Goal: Answer question/provide support

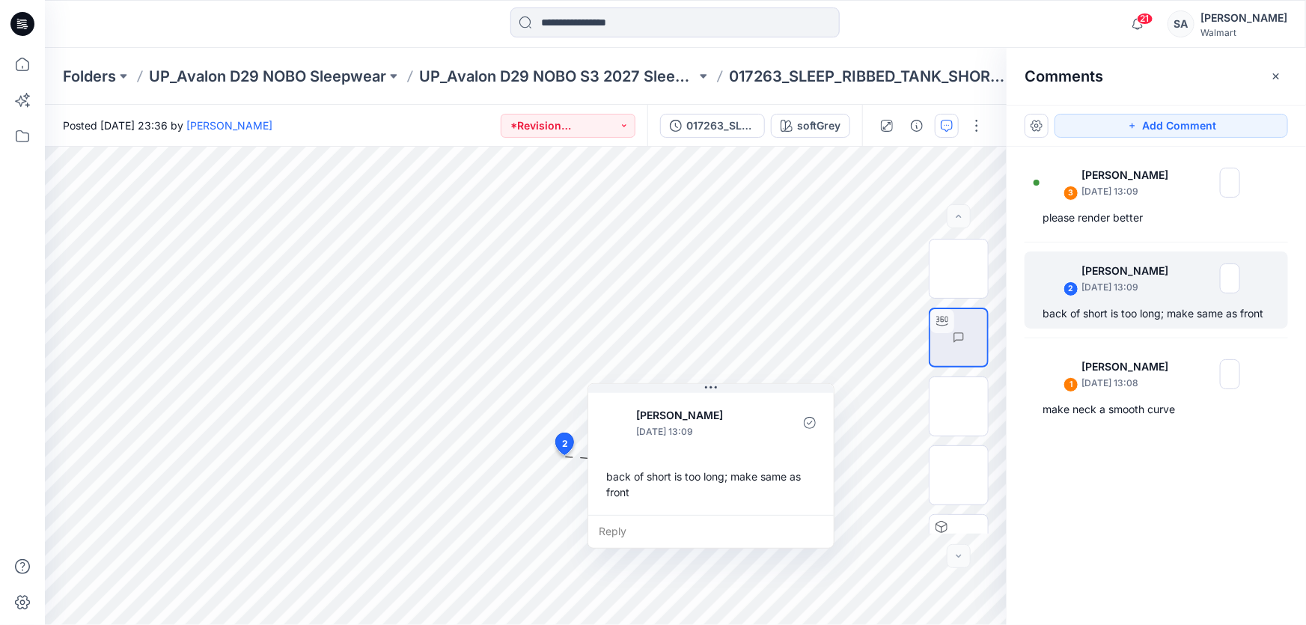
click at [13, 30] on icon at bounding box center [22, 24] width 24 height 24
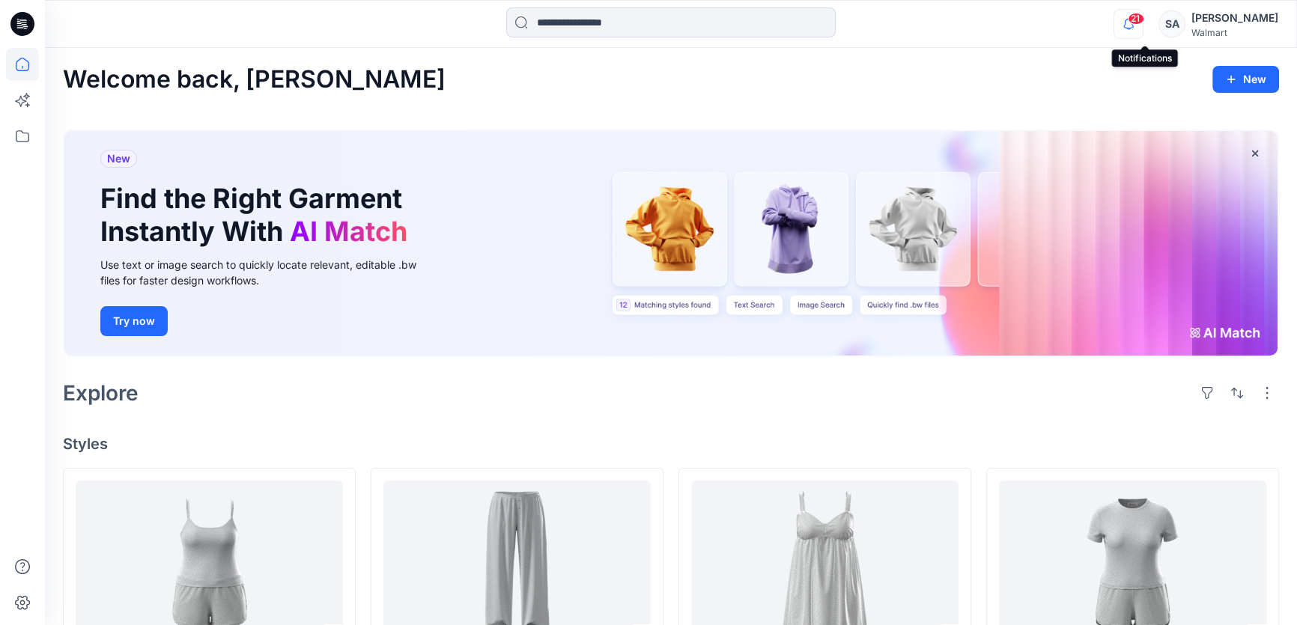
click at [1142, 25] on icon "button" at bounding box center [1128, 24] width 28 height 30
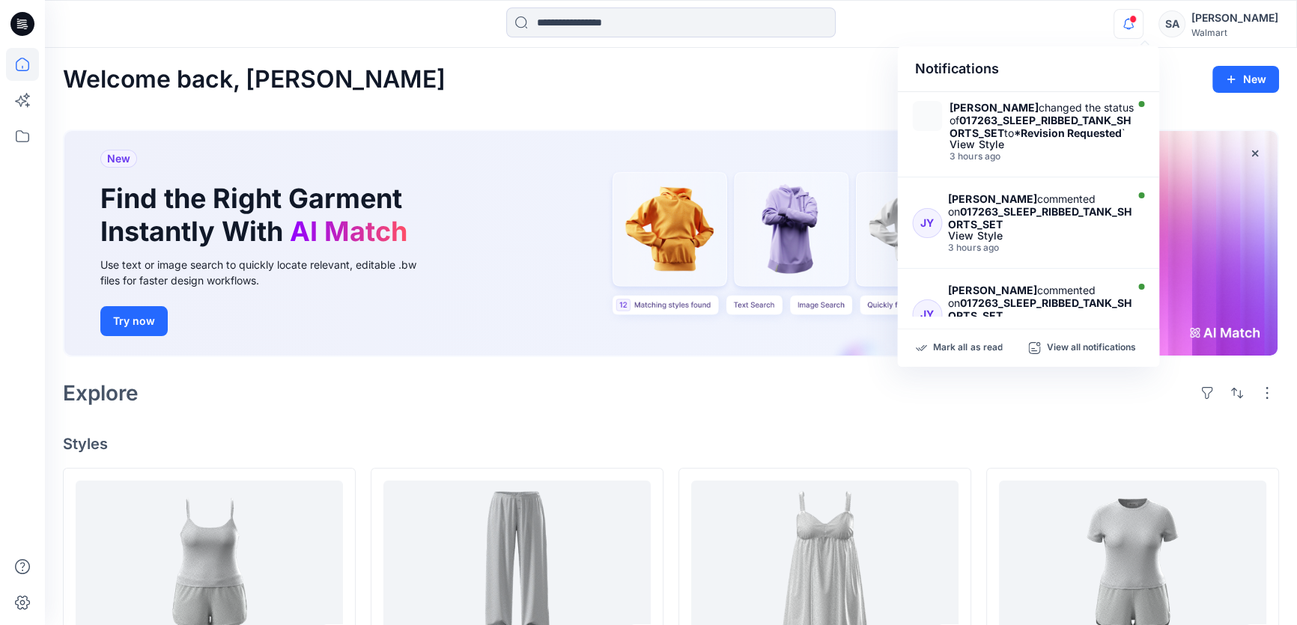
click at [940, 30] on div at bounding box center [671, 23] width 626 height 33
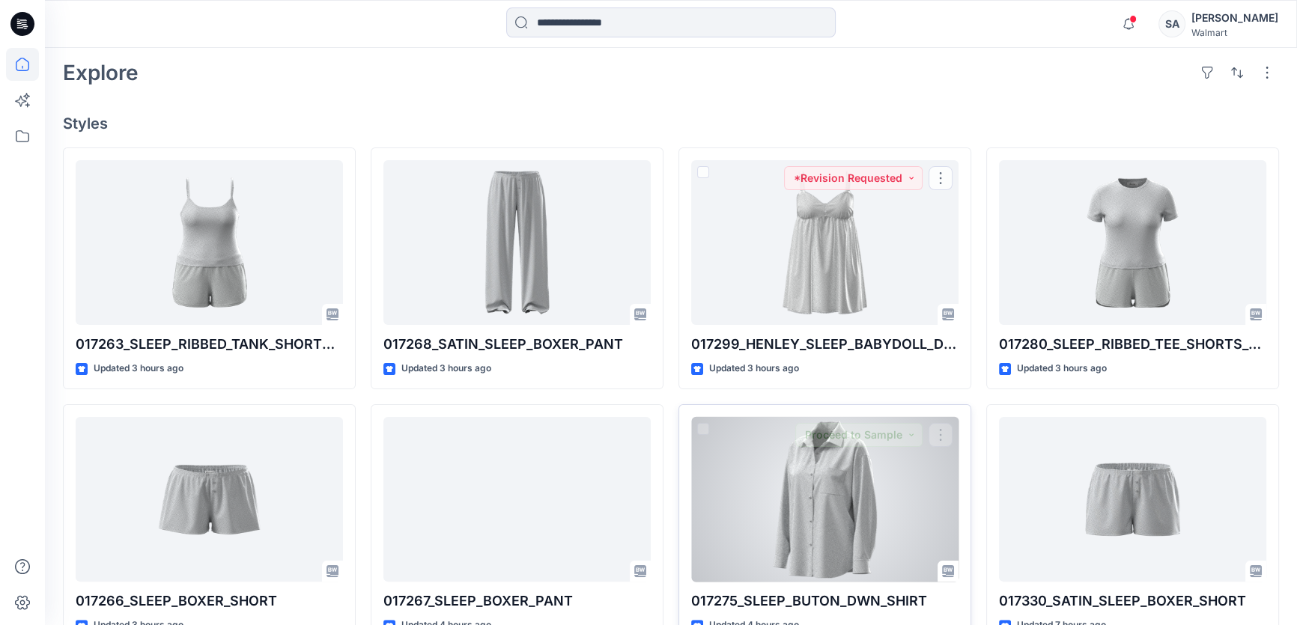
scroll to position [340, 0]
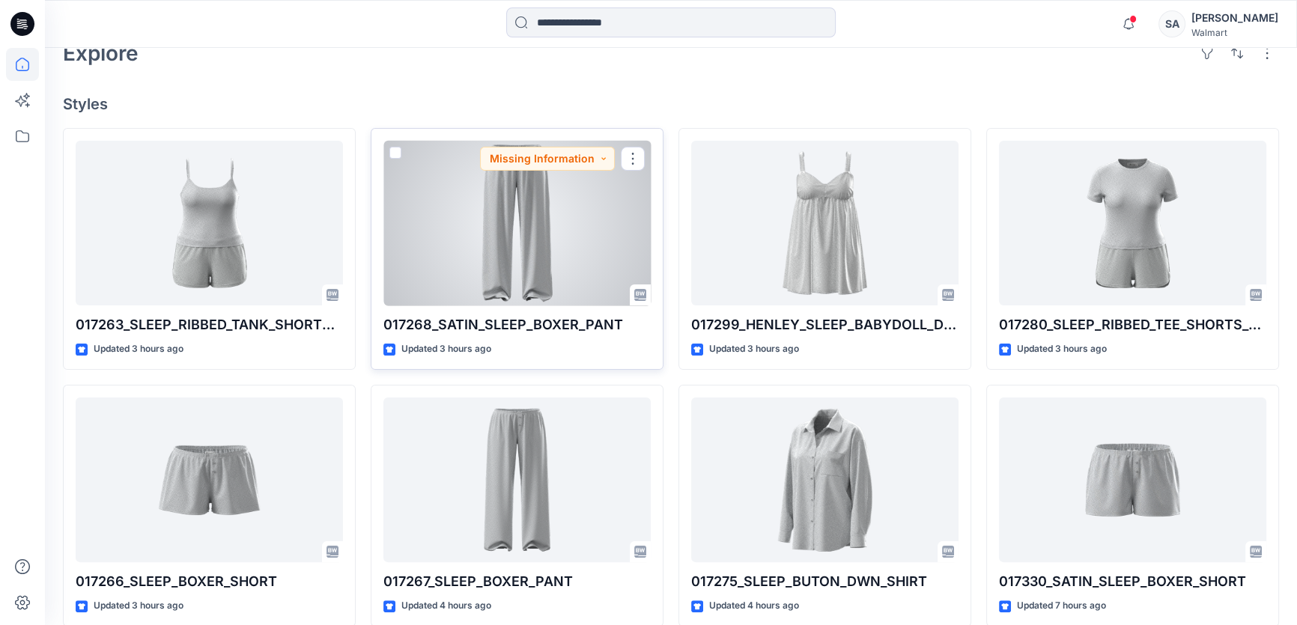
click at [576, 236] on div at bounding box center [516, 223] width 267 height 165
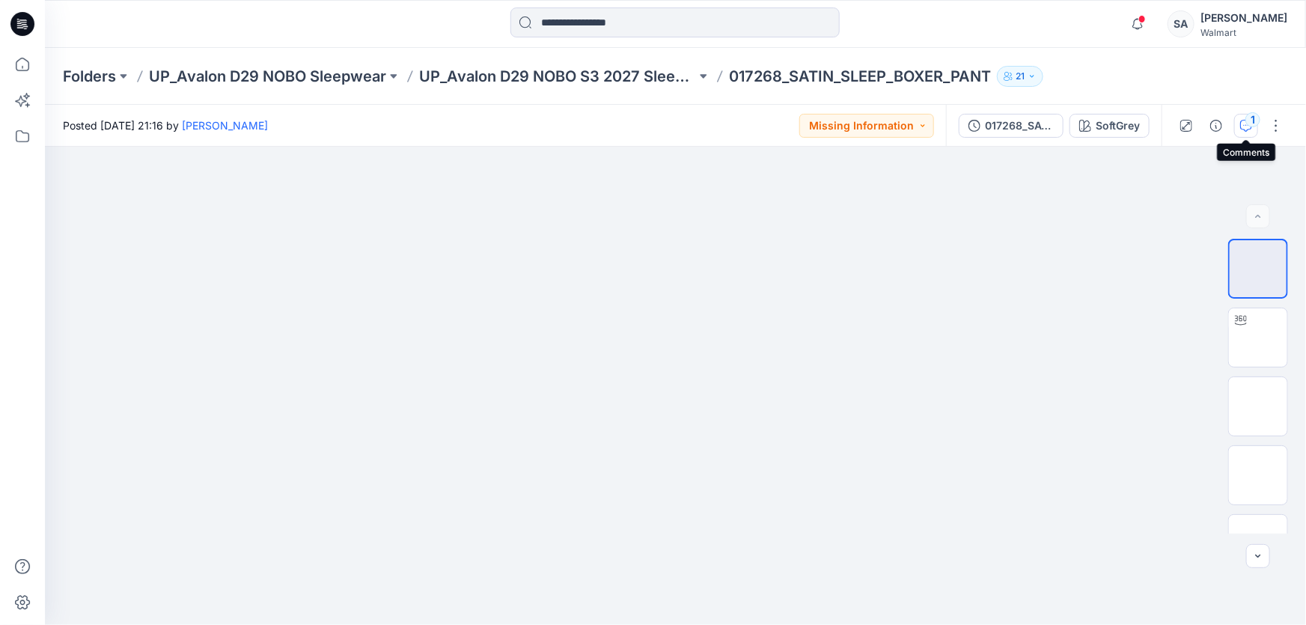
click at [1248, 119] on div "1" at bounding box center [1253, 119] width 15 height 15
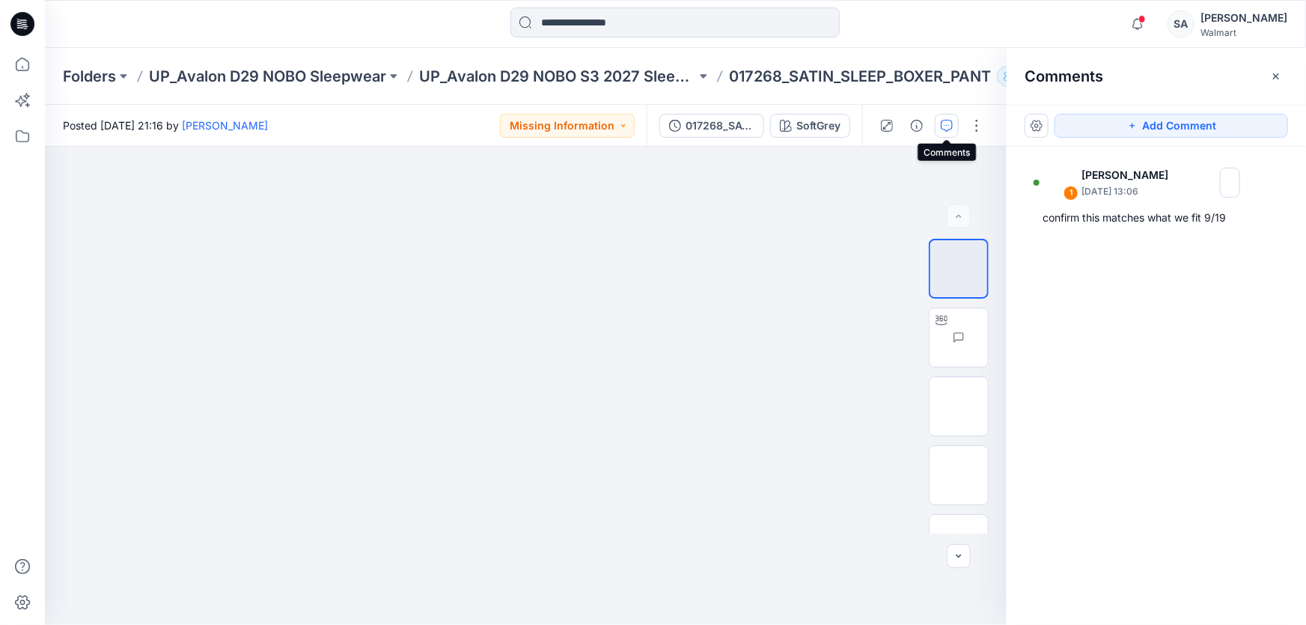
click at [941, 130] on icon "button" at bounding box center [947, 126] width 12 height 12
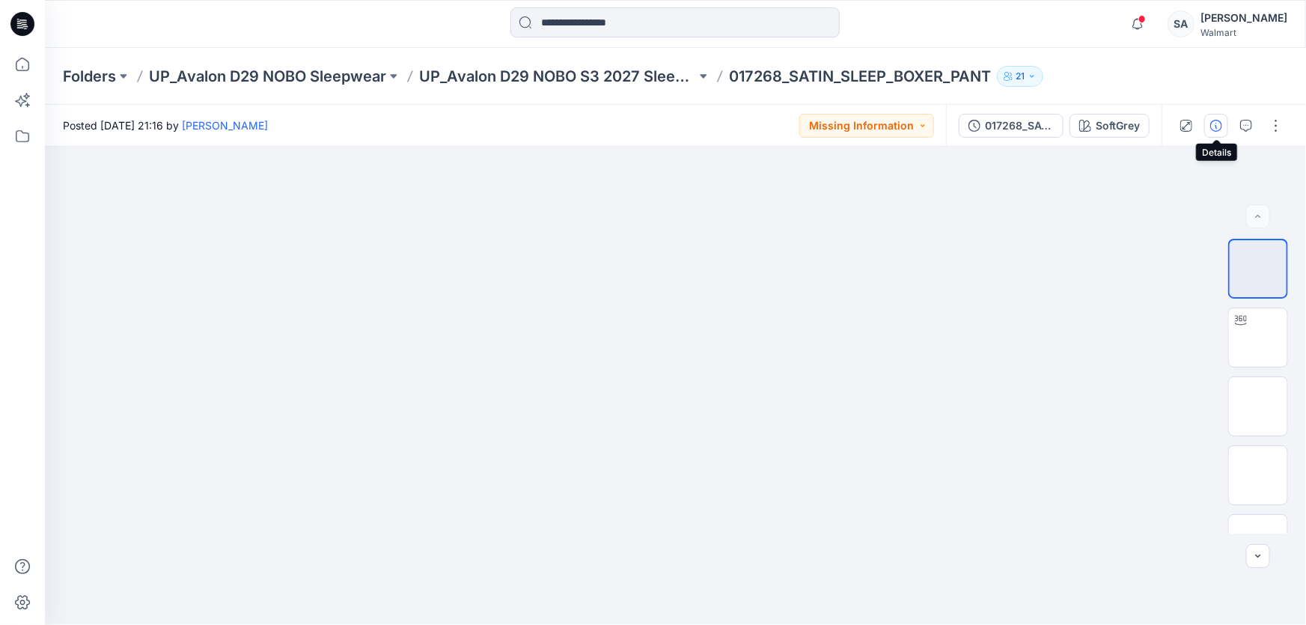
click at [1216, 126] on icon "button" at bounding box center [1217, 126] width 12 height 12
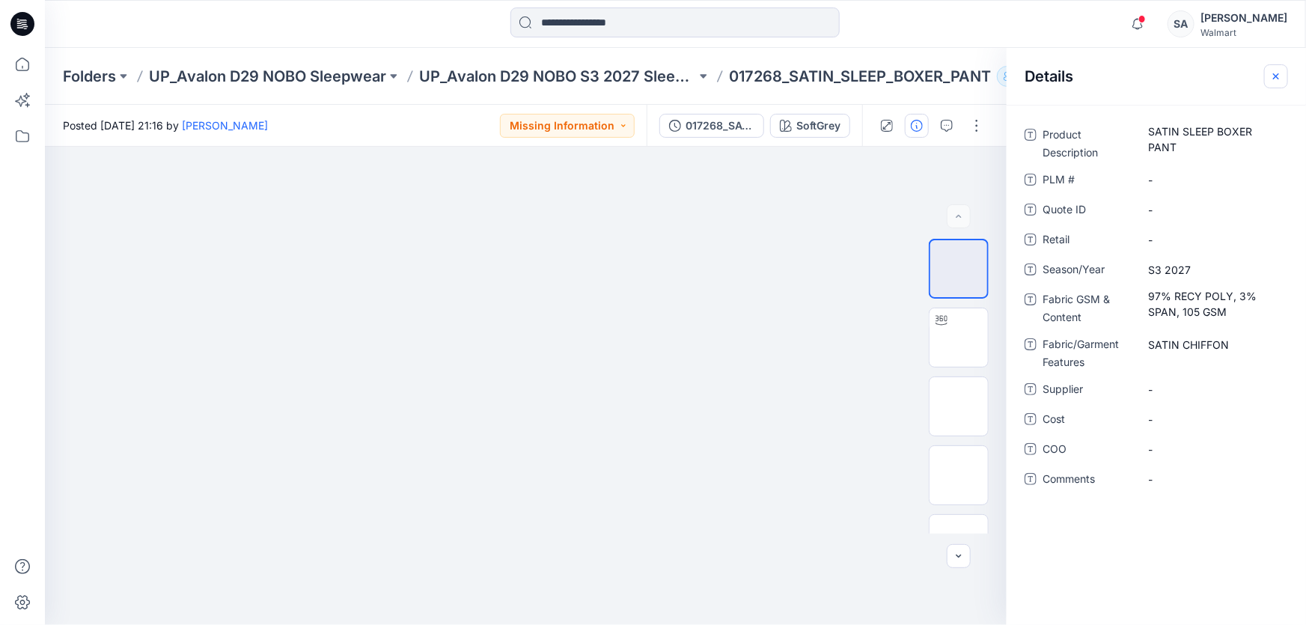
click at [1279, 80] on icon "button" at bounding box center [1277, 76] width 12 height 12
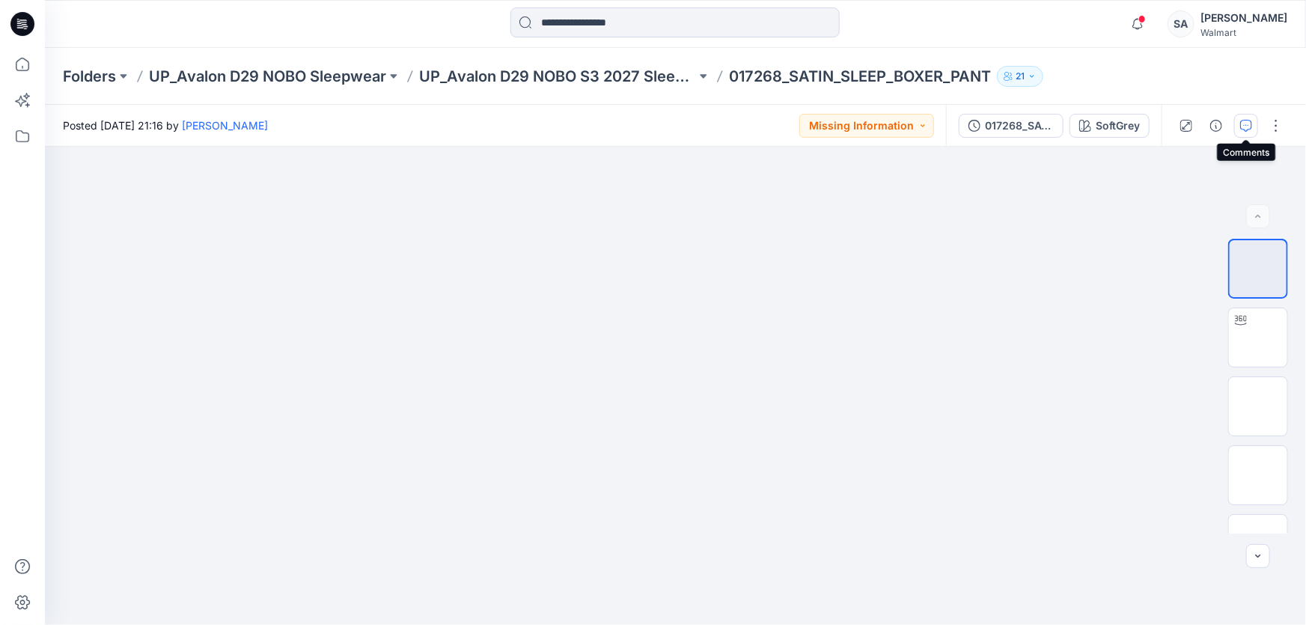
click at [1250, 122] on icon "button" at bounding box center [1247, 126] width 12 height 12
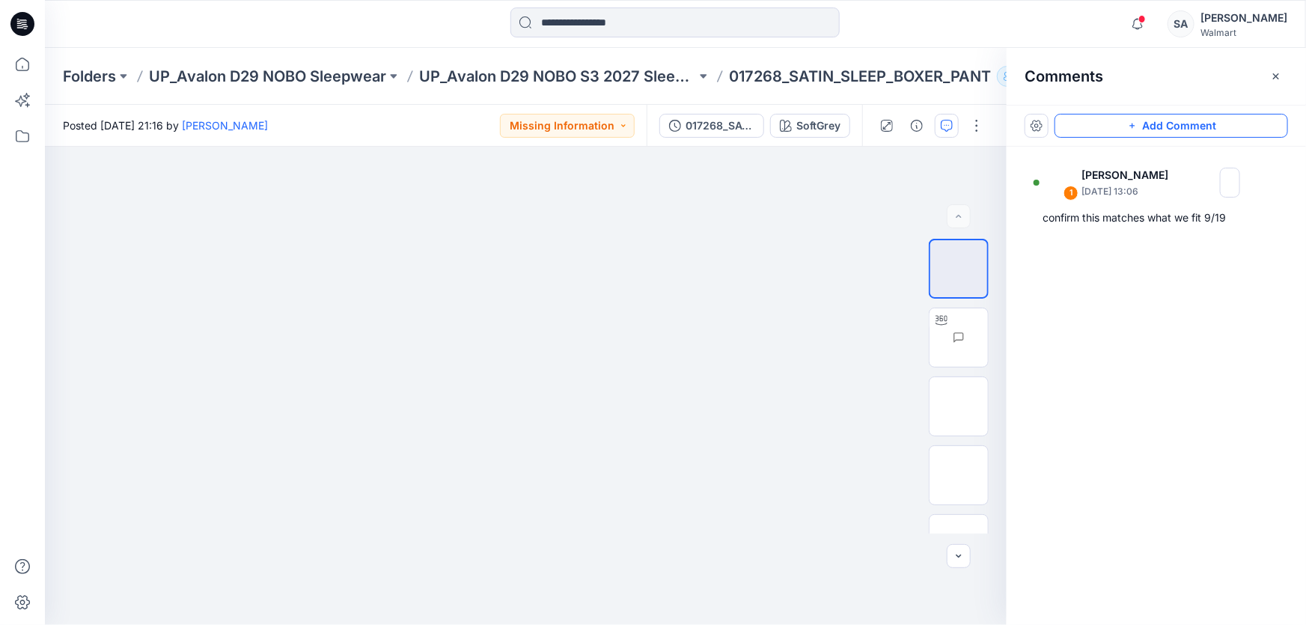
click at [1156, 127] on button "Add Comment" at bounding box center [1172, 126] width 234 height 24
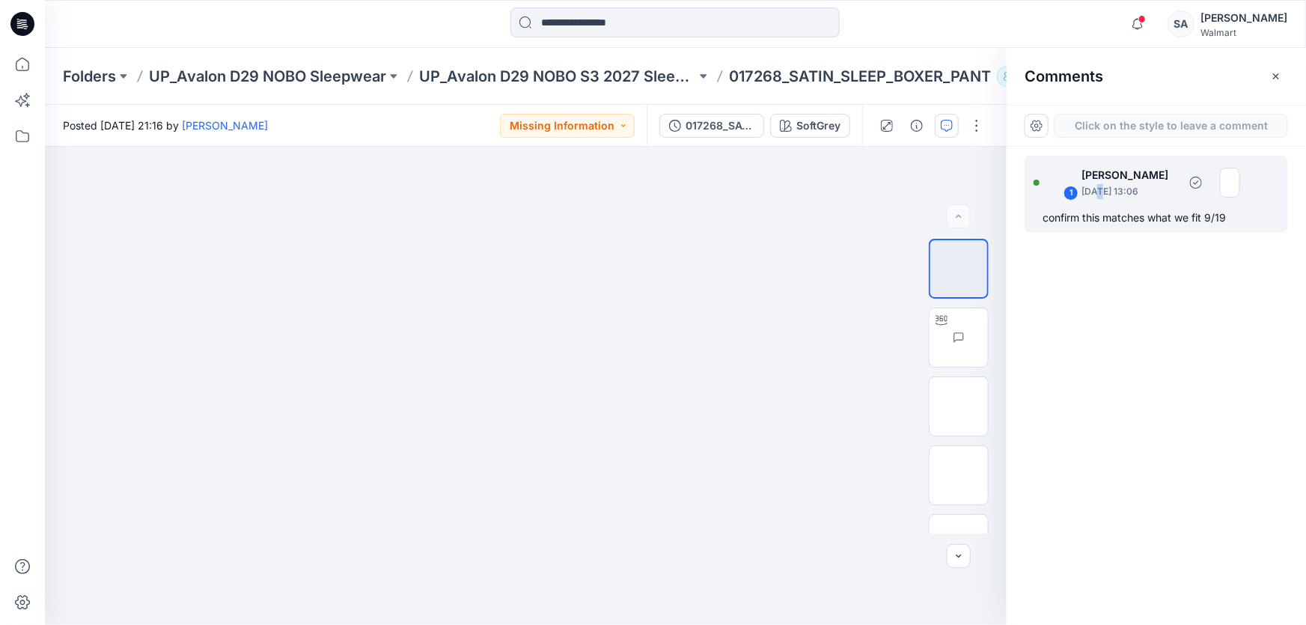
click at [1101, 204] on div "1 [PERSON_NAME] [DATE] 13:06 confirm this matches what we fit 9/19" at bounding box center [1157, 194] width 264 height 77
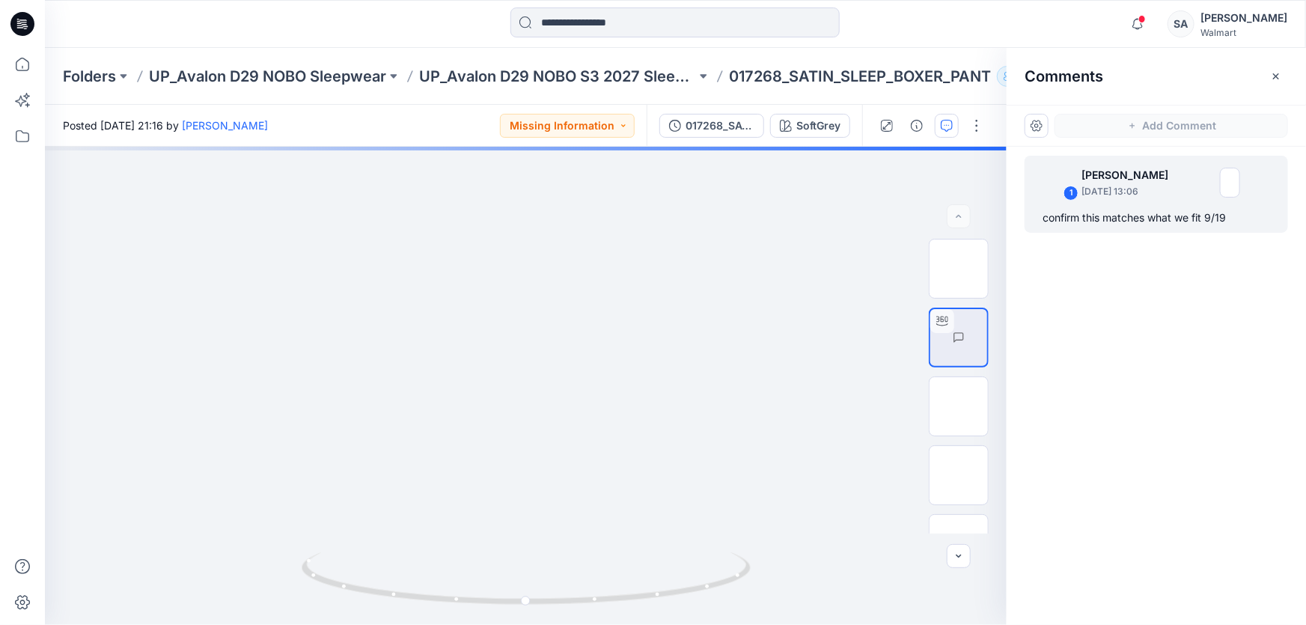
click at [1082, 262] on div "1 [PERSON_NAME] [DATE] 13:06 confirm this matches what we fit 9/19" at bounding box center [1156, 358] width 299 height 423
click at [1116, 185] on p "[DATE] 13:06" at bounding box center [1130, 191] width 97 height 15
click at [908, 133] on button "button" at bounding box center [917, 126] width 24 height 24
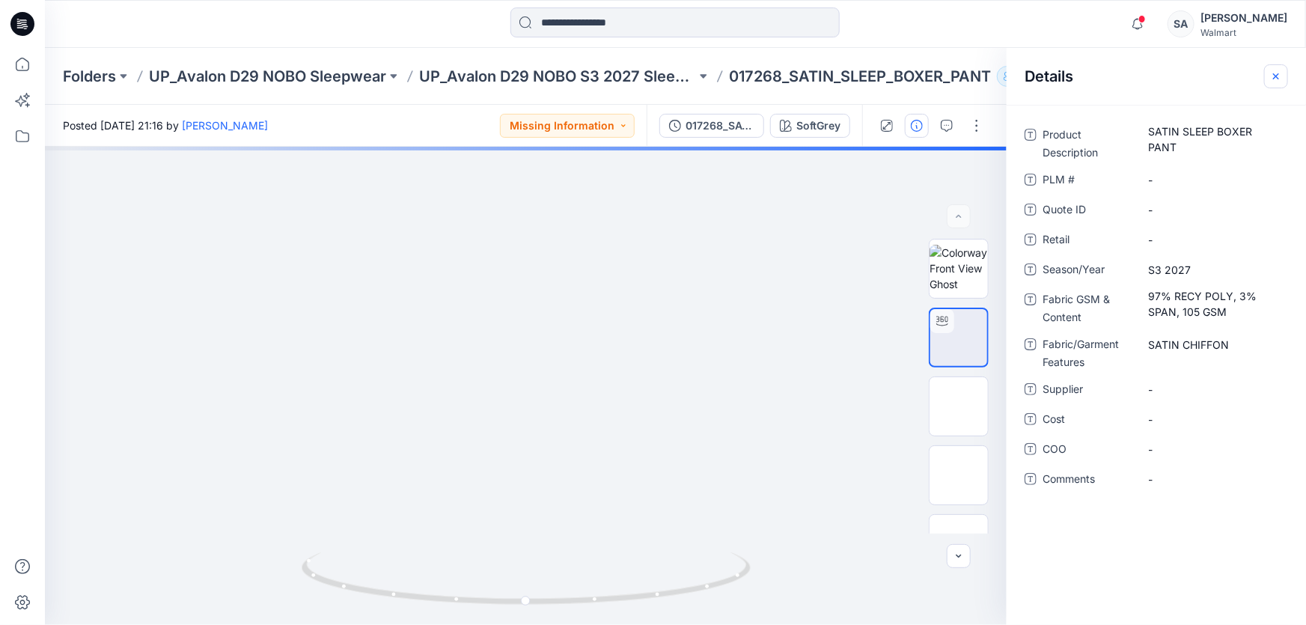
click at [1276, 77] on icon "button" at bounding box center [1277, 76] width 12 height 12
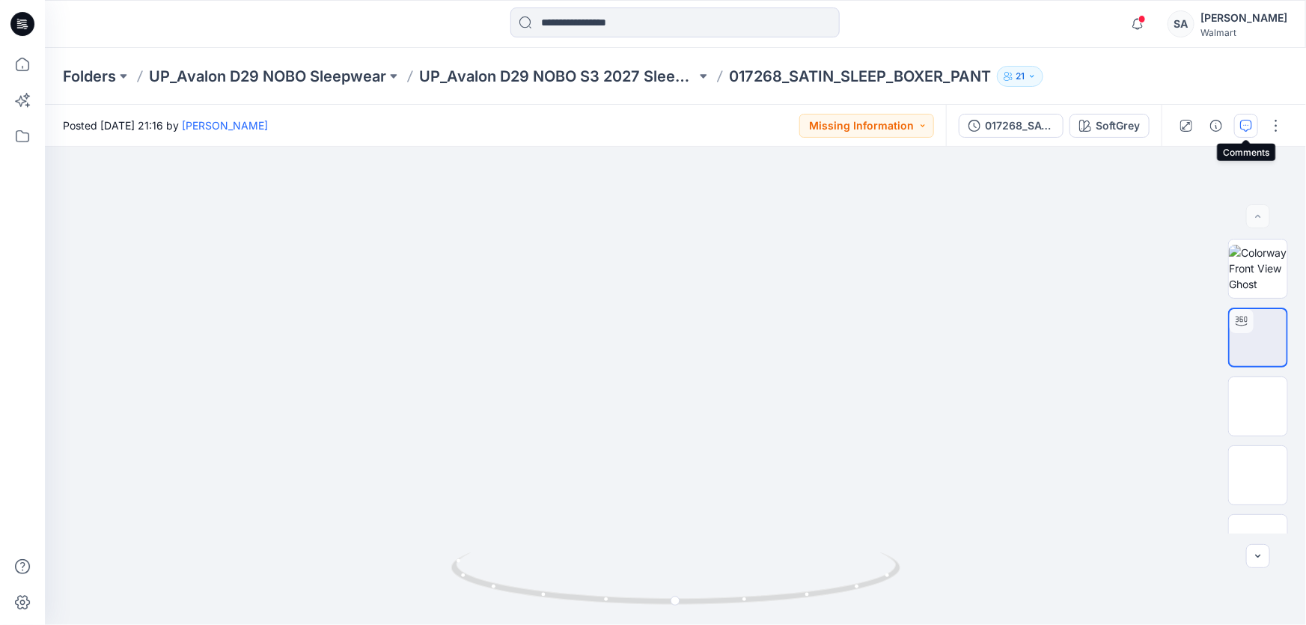
click at [1253, 127] on button "button" at bounding box center [1247, 126] width 24 height 24
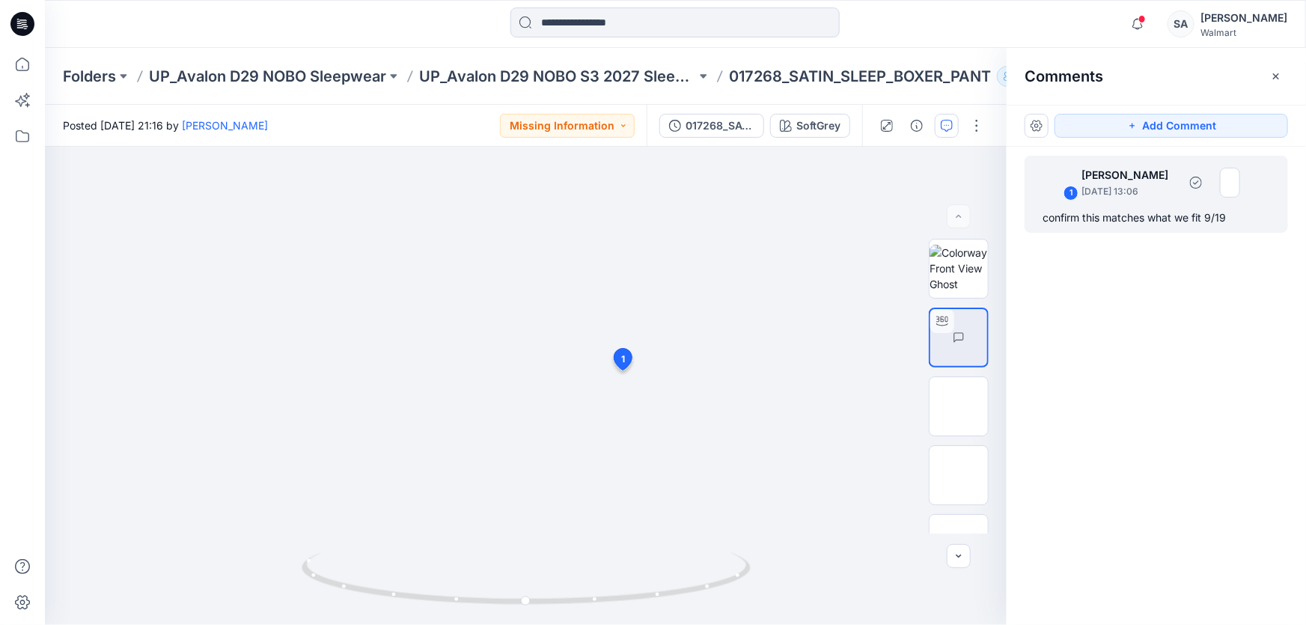
click at [1130, 195] on p "[DATE] 13:06" at bounding box center [1130, 191] width 97 height 15
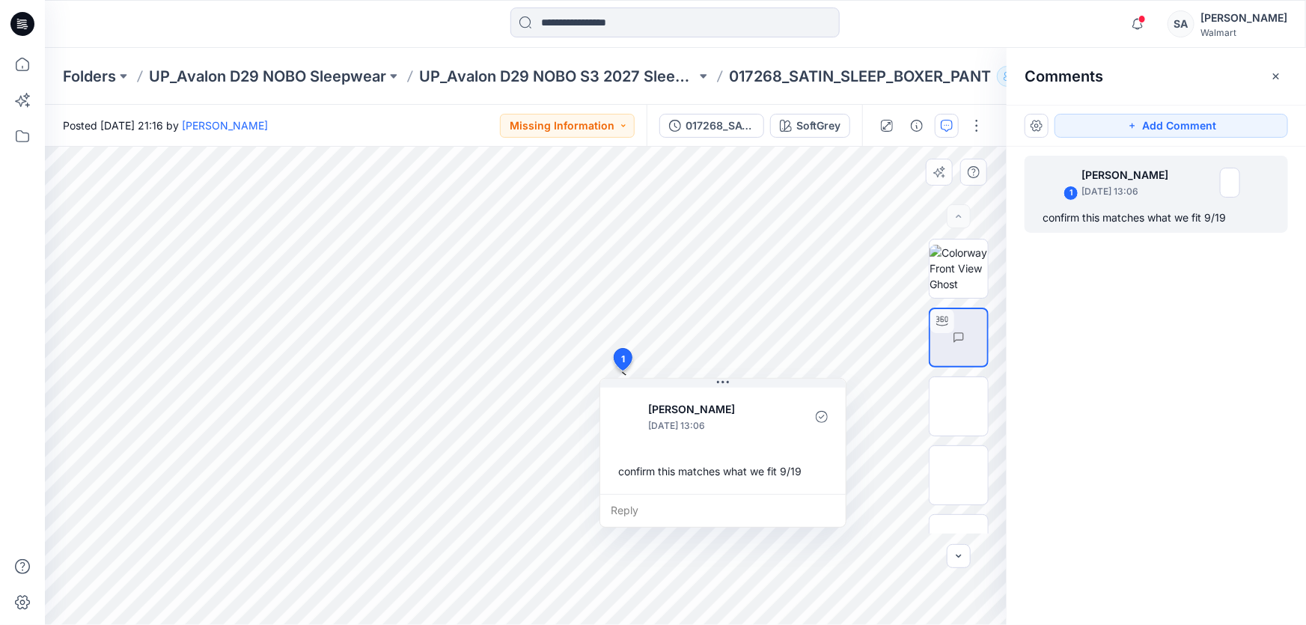
click at [688, 513] on div "Reply" at bounding box center [723, 510] width 246 height 33
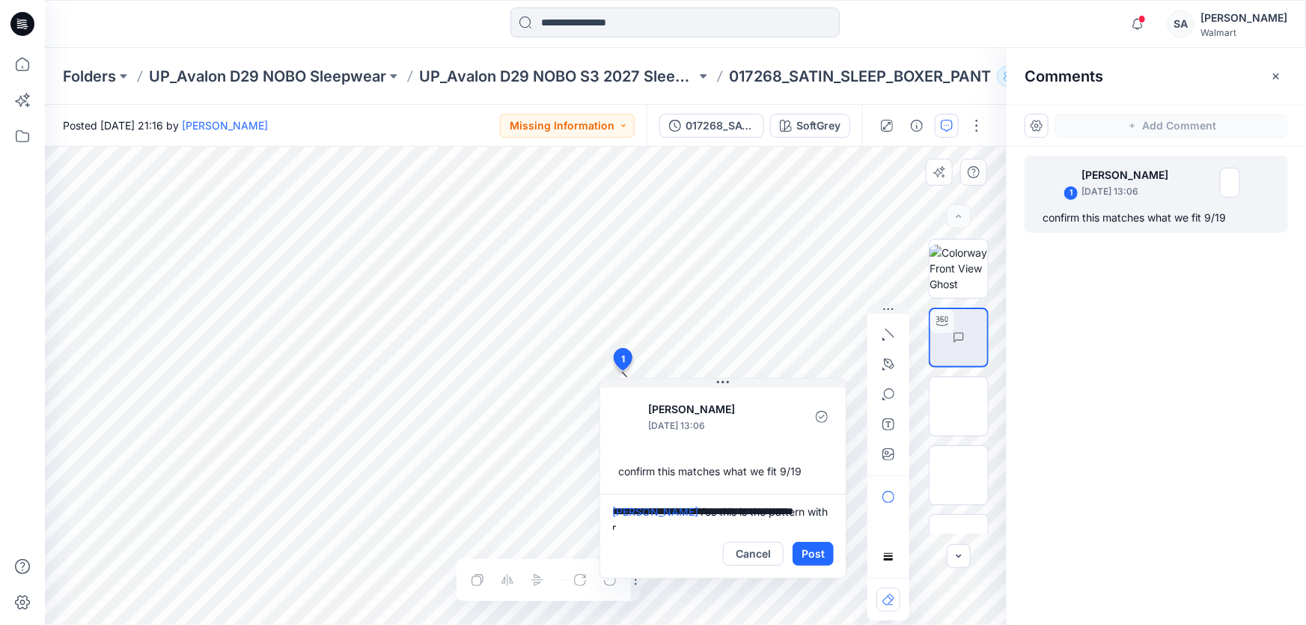
scroll to position [4, 0]
type textarea "**********"
click at [809, 552] on button "Post" at bounding box center [813, 554] width 41 height 24
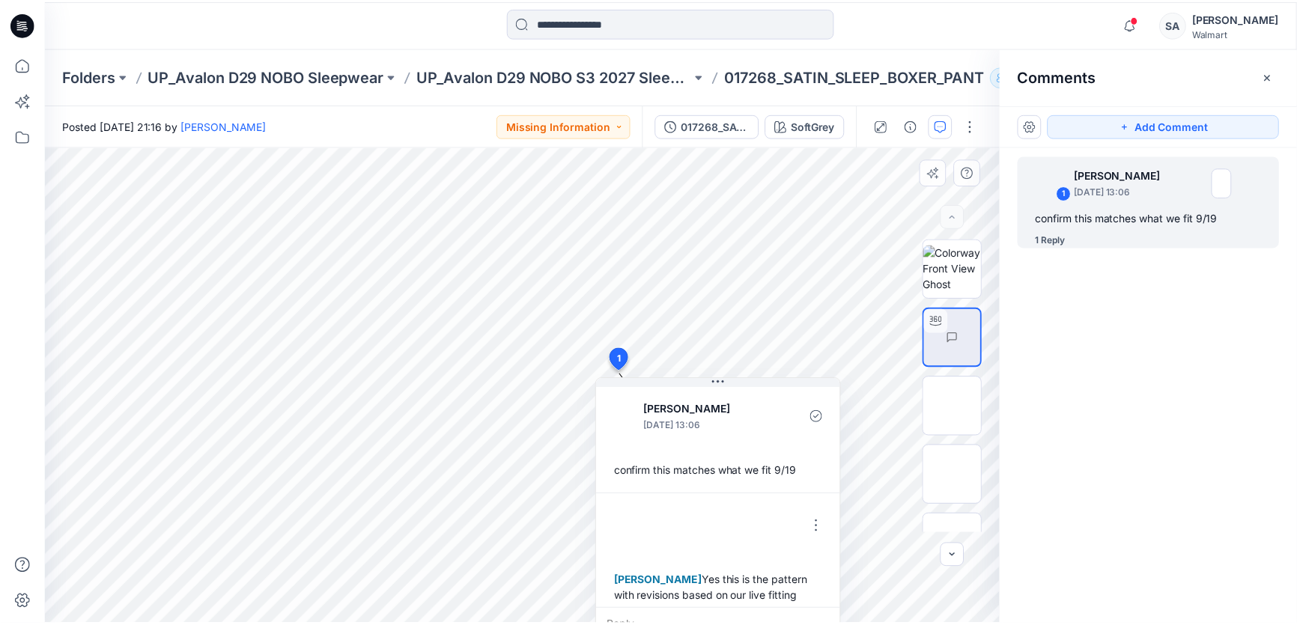
scroll to position [10, 0]
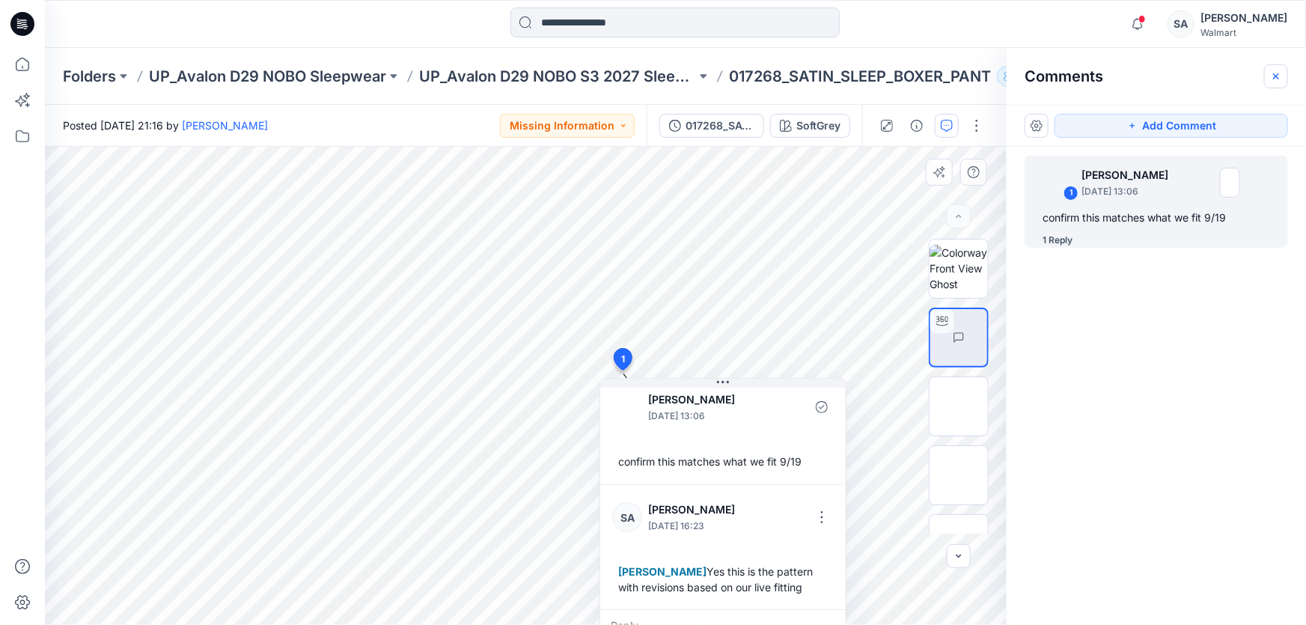
click at [1274, 67] on button "button" at bounding box center [1277, 76] width 24 height 24
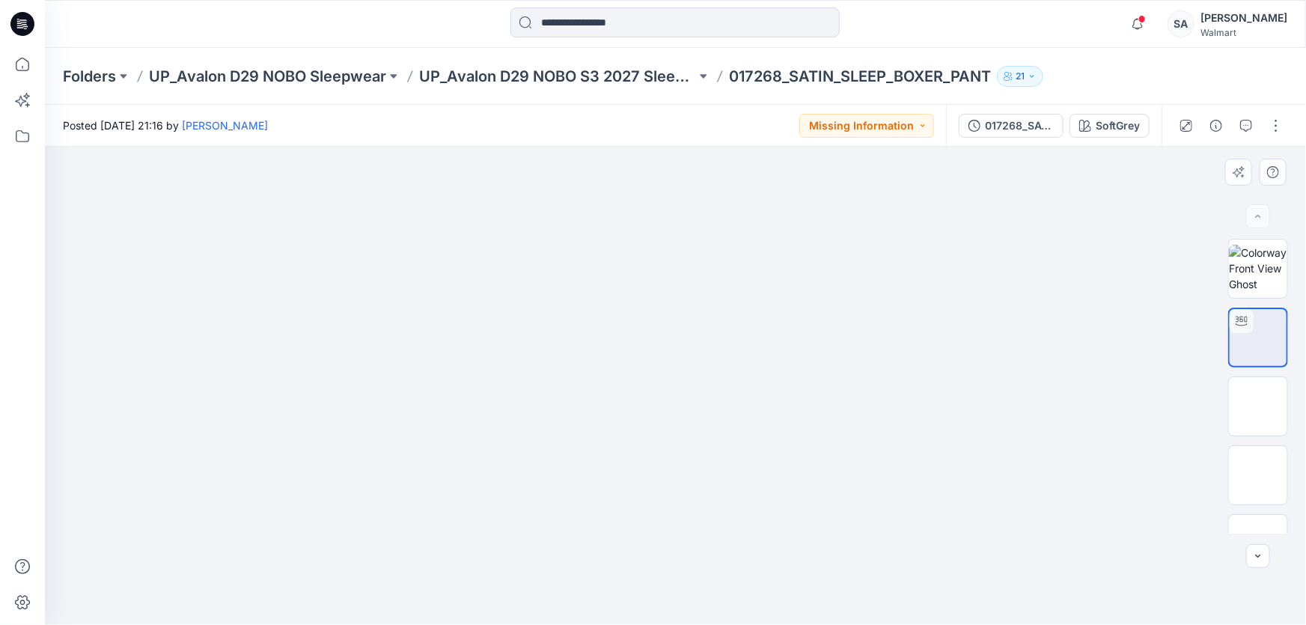
drag, startPoint x: 13, startPoint y: 13, endPoint x: 48, endPoint y: 43, distance: 46.1
click at [13, 13] on icon at bounding box center [22, 24] width 24 height 48
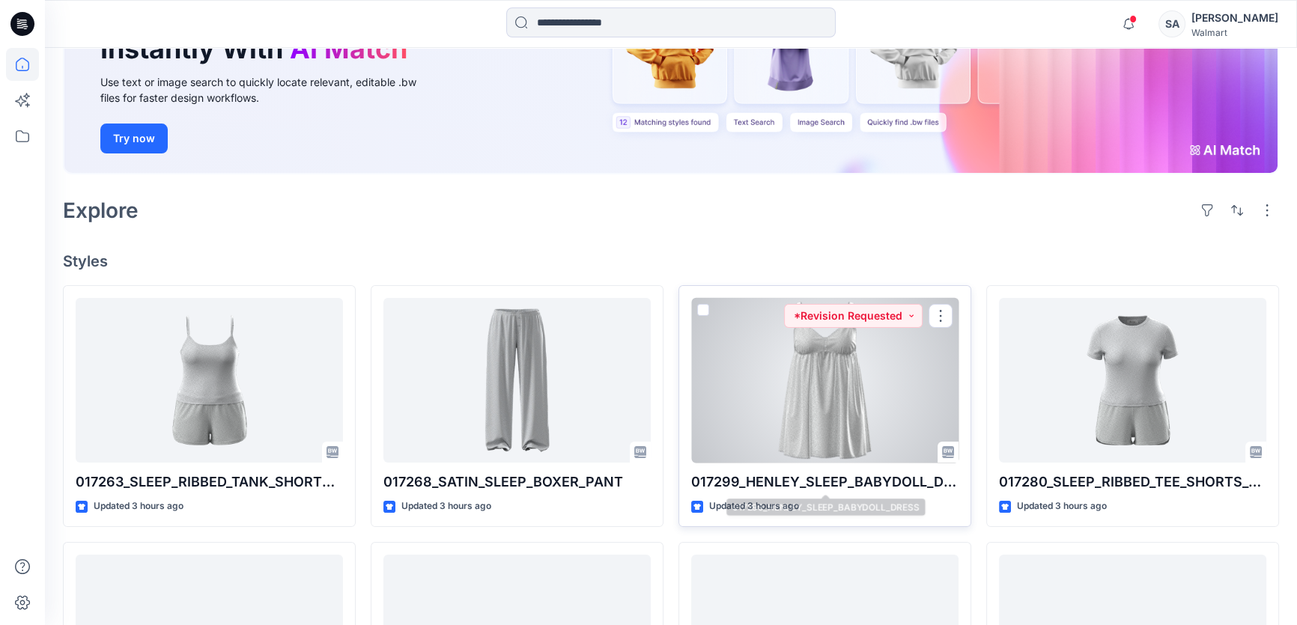
scroll to position [204, 0]
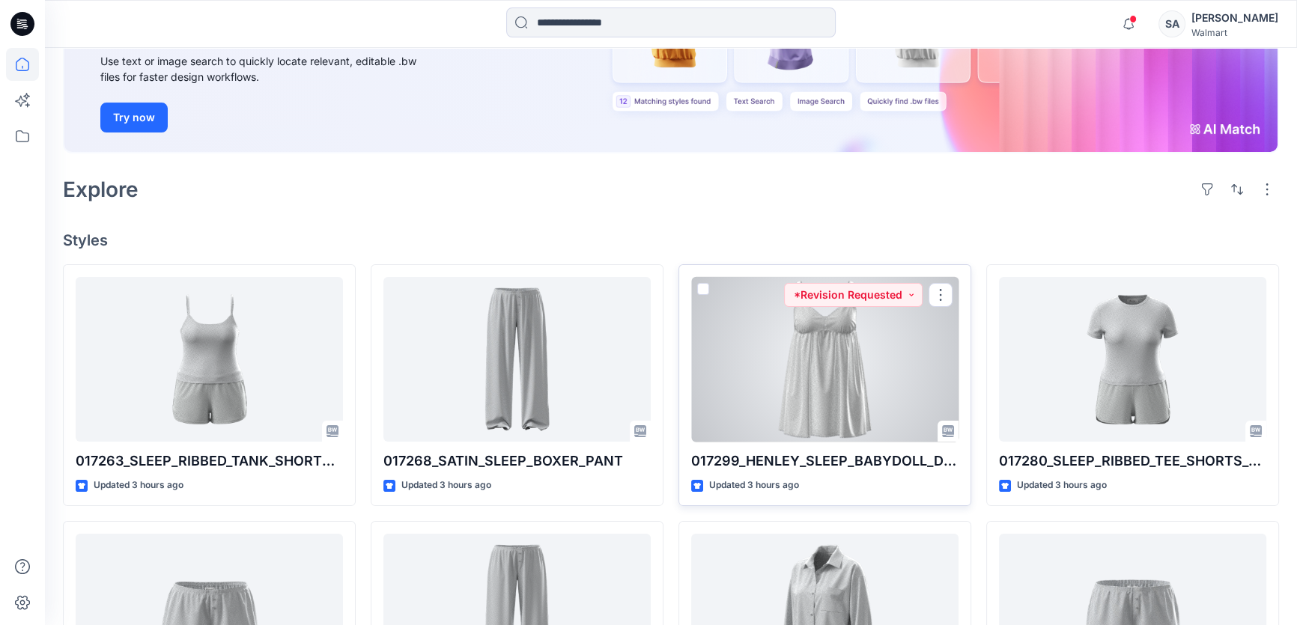
click at [805, 368] on div at bounding box center [824, 359] width 267 height 165
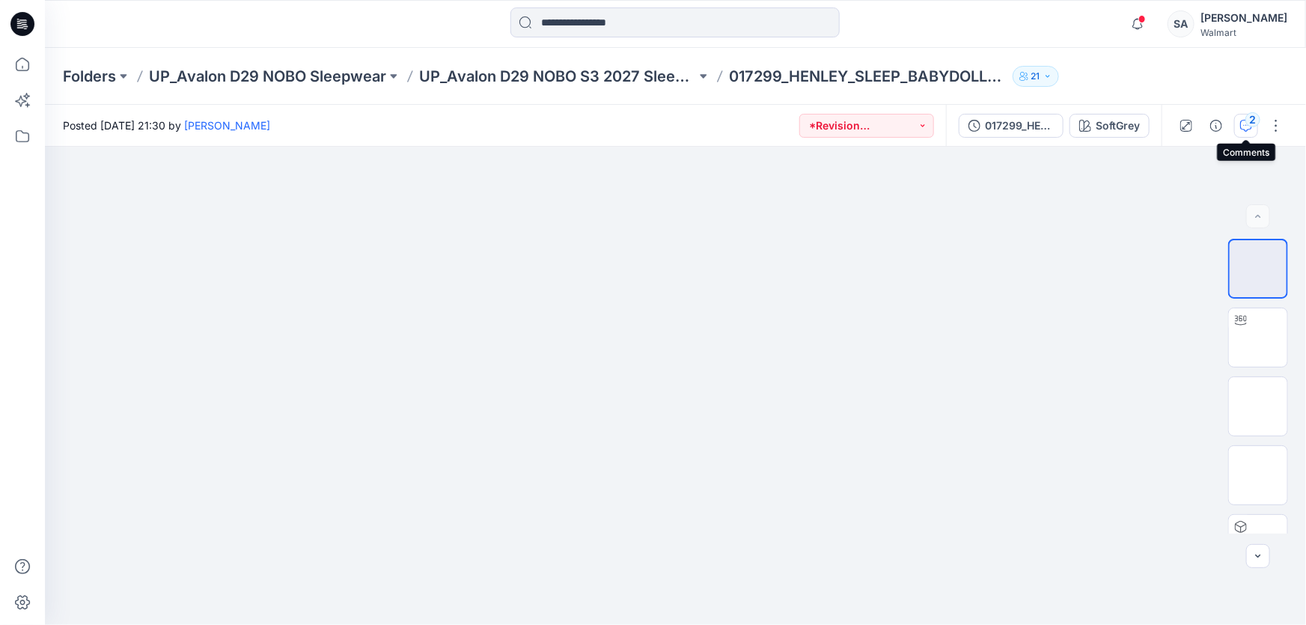
click at [1256, 120] on div "2" at bounding box center [1253, 119] width 15 height 15
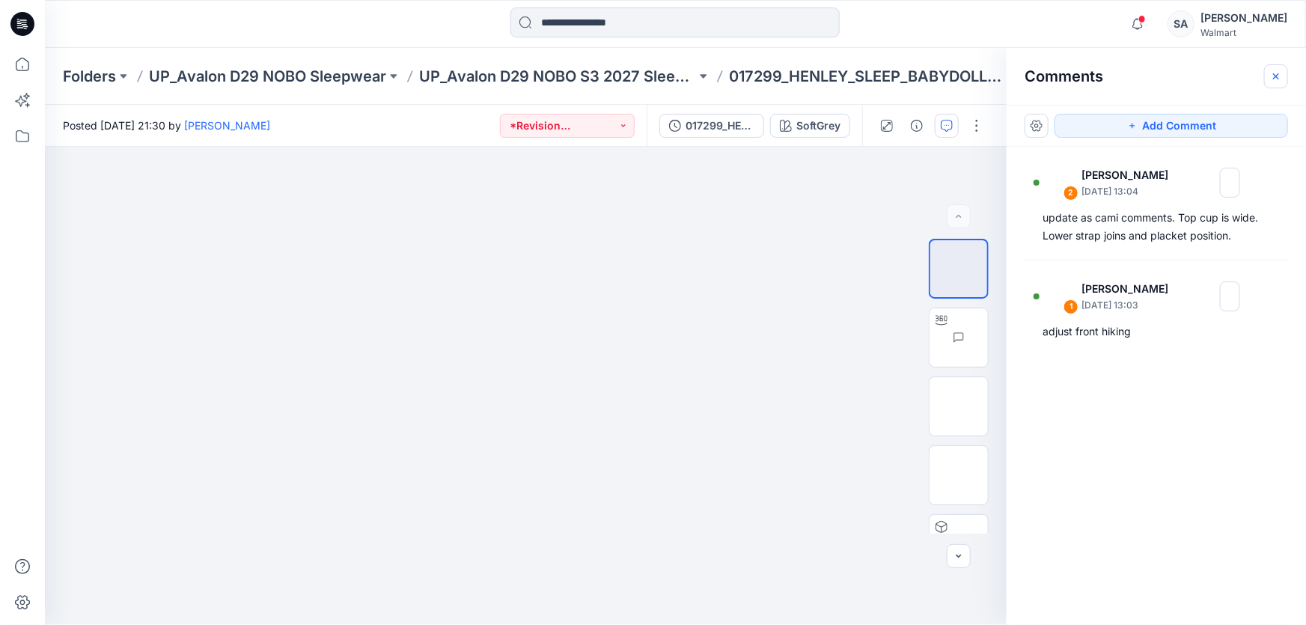
click at [1276, 70] on icon "button" at bounding box center [1277, 76] width 12 height 12
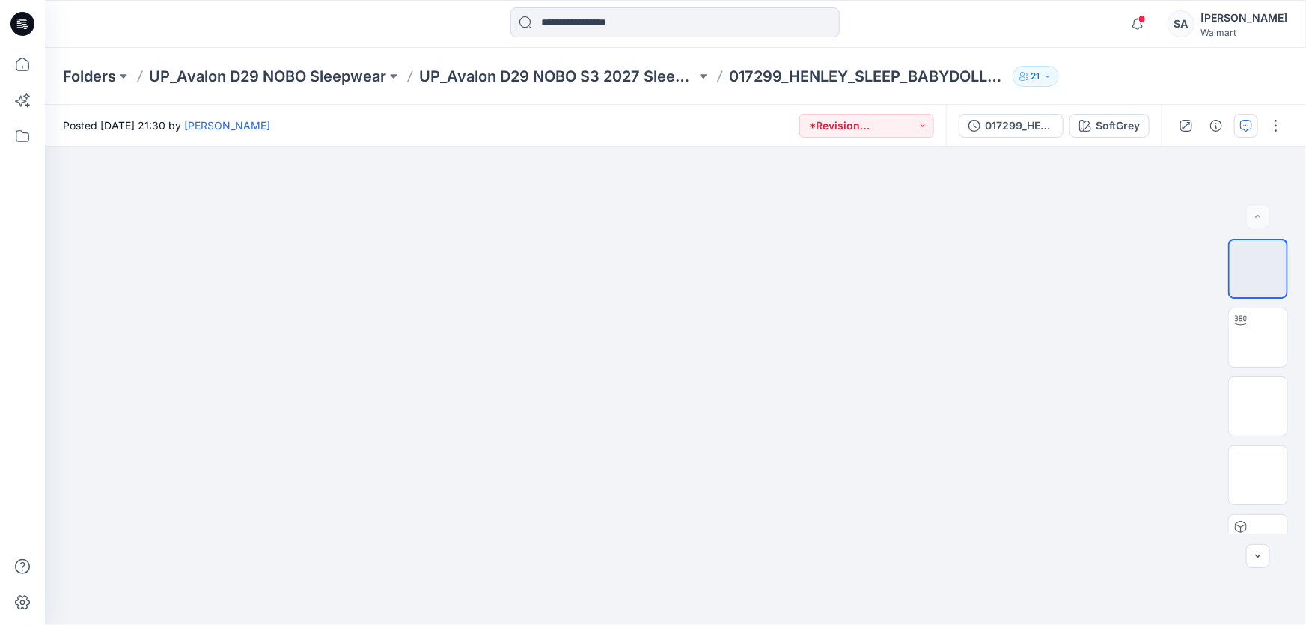
click at [22, 37] on icon at bounding box center [22, 24] width 24 height 48
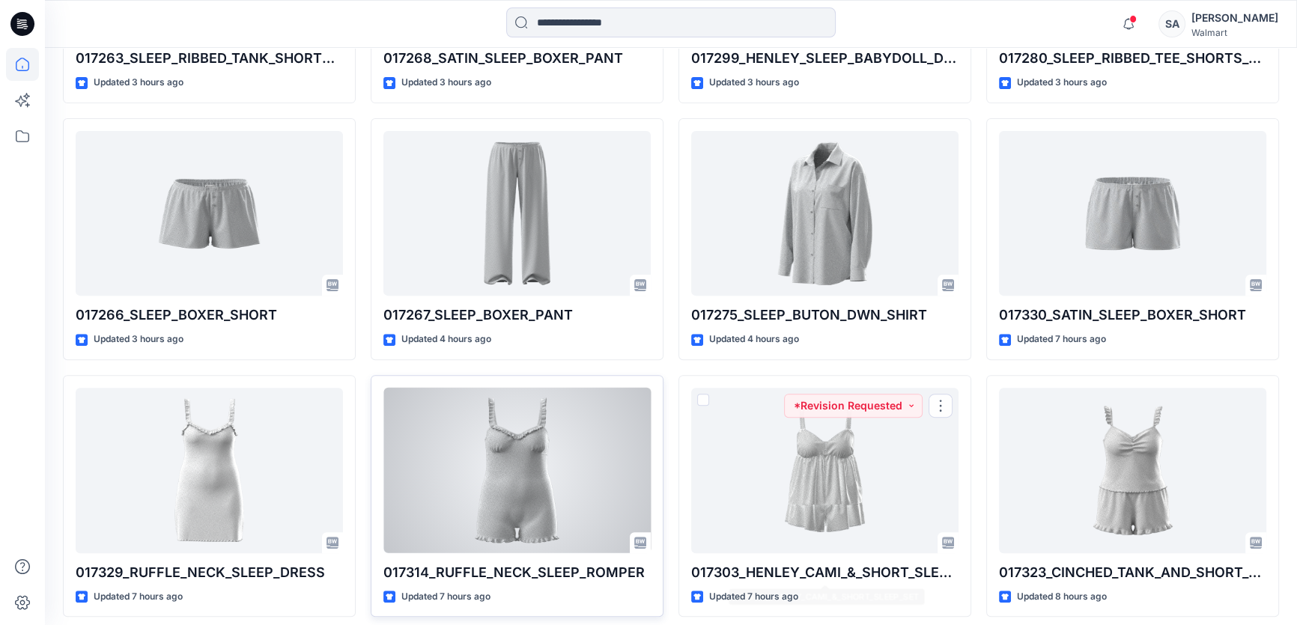
scroll to position [612, 0]
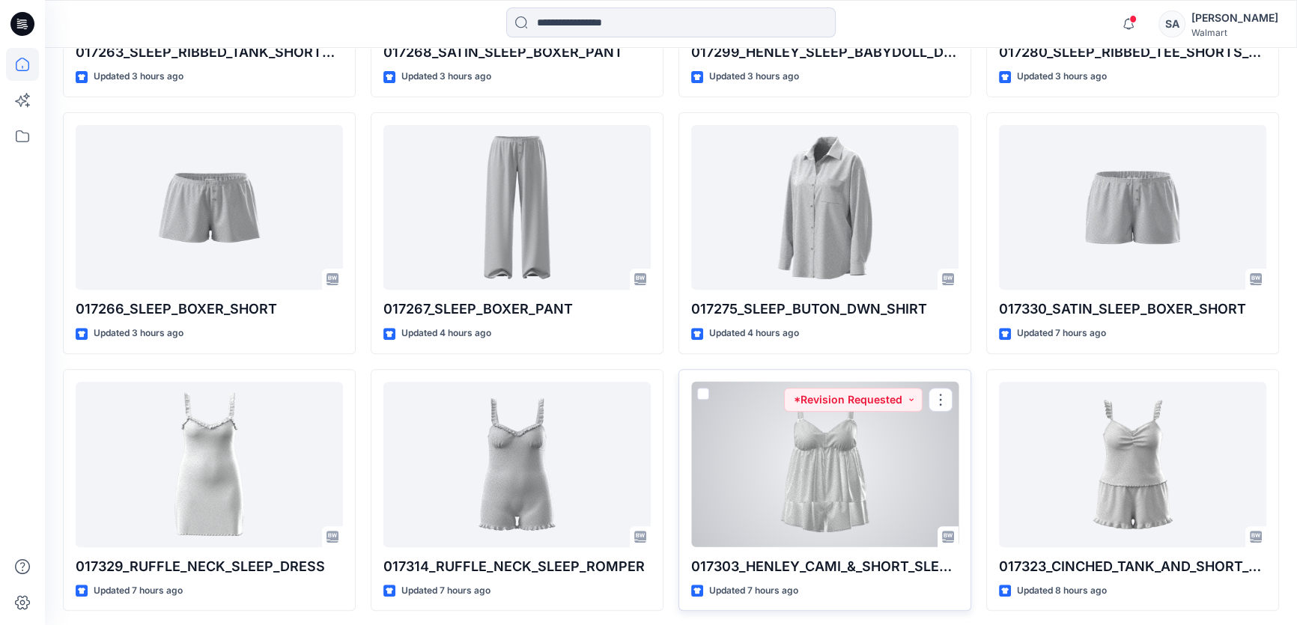
click at [839, 461] on div at bounding box center [824, 464] width 267 height 165
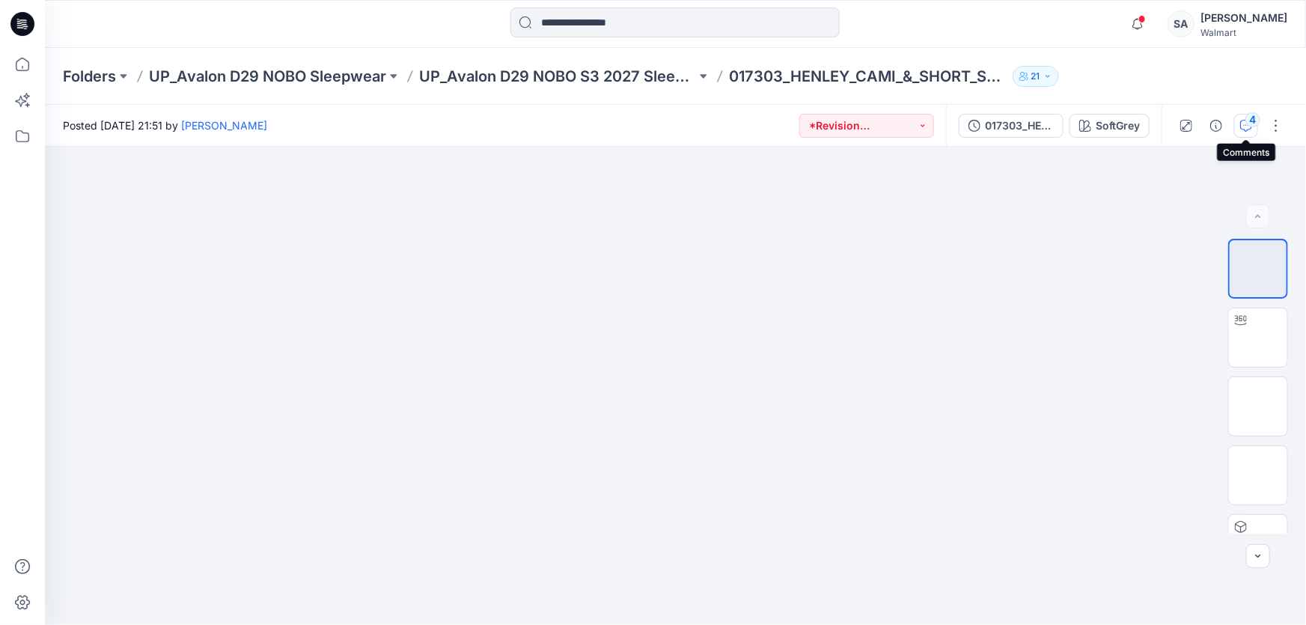
click at [1254, 115] on div "4" at bounding box center [1253, 119] width 15 height 15
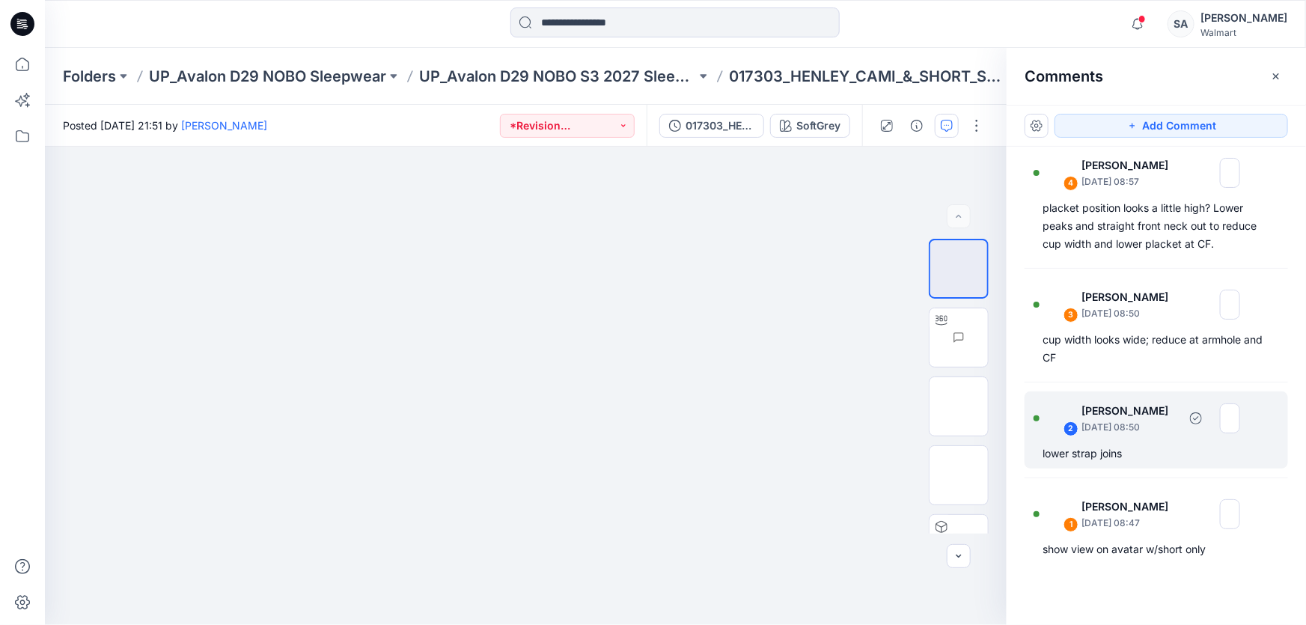
scroll to position [13, 0]
click at [1159, 453] on div "lower strap joins" at bounding box center [1157, 451] width 228 height 18
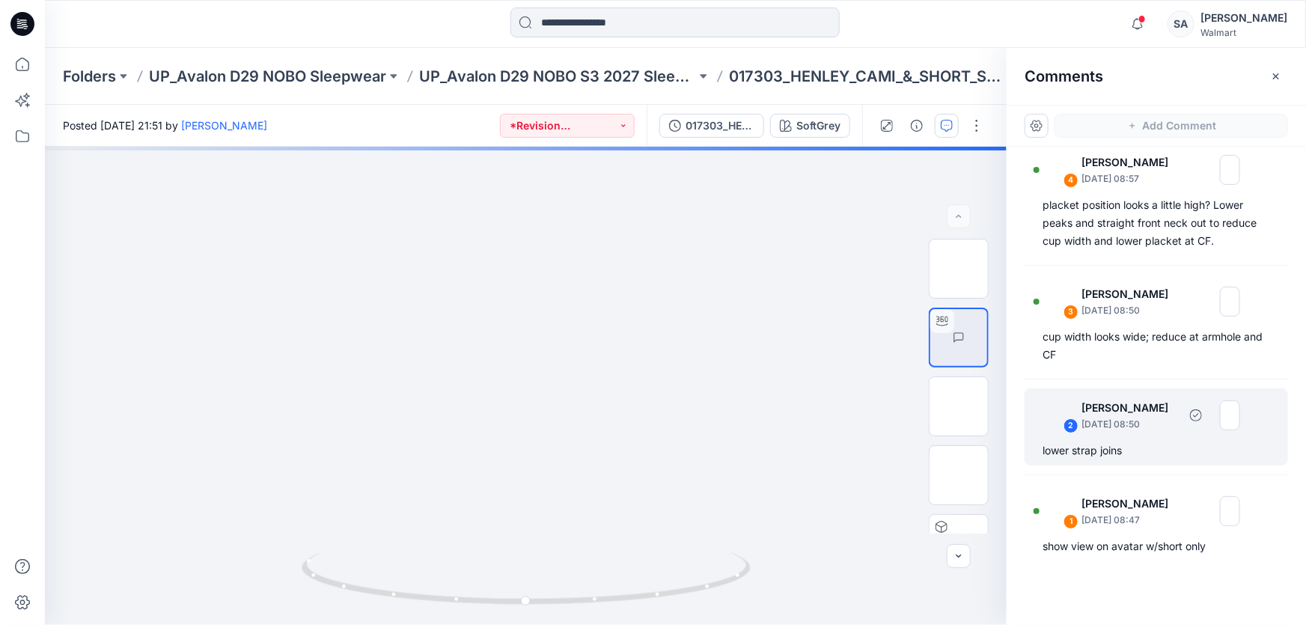
click at [1121, 411] on p "[PERSON_NAME]" at bounding box center [1130, 408] width 97 height 18
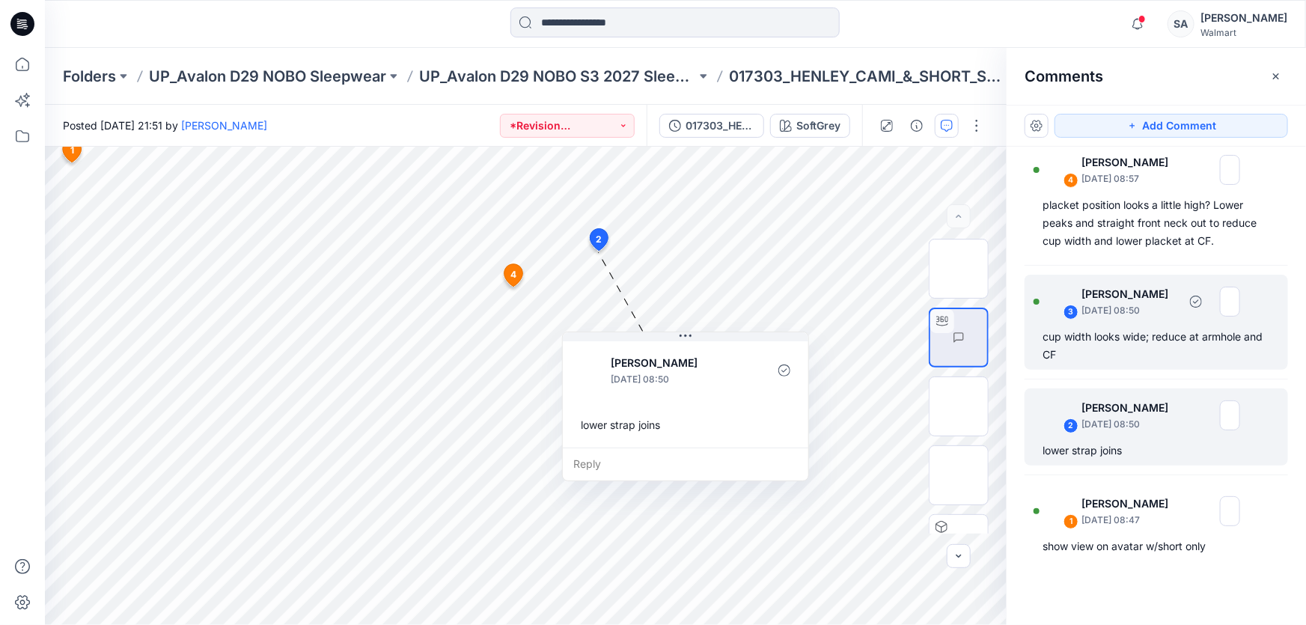
click at [1138, 342] on div "cup width looks wide; reduce at armhole and CF" at bounding box center [1157, 346] width 228 height 36
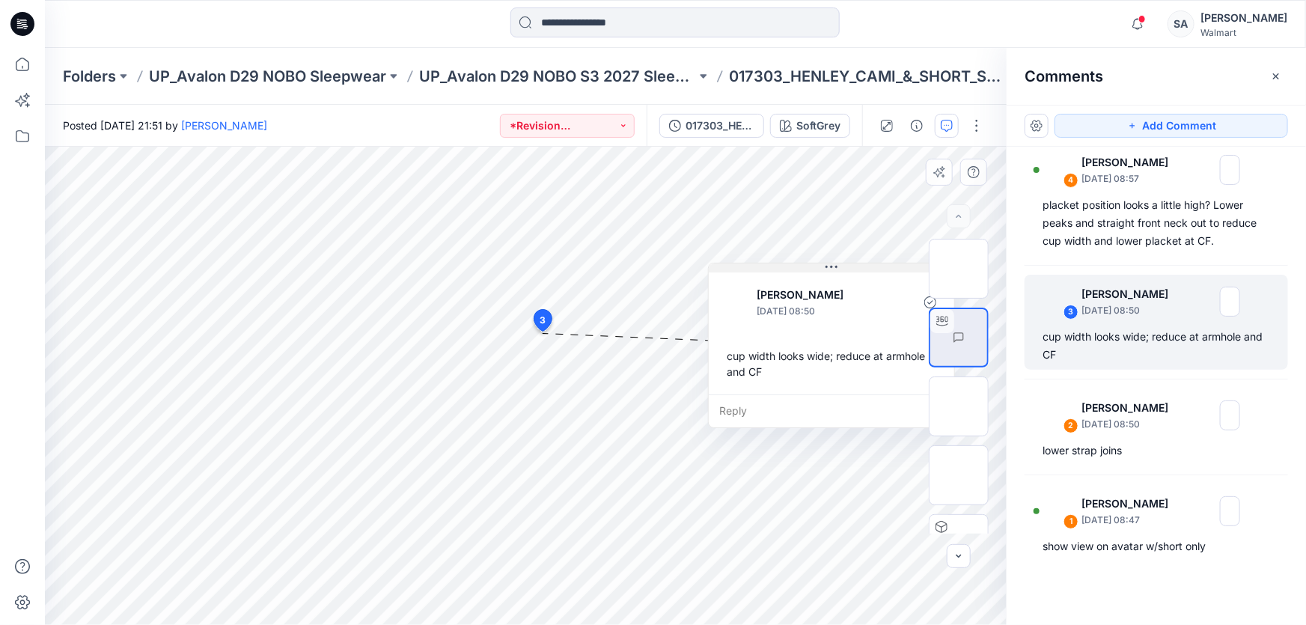
drag, startPoint x: 643, startPoint y: 346, endPoint x: 832, endPoint y: 270, distance: 203.5
click at [832, 270] on icon at bounding box center [832, 267] width 12 height 12
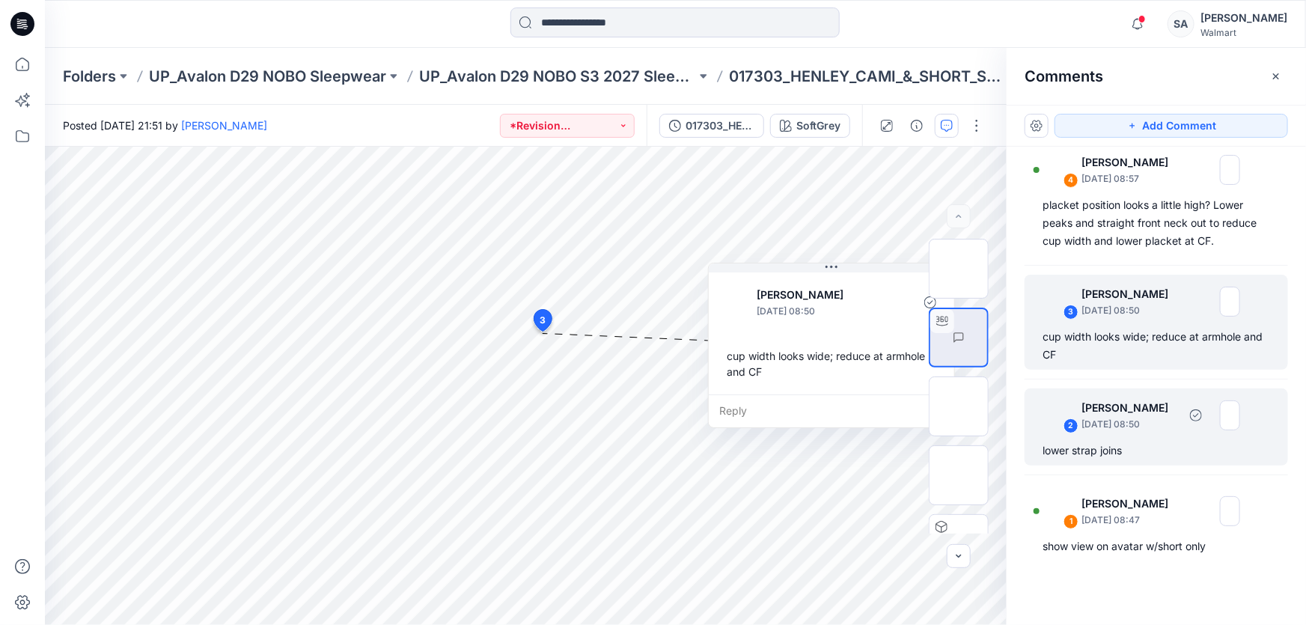
click at [1154, 419] on p "[DATE] 08:50" at bounding box center [1130, 424] width 97 height 15
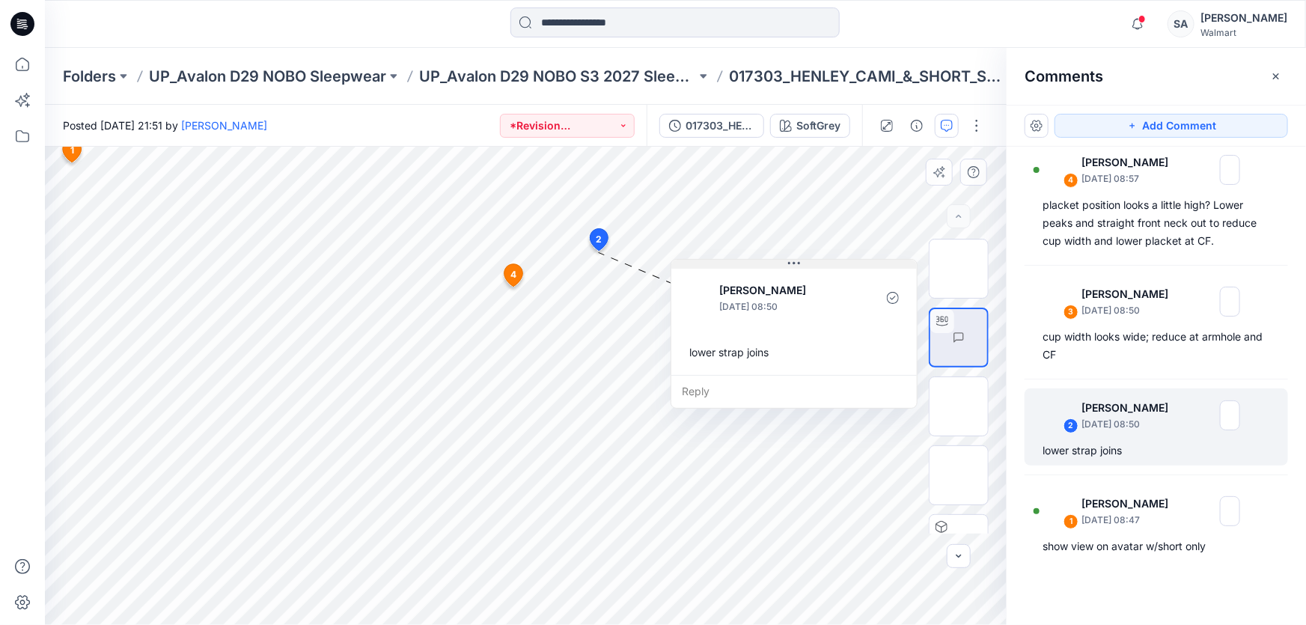
drag, startPoint x: 678, startPoint y: 336, endPoint x: 785, endPoint y: 264, distance: 130.0
click at [785, 264] on button at bounding box center [795, 264] width 246 height 9
click at [511, 276] on span "4" at bounding box center [514, 274] width 6 height 13
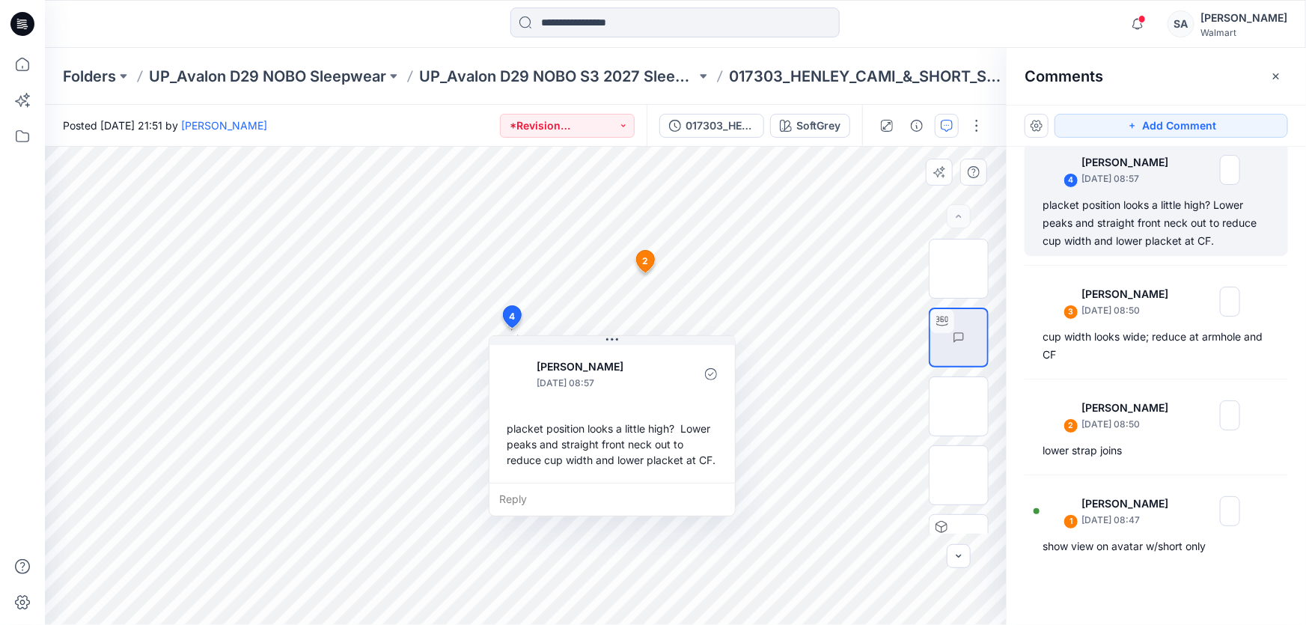
scroll to position [8, 0]
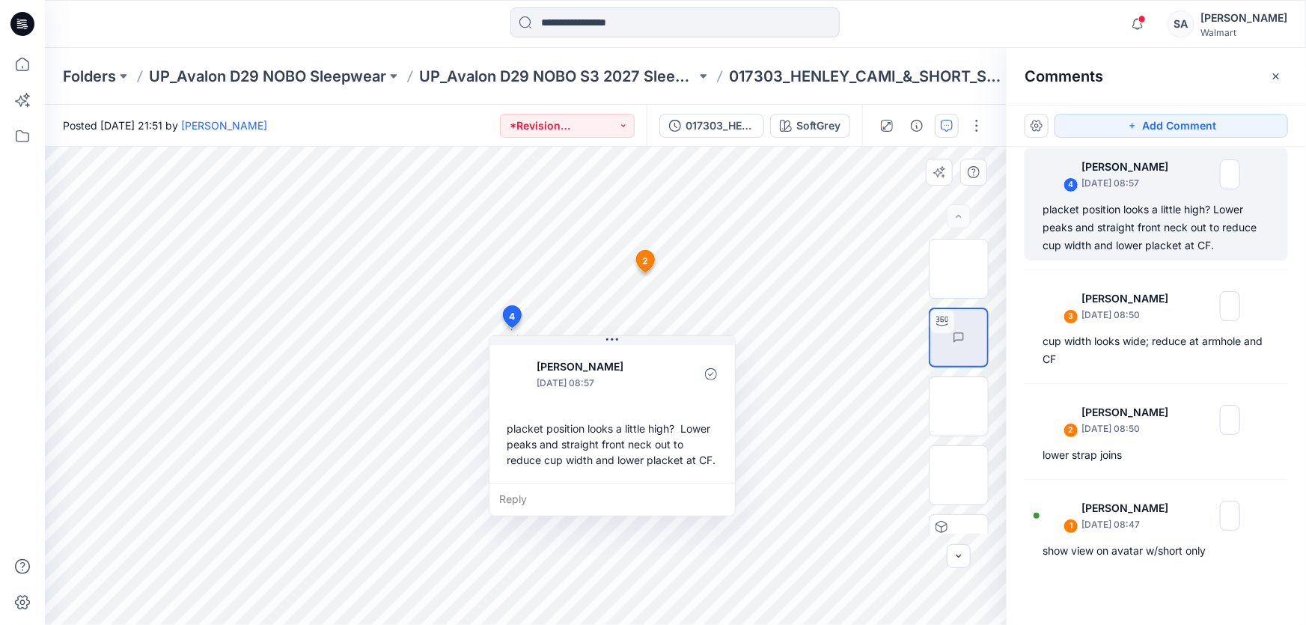
click at [646, 259] on span "2" at bounding box center [645, 261] width 6 height 13
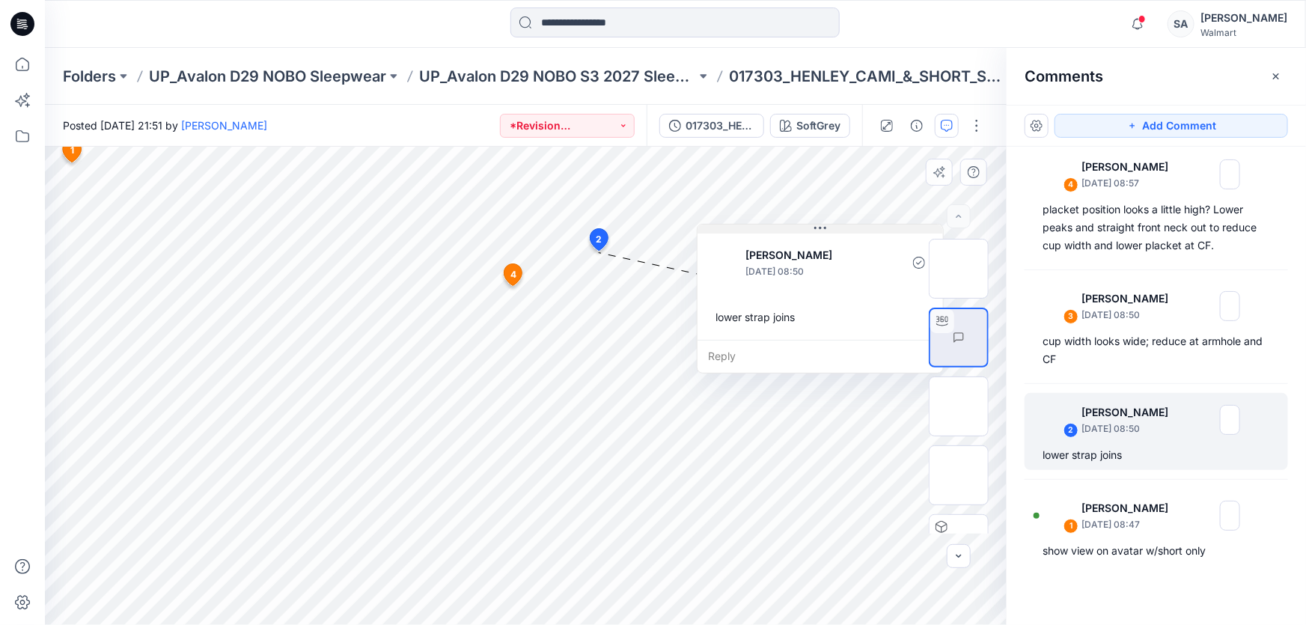
drag, startPoint x: 632, startPoint y: 336, endPoint x: 767, endPoint y: 228, distance: 172.6
click at [767, 228] on button at bounding box center [821, 229] width 246 height 9
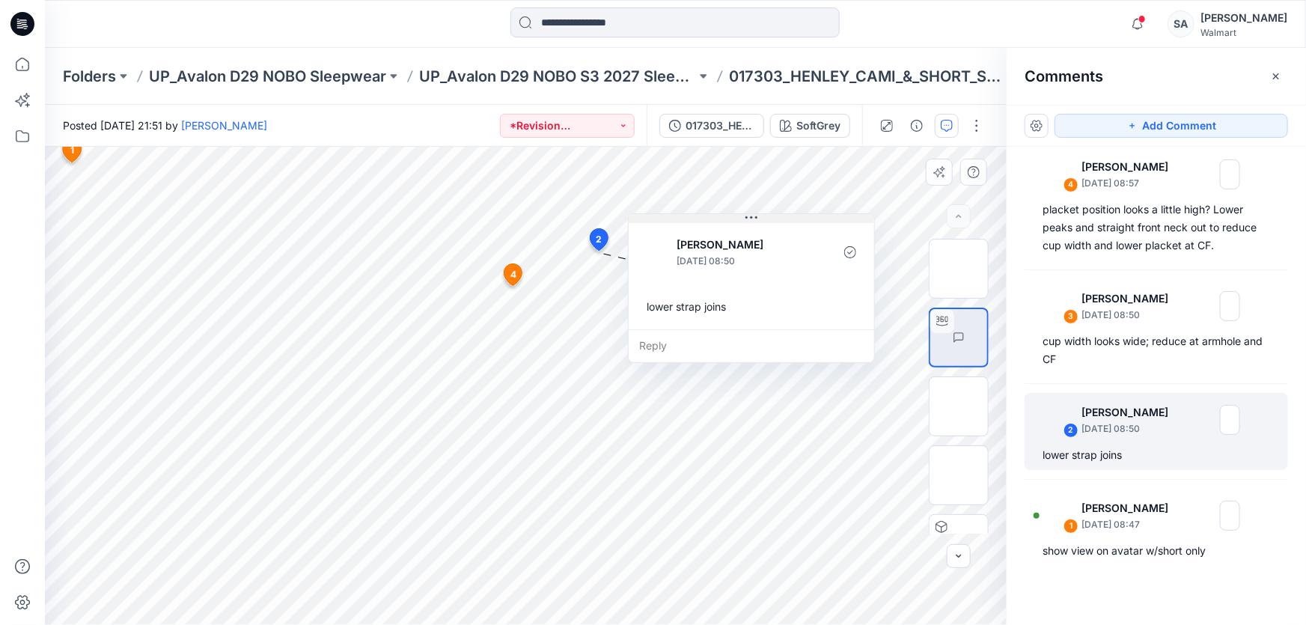
drag, startPoint x: 824, startPoint y: 228, endPoint x: 755, endPoint y: 217, distance: 69.7
click at [755, 217] on icon at bounding box center [752, 218] width 12 height 12
click at [931, 22] on div at bounding box center [675, 23] width 630 height 33
click at [511, 276] on span "4" at bounding box center [514, 274] width 6 height 13
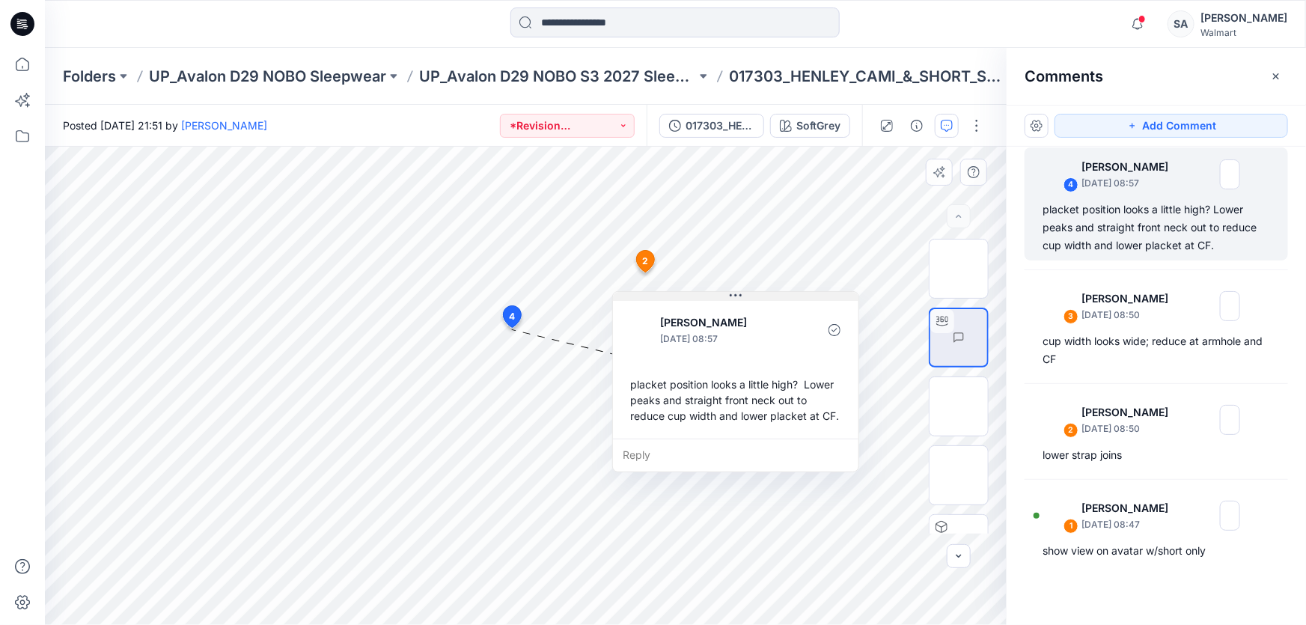
drag, startPoint x: 547, startPoint y: 335, endPoint x: 668, endPoint y: 293, distance: 127.9
click at [668, 292] on button at bounding box center [736, 296] width 246 height 9
click at [991, 22] on div "Notifications [PERSON_NAME] changed the status of 017263_SLEEP_RIBBED_TANK_SHOR…" at bounding box center [675, 23] width 1261 height 33
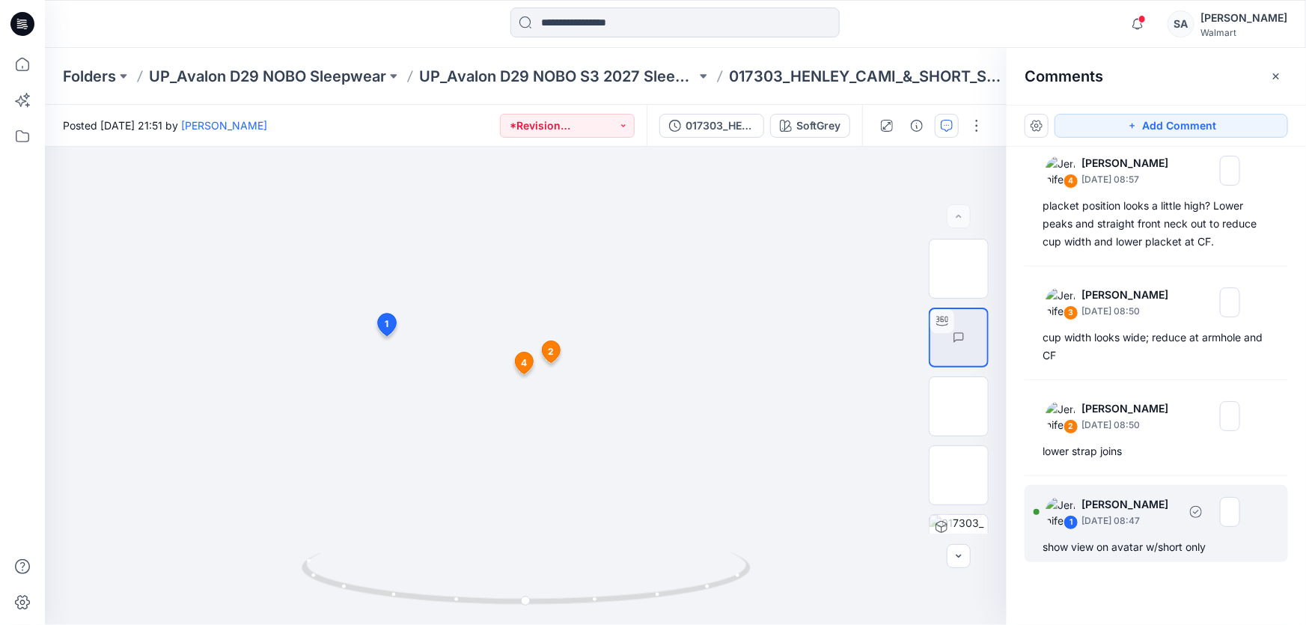
scroll to position [13, 0]
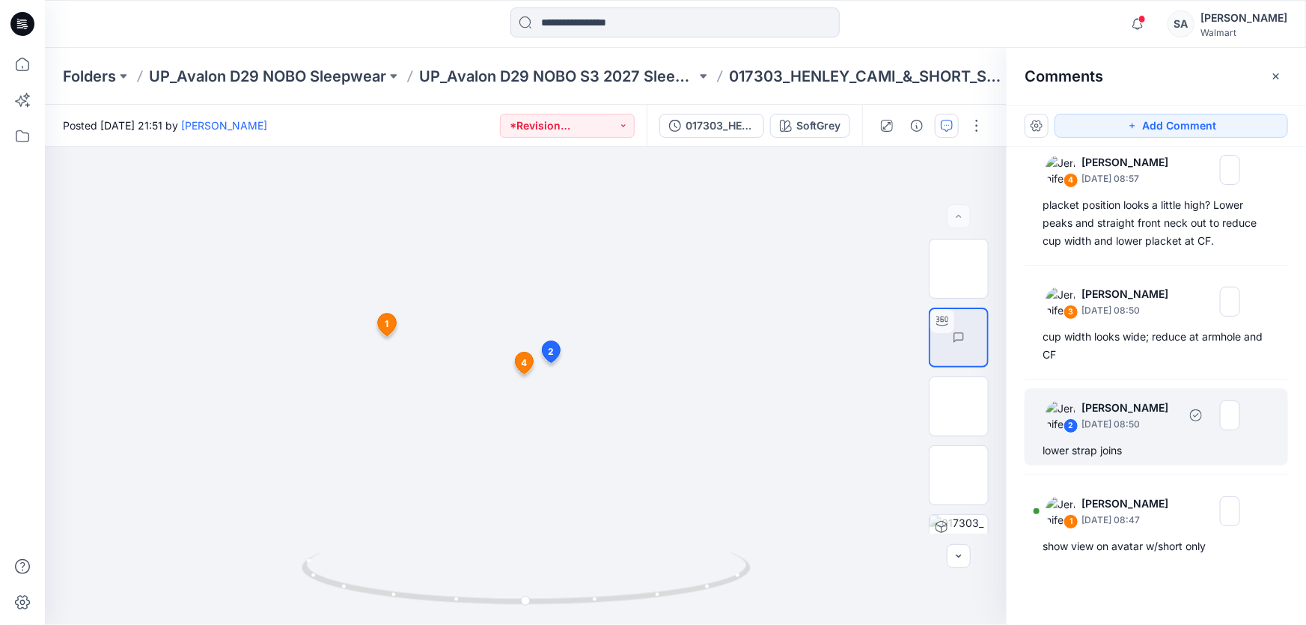
click at [1138, 435] on div "2 [PERSON_NAME] [DATE] 08:50 lower strap joins" at bounding box center [1157, 427] width 264 height 77
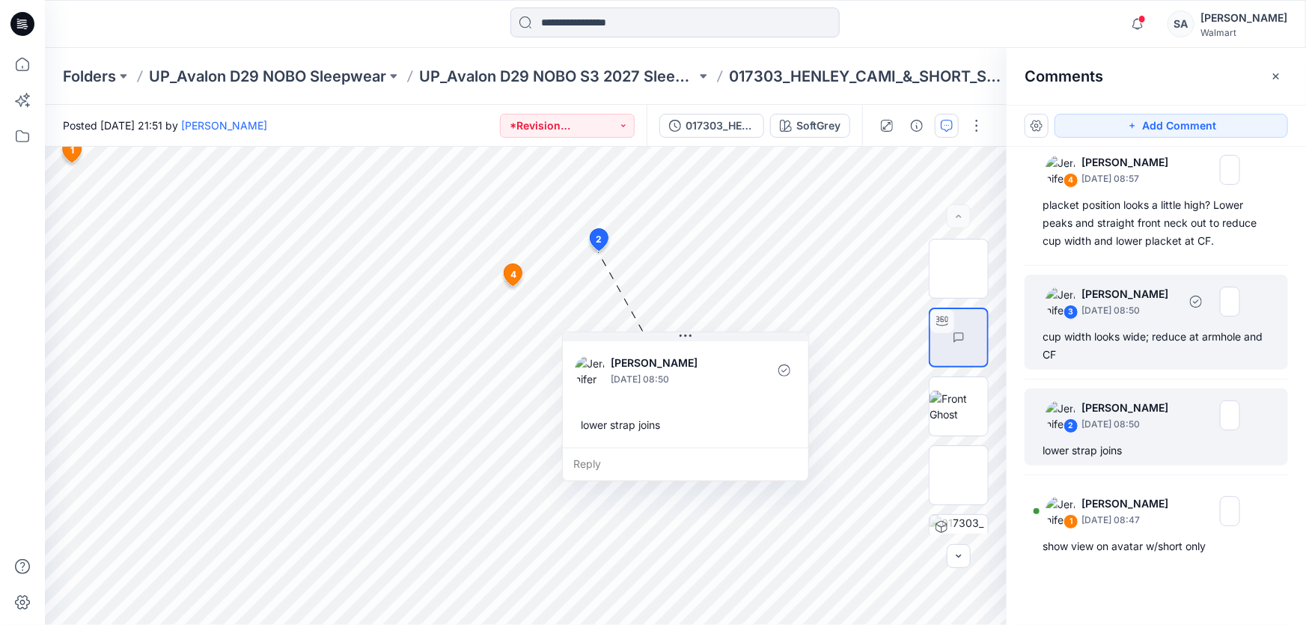
click at [1140, 347] on div "cup width looks wide; reduce at armhole and CF" at bounding box center [1157, 346] width 228 height 36
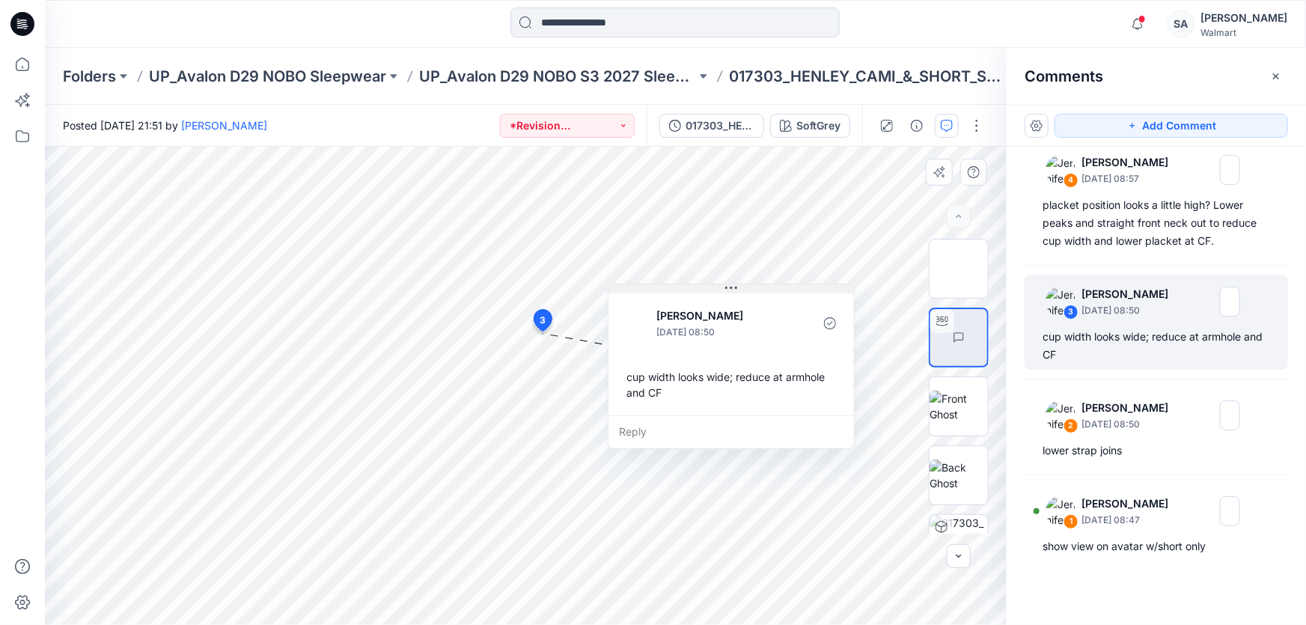
drag, startPoint x: 641, startPoint y: 344, endPoint x: 729, endPoint y: 288, distance: 104.3
click at [729, 288] on icon at bounding box center [731, 288] width 12 height 12
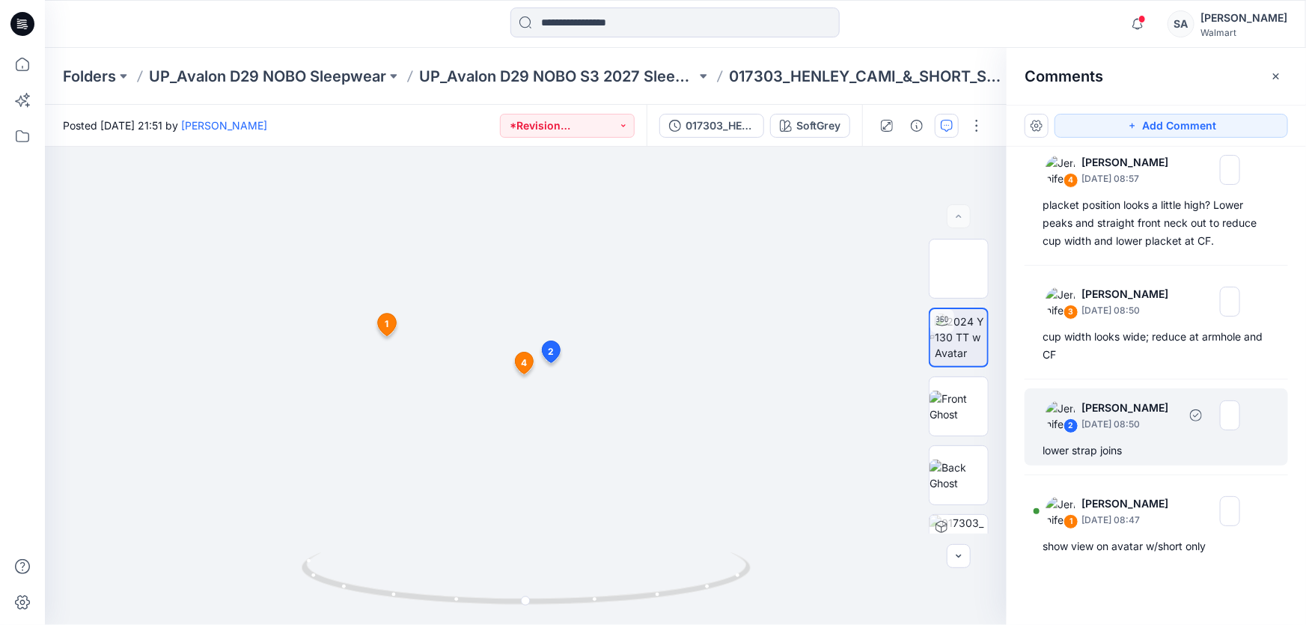
click at [1137, 429] on p "[DATE] 08:50" at bounding box center [1130, 424] width 97 height 15
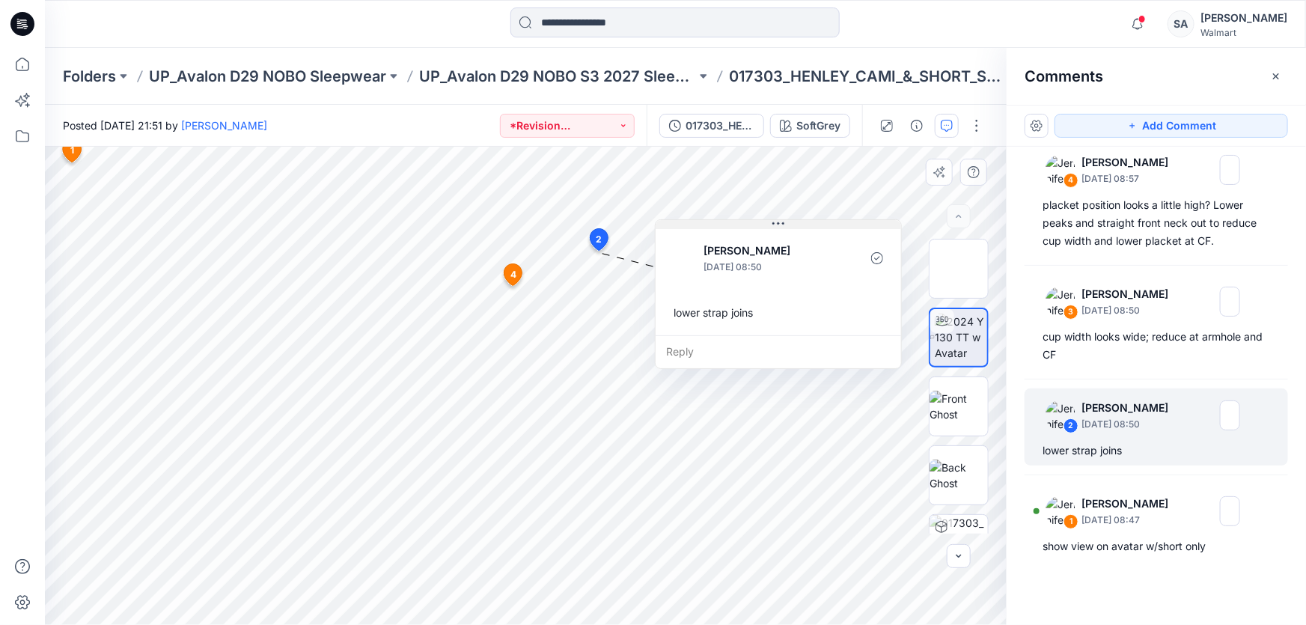
drag, startPoint x: 678, startPoint y: 333, endPoint x: 771, endPoint y: 203, distance: 160.4
click at [771, 220] on button at bounding box center [779, 224] width 246 height 9
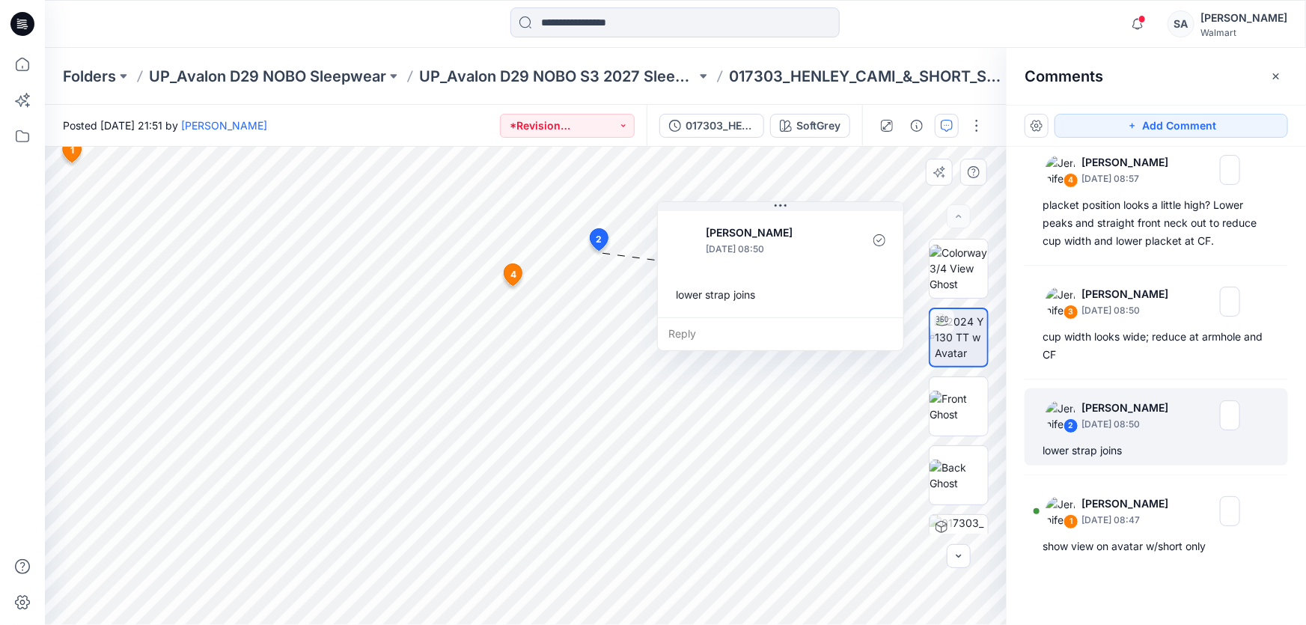
click at [600, 241] on span "2" at bounding box center [600, 239] width 6 height 13
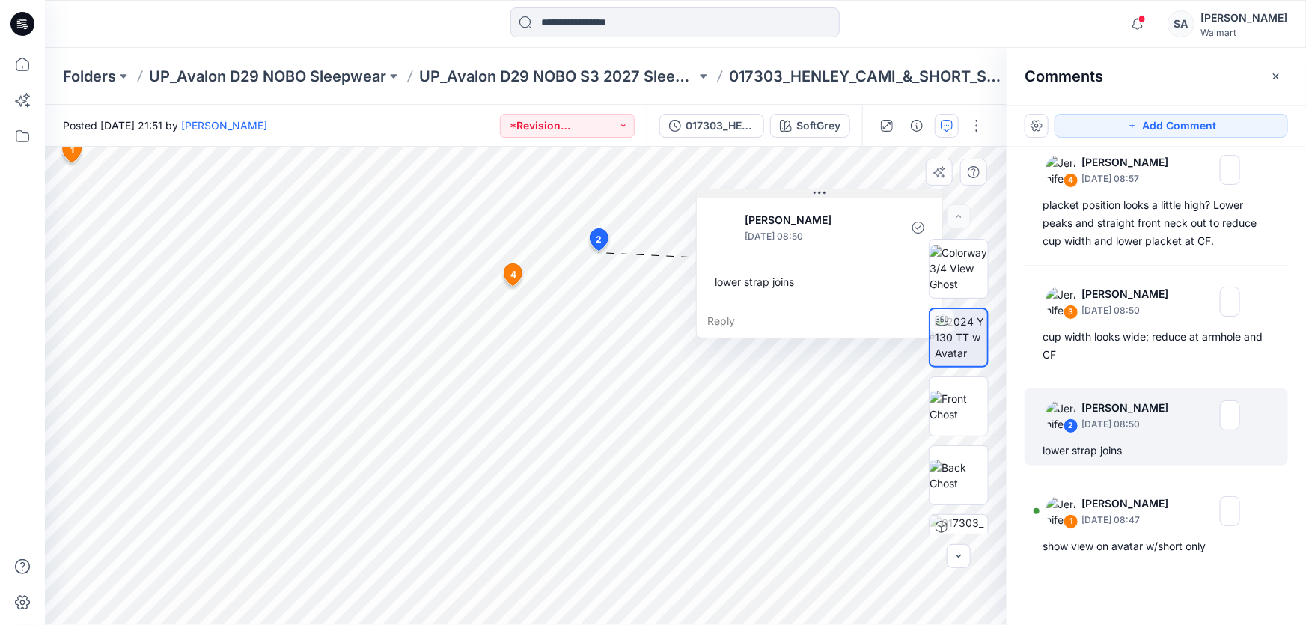
drag, startPoint x: 778, startPoint y: 208, endPoint x: 817, endPoint y: 195, distance: 41.0
click at [817, 195] on icon at bounding box center [820, 193] width 12 height 12
click at [1044, 31] on div "Notifications [PERSON_NAME] changed the status of 017263_SLEEP_RIBBED_TANK_SHOR…" at bounding box center [675, 23] width 1261 height 33
click at [24, 26] on icon at bounding box center [24, 26] width 5 height 1
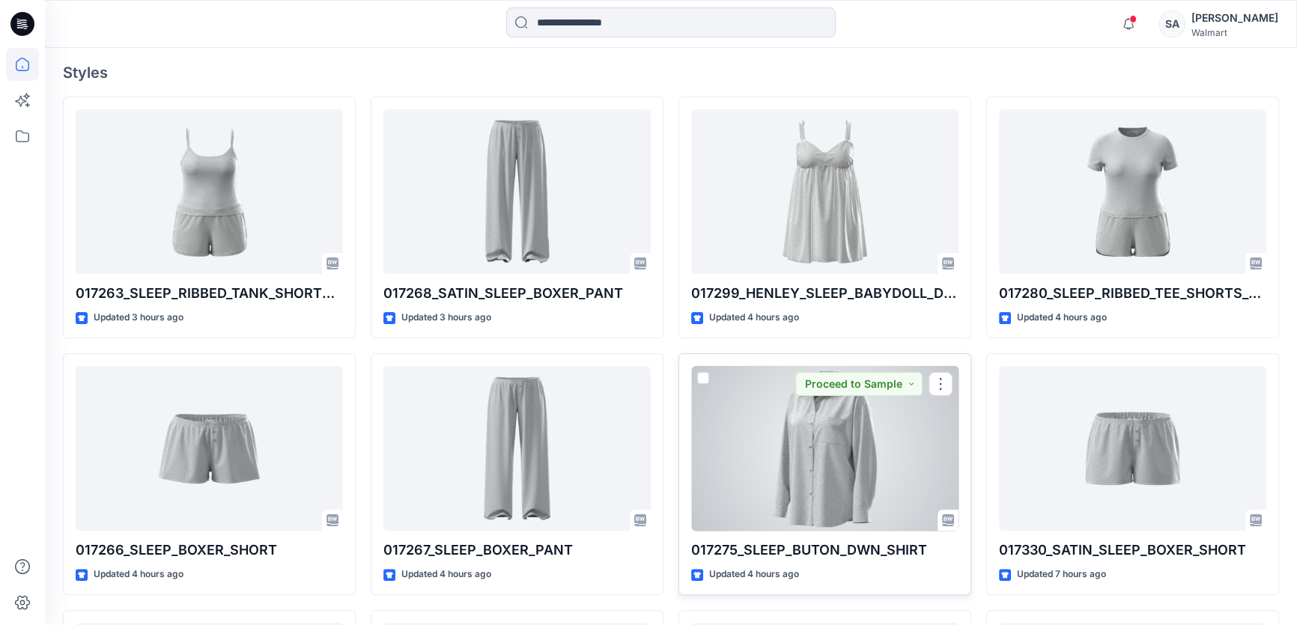
scroll to position [340, 0]
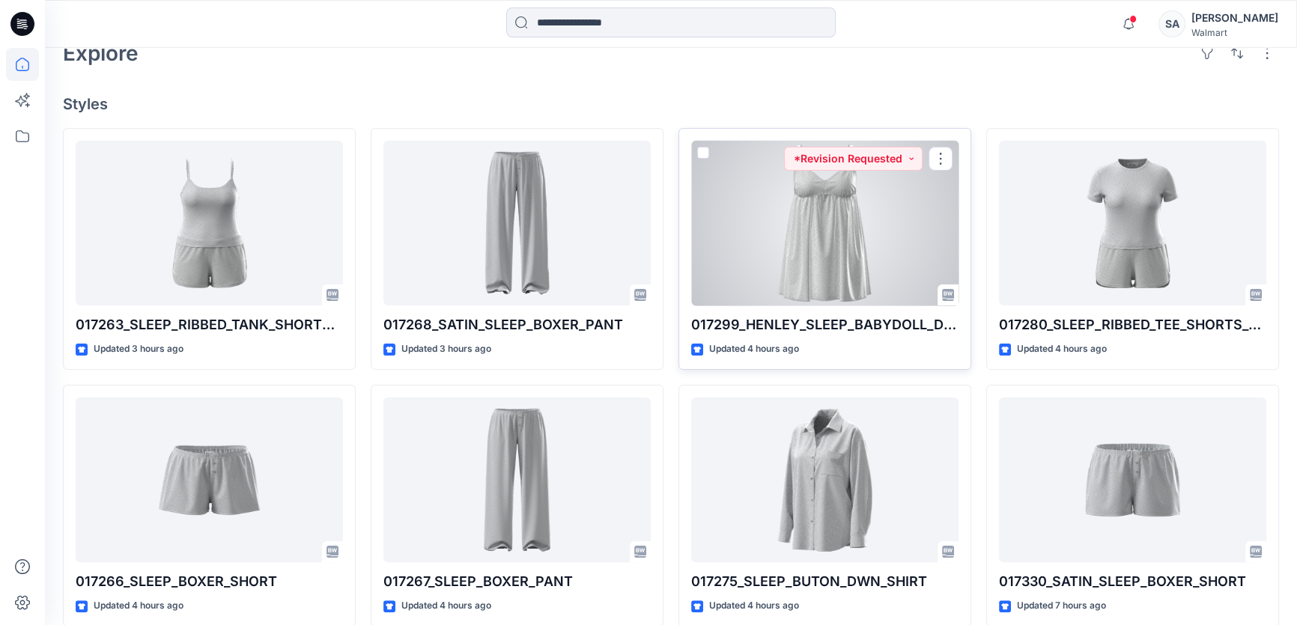
click at [846, 258] on div at bounding box center [824, 223] width 267 height 165
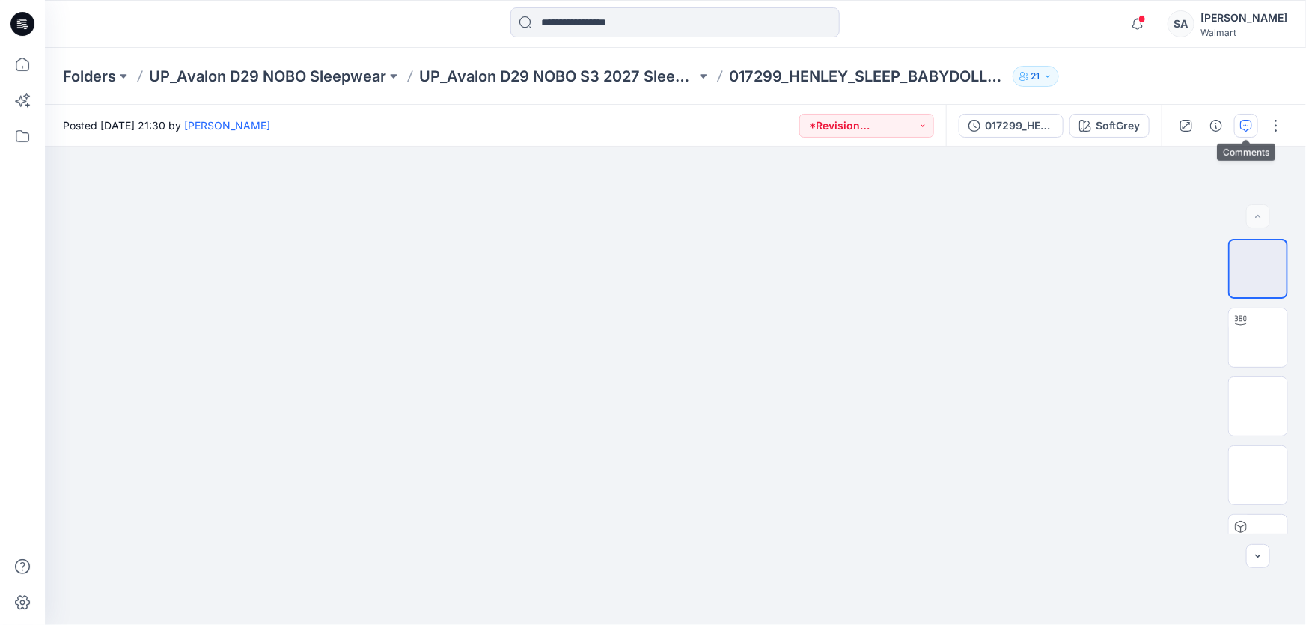
click at [1252, 130] on icon "button" at bounding box center [1247, 126] width 12 height 12
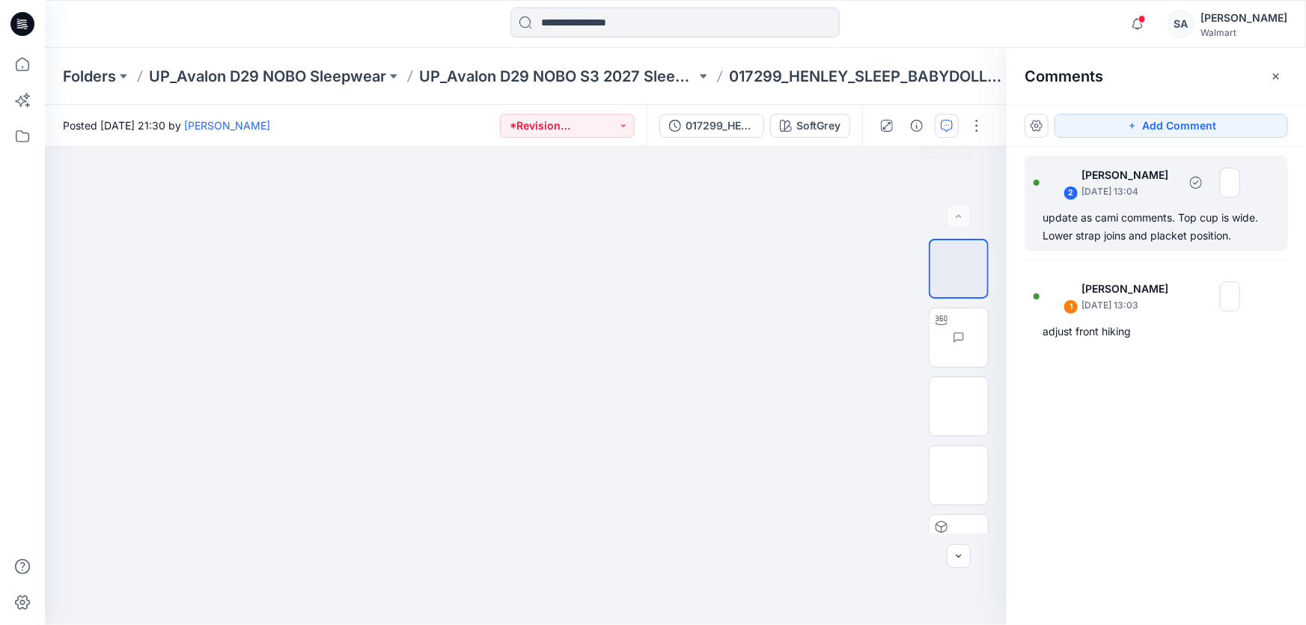
click at [1150, 232] on div "update as cami comments. Top cup is wide. Lower strap joins and placket positio…" at bounding box center [1157, 227] width 228 height 36
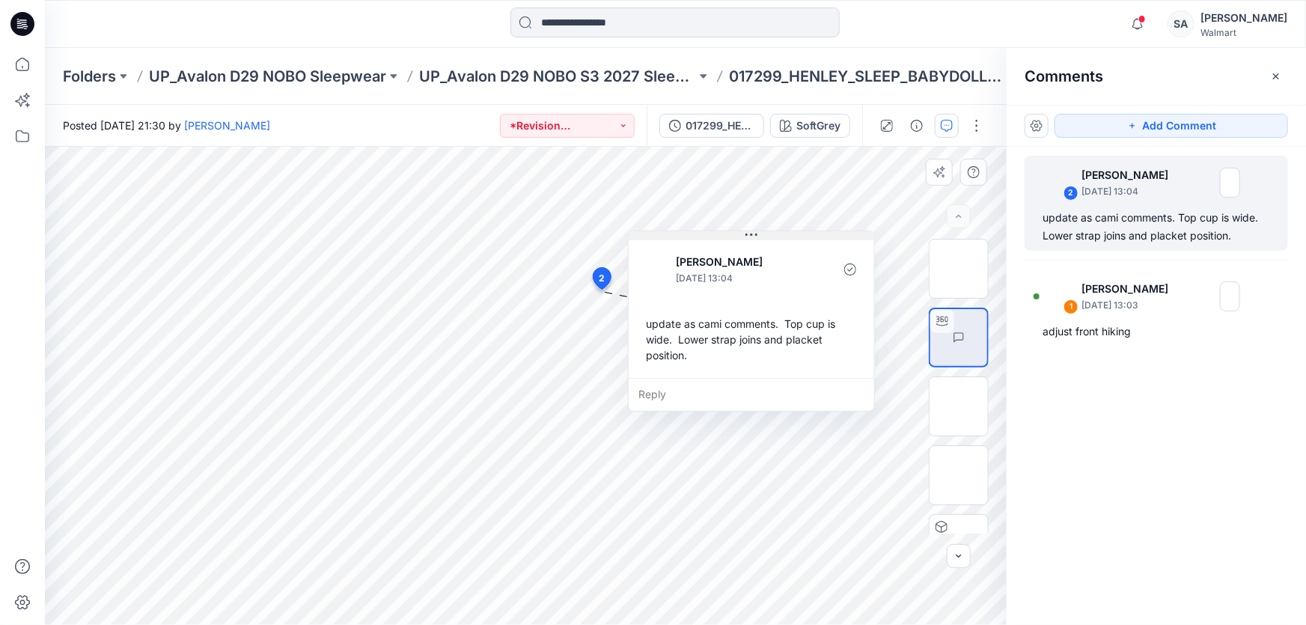
drag, startPoint x: 716, startPoint y: 302, endPoint x: 765, endPoint y: 235, distance: 83.0
click at [765, 235] on button at bounding box center [752, 235] width 246 height 9
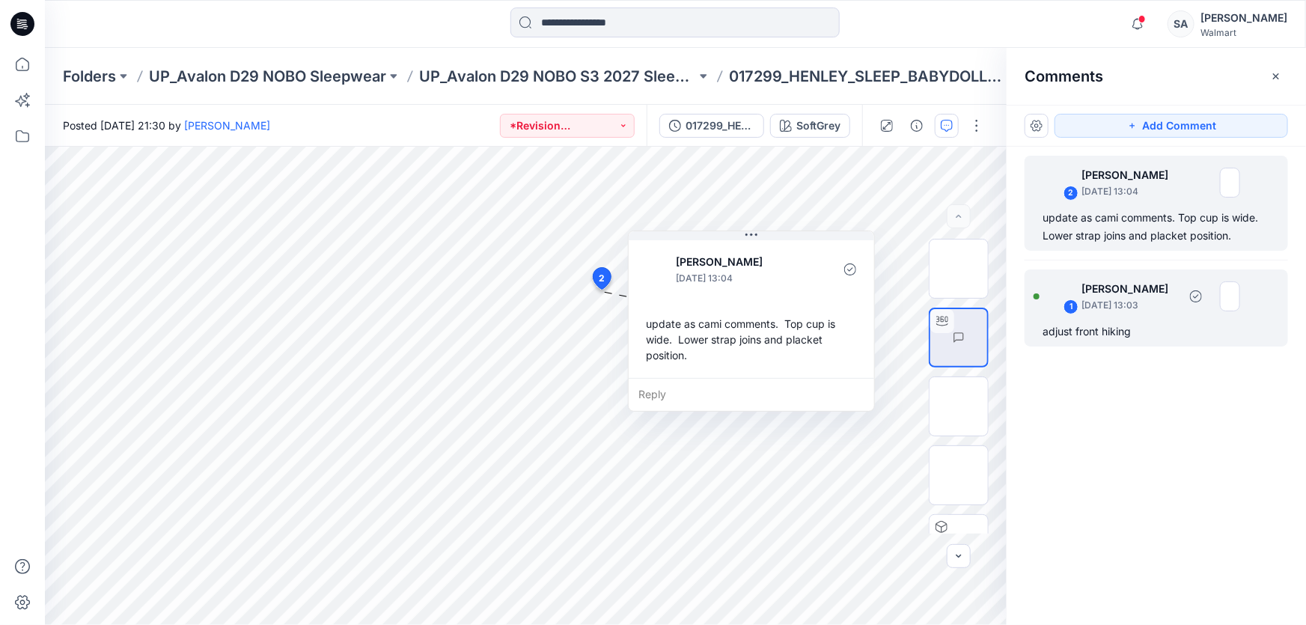
click at [1119, 323] on div "adjust front hiking" at bounding box center [1157, 332] width 228 height 18
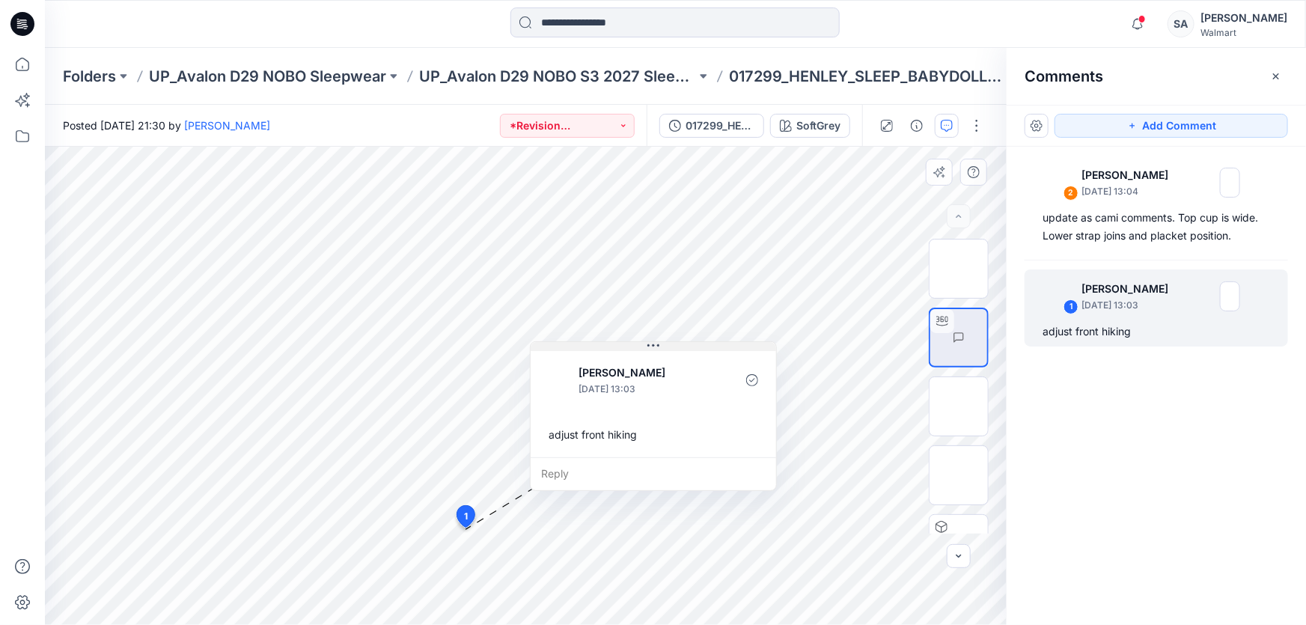
drag, startPoint x: 567, startPoint y: 398, endPoint x: 654, endPoint y: 347, distance: 100.9
click at [654, 347] on icon at bounding box center [654, 346] width 12 height 12
click at [22, 15] on icon at bounding box center [22, 24] width 24 height 24
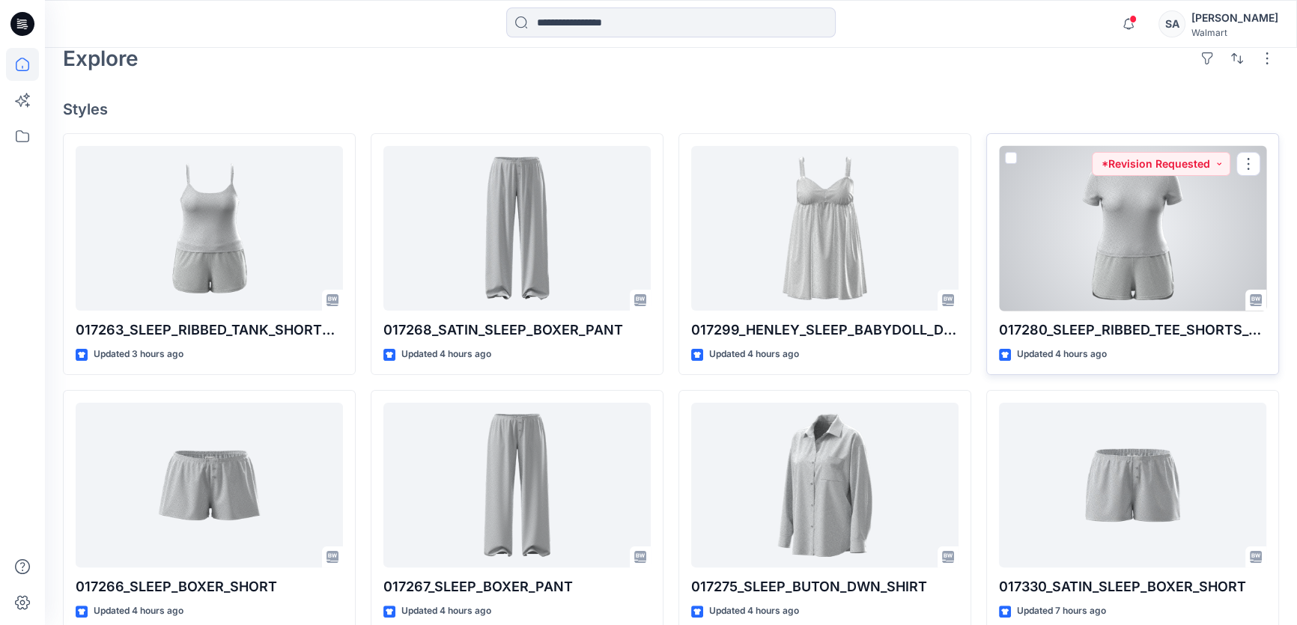
scroll to position [340, 0]
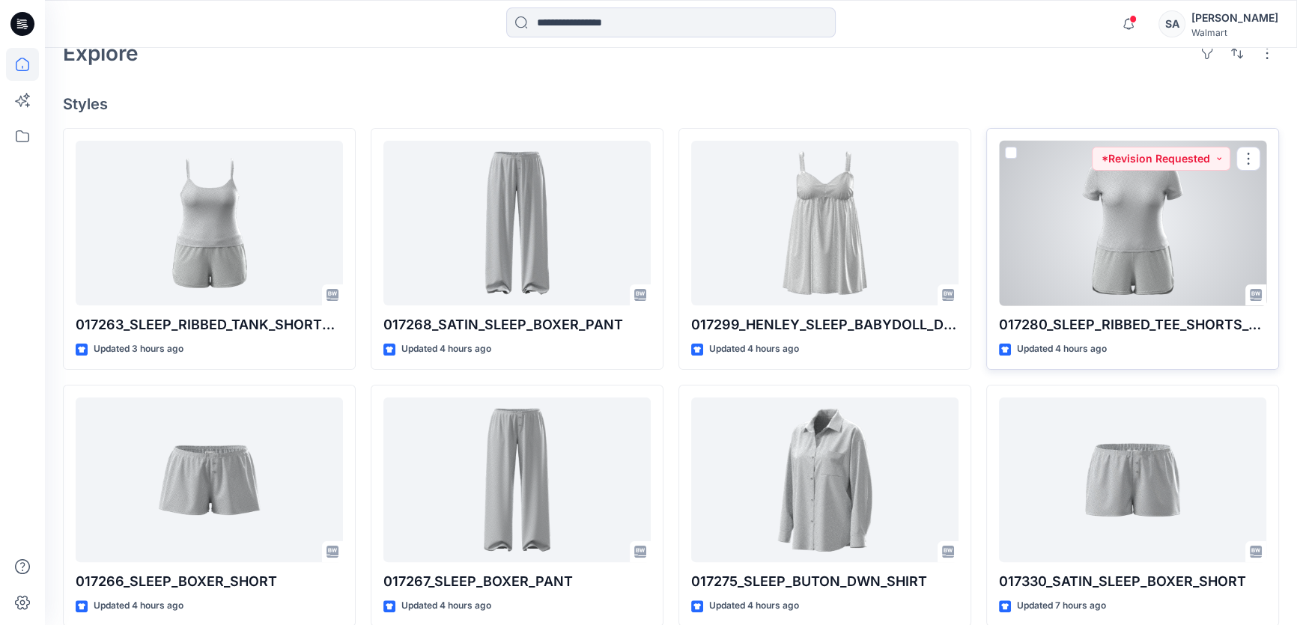
click at [1161, 195] on div at bounding box center [1132, 223] width 267 height 165
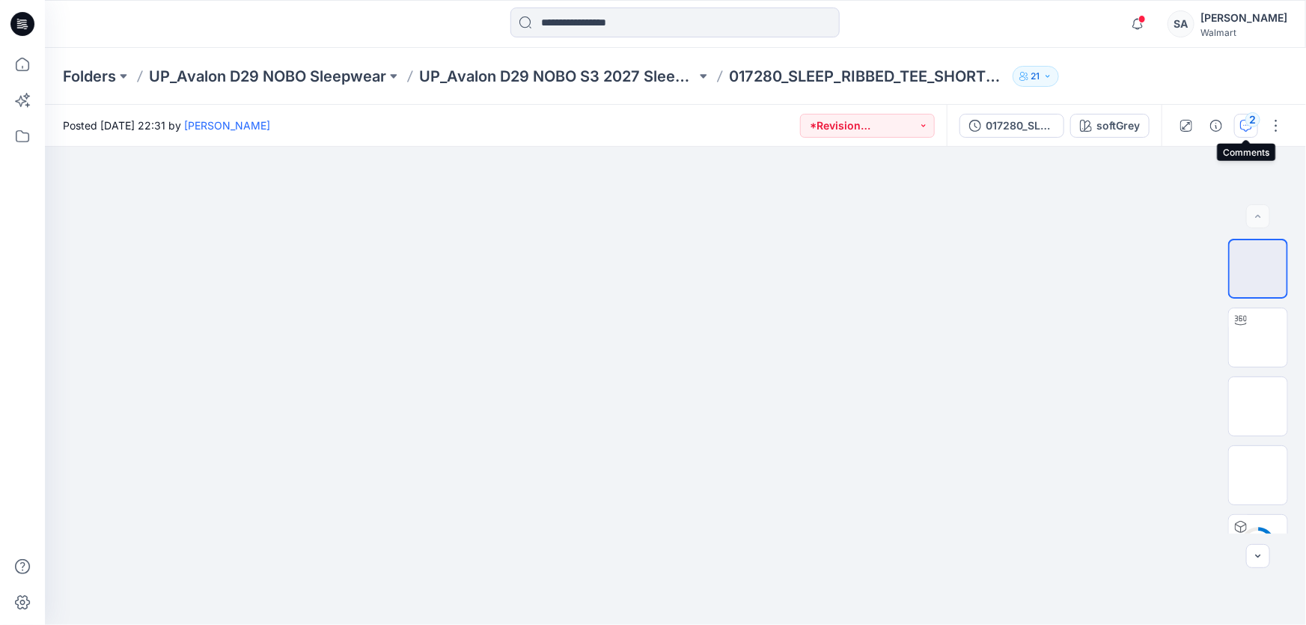
click at [1256, 125] on div "2" at bounding box center [1253, 119] width 15 height 15
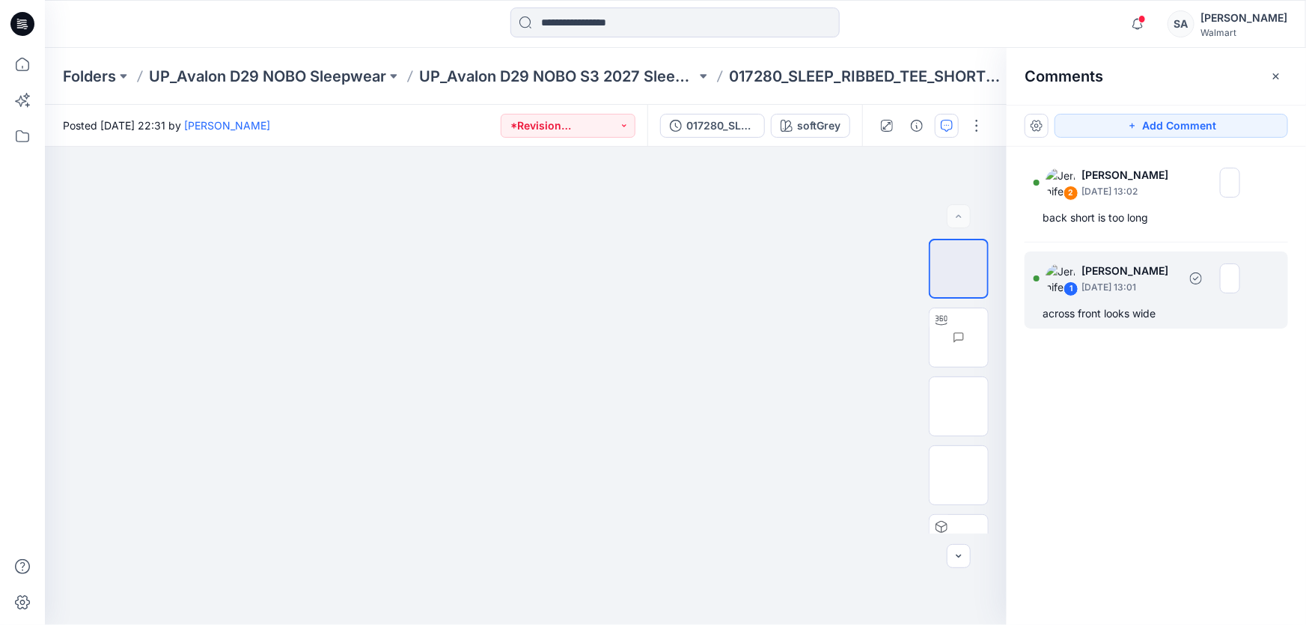
click at [1137, 282] on p "[DATE] 13:01" at bounding box center [1130, 287] width 97 height 15
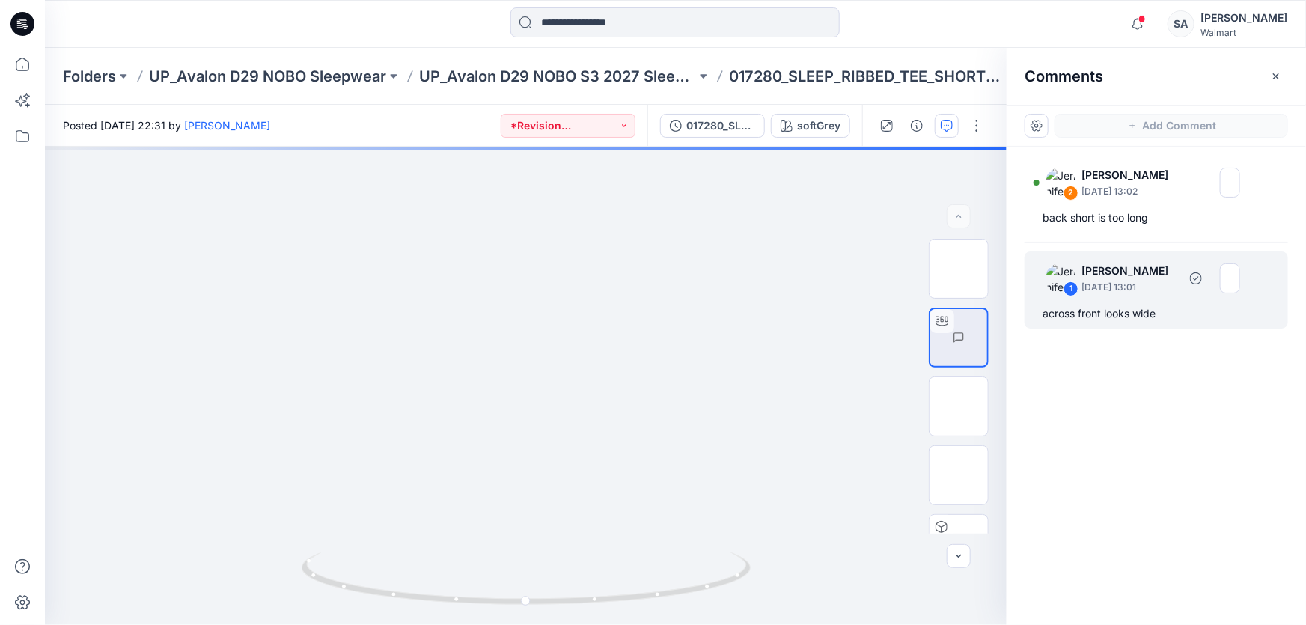
click at [1128, 284] on p "[DATE] 13:01" at bounding box center [1130, 287] width 97 height 15
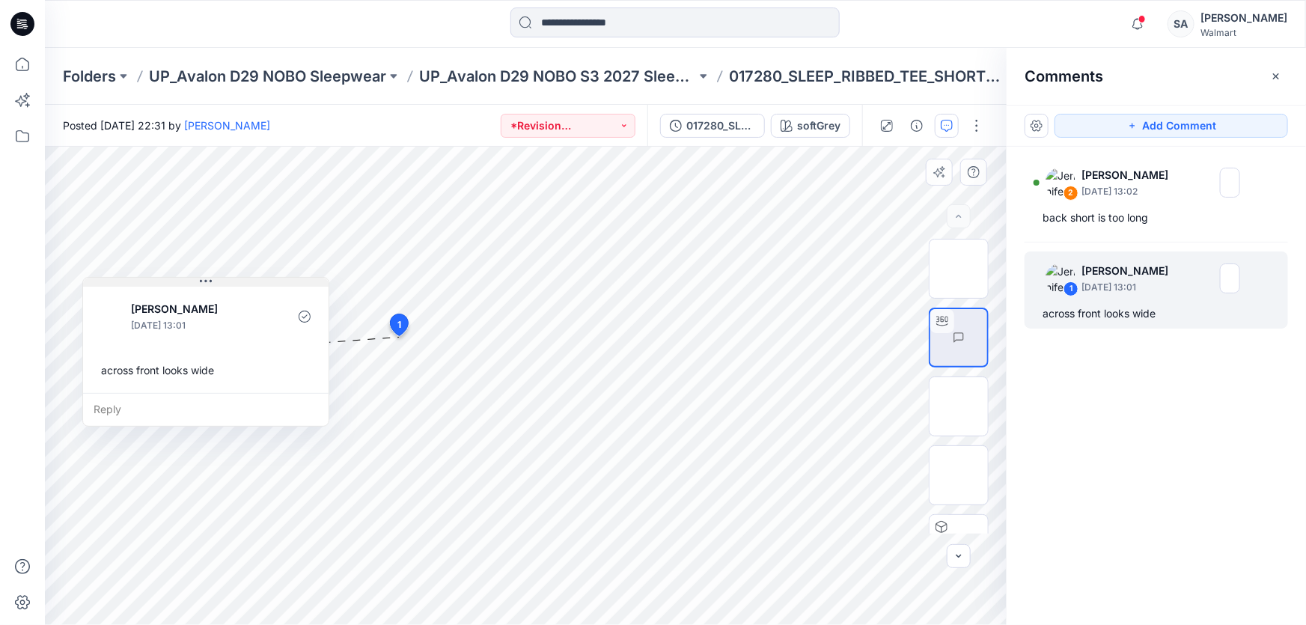
drag, startPoint x: 496, startPoint y: 350, endPoint x: 198, endPoint y: 282, distance: 304.8
click at [198, 282] on button at bounding box center [206, 282] width 246 height 9
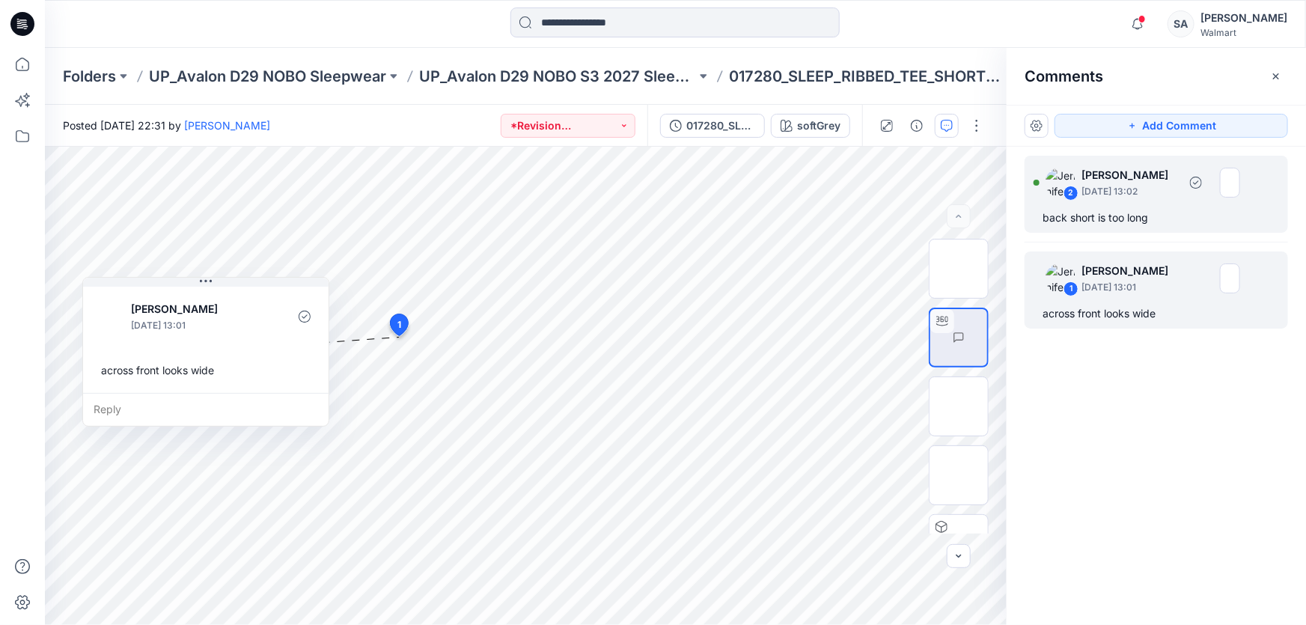
click at [1178, 166] on p "[PERSON_NAME]" at bounding box center [1130, 175] width 97 height 18
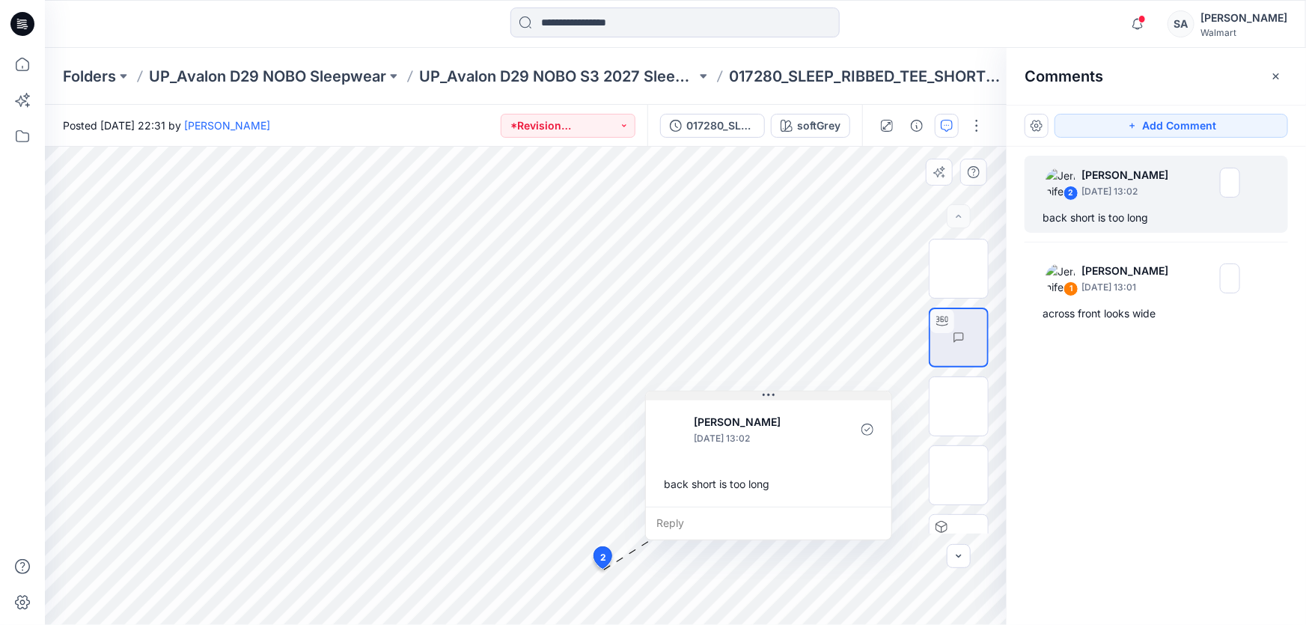
drag, startPoint x: 710, startPoint y: 436, endPoint x: 776, endPoint y: 395, distance: 78.1
click at [776, 395] on button at bounding box center [769, 396] width 246 height 9
click at [13, 22] on icon at bounding box center [22, 24] width 24 height 24
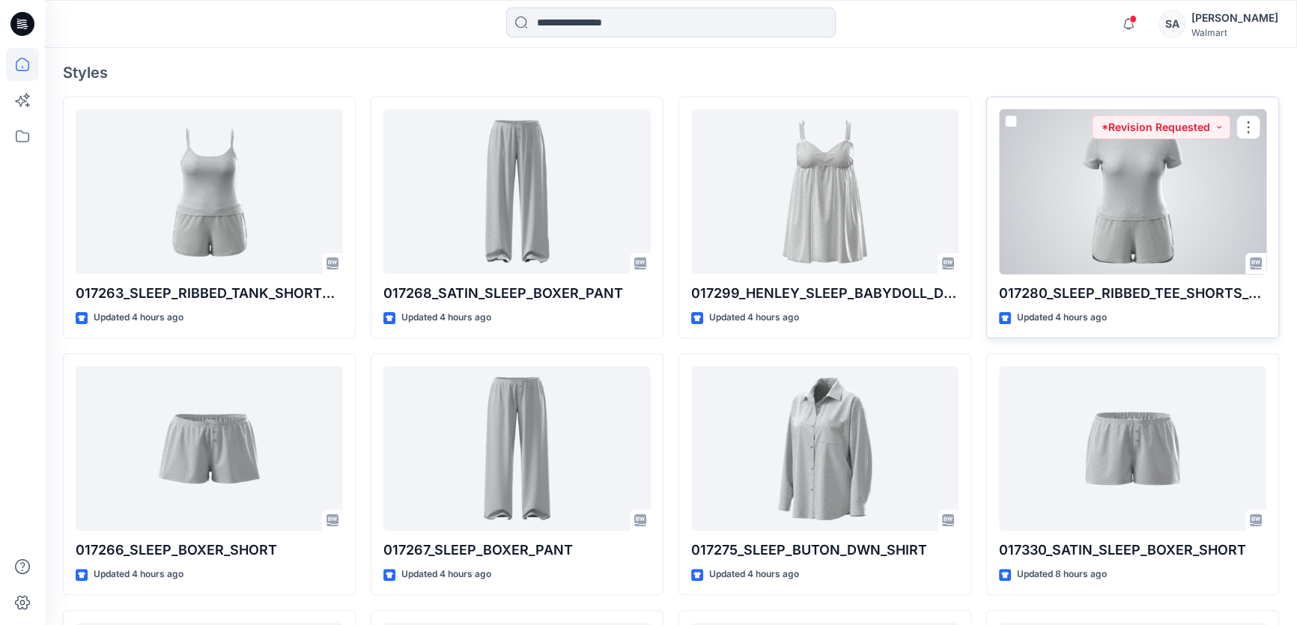
scroll to position [408, 0]
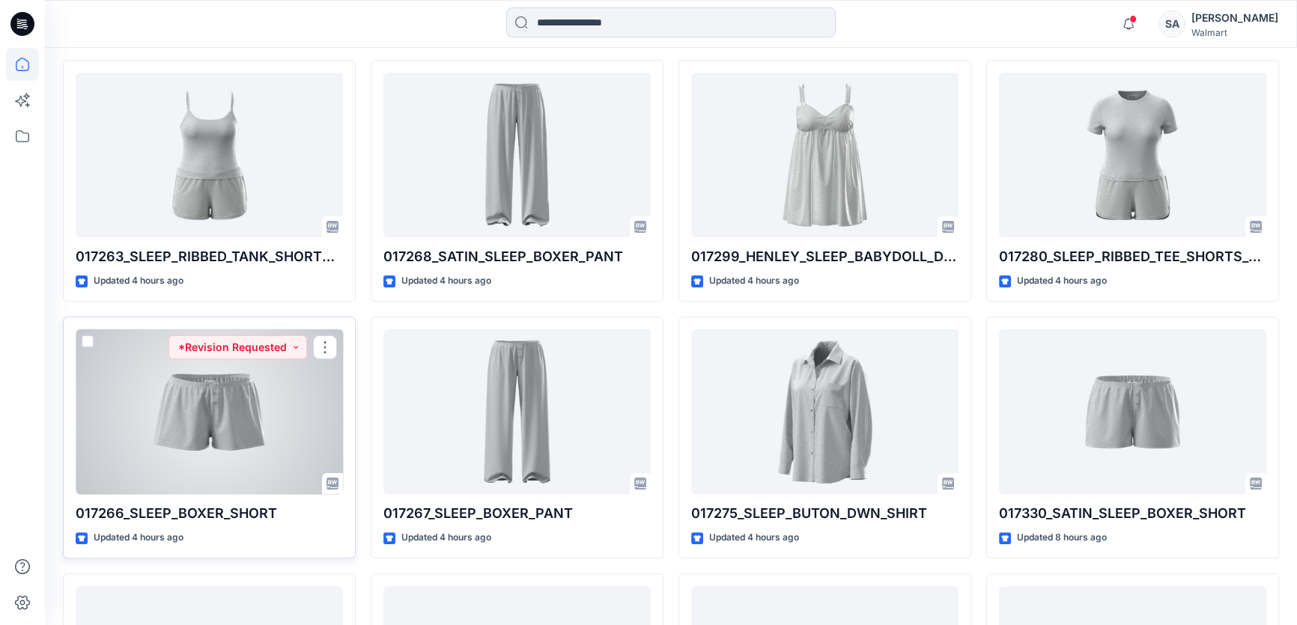
click at [216, 418] on div at bounding box center [209, 411] width 267 height 165
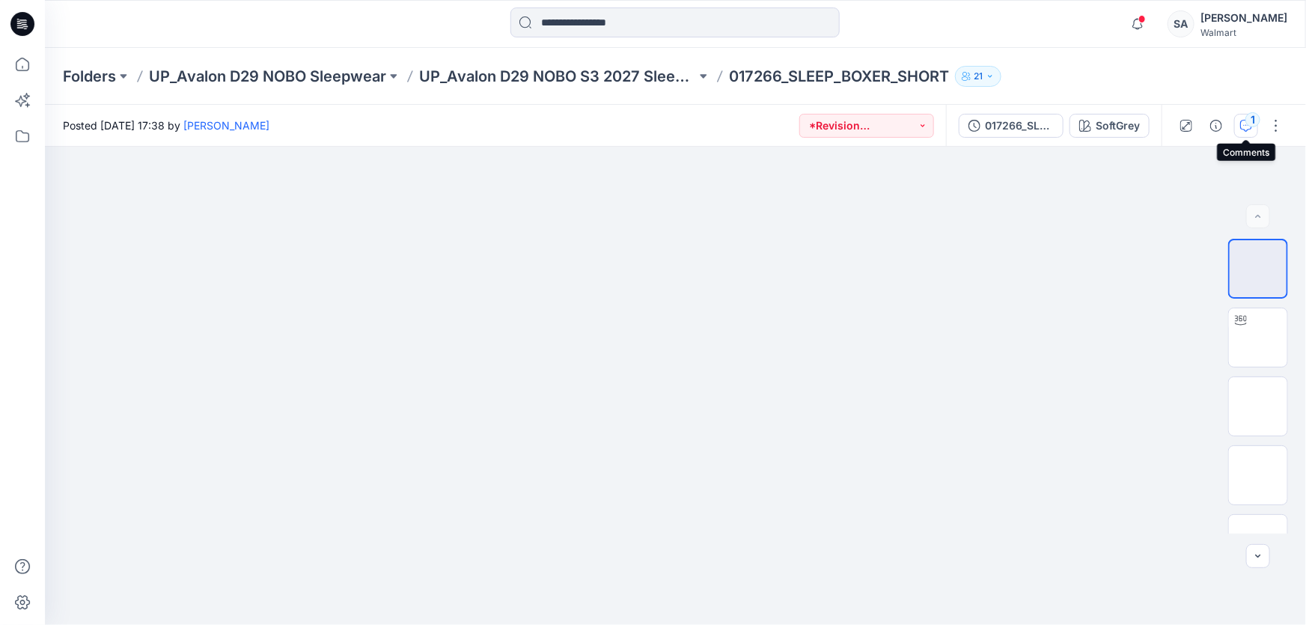
click at [1250, 120] on div "1" at bounding box center [1253, 119] width 15 height 15
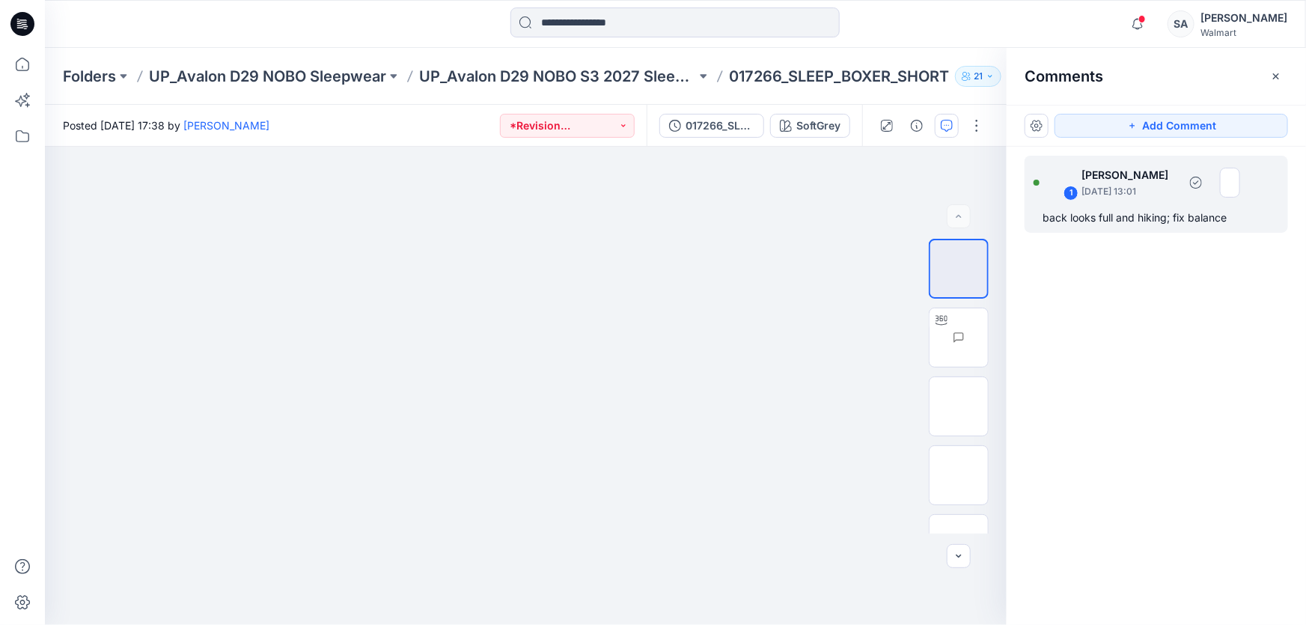
click at [1121, 196] on p "[DATE] 13:01" at bounding box center [1130, 191] width 97 height 15
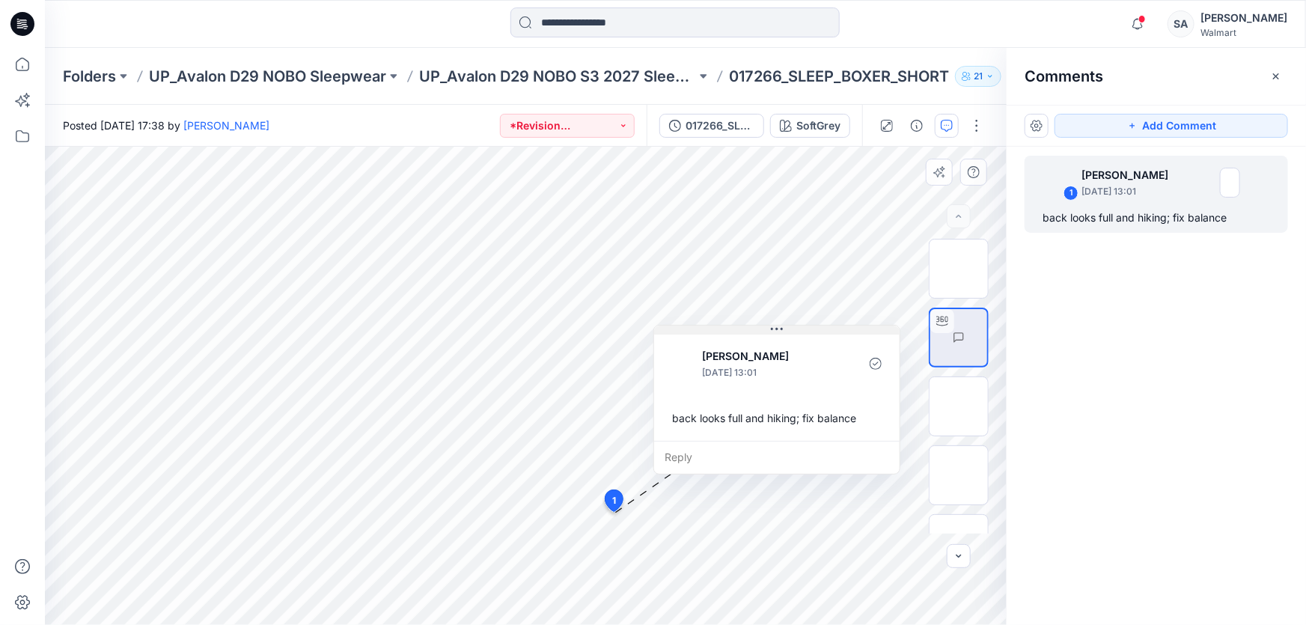
drag, startPoint x: 712, startPoint y: 381, endPoint x: 775, endPoint y: 330, distance: 80.9
click at [775, 330] on icon at bounding box center [777, 329] width 12 height 12
click at [991, 18] on div "Notifications [PERSON_NAME] changed the status of 017263_SLEEP_RIBBED_TANK_SHOR…" at bounding box center [675, 23] width 1261 height 33
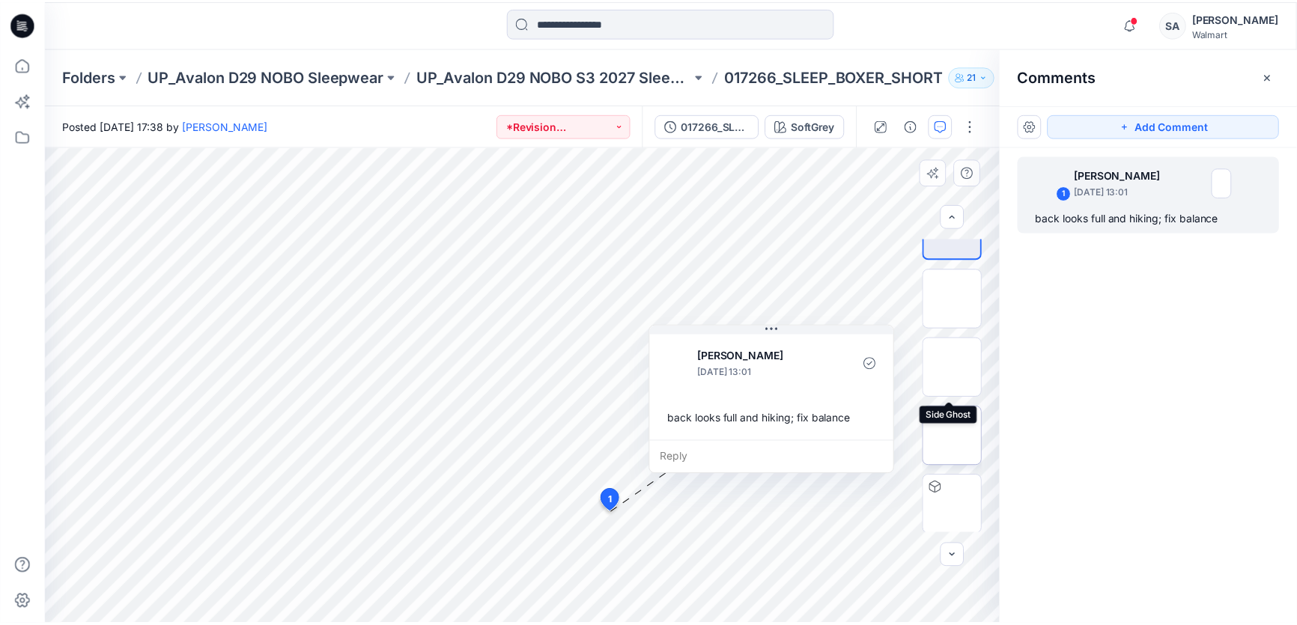
scroll to position [109, 0]
click at [959, 436] on img at bounding box center [959, 436] width 0 height 0
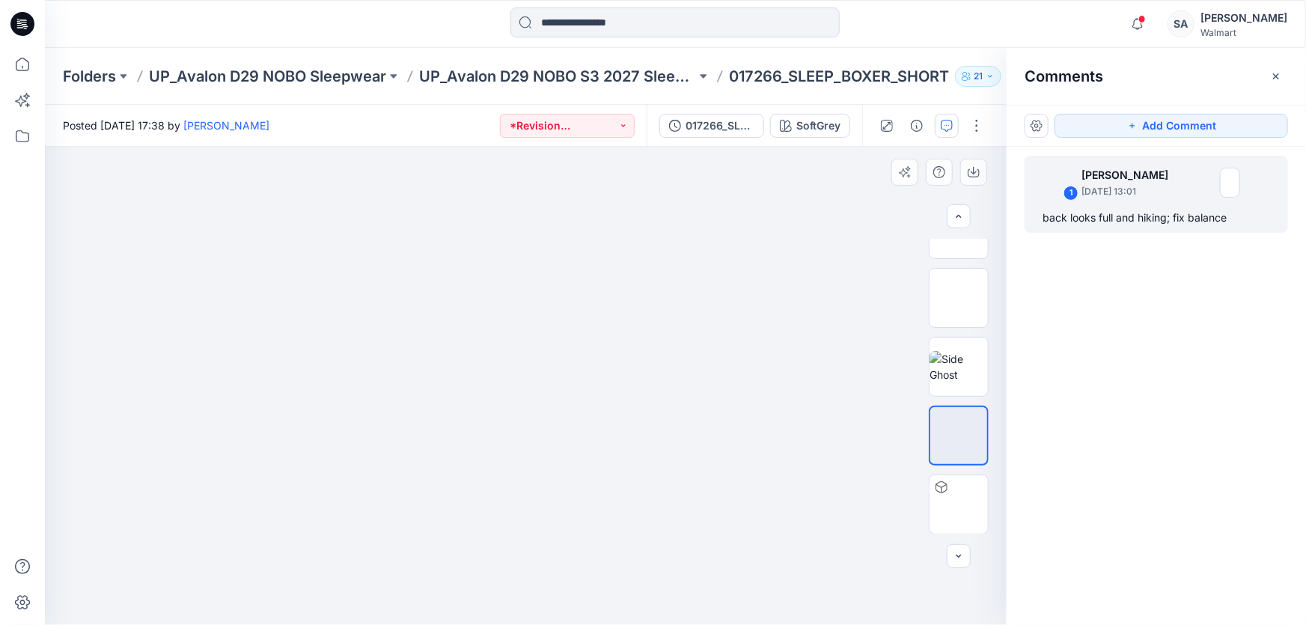
click at [910, 383] on div at bounding box center [526, 386] width 962 height 478
click at [953, 369] on img at bounding box center [959, 366] width 58 height 31
click at [1138, 186] on p "[DATE] 13:01" at bounding box center [1125, 191] width 87 height 15
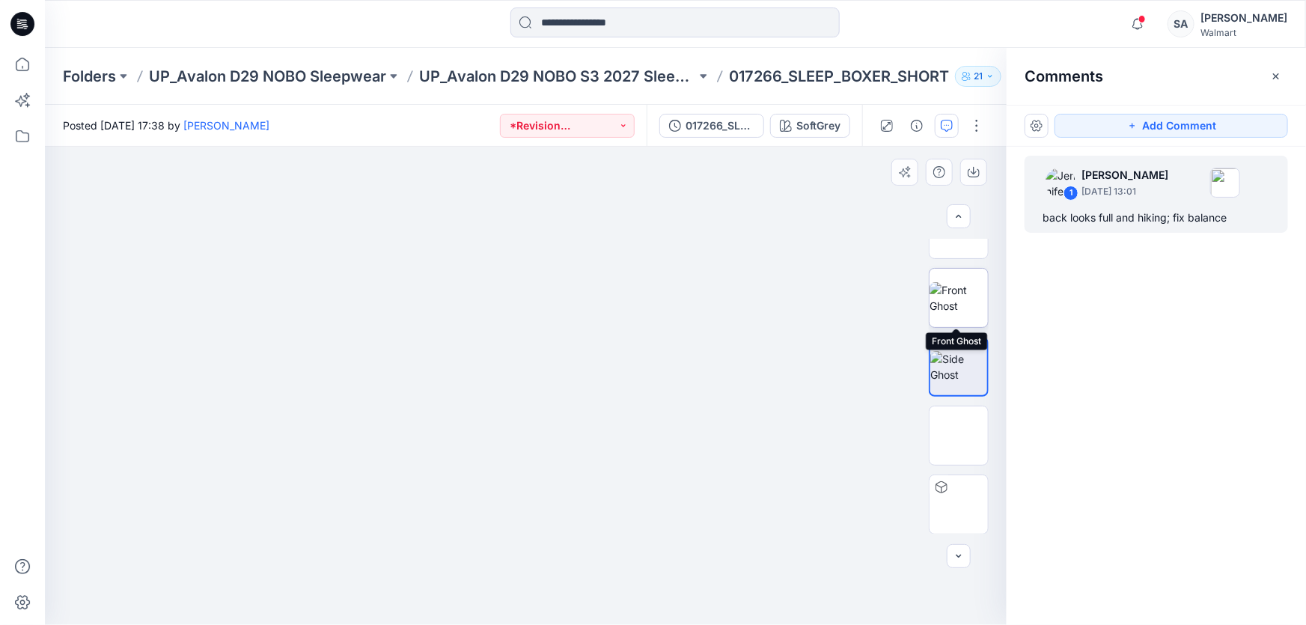
click at [967, 312] on img at bounding box center [959, 297] width 58 height 31
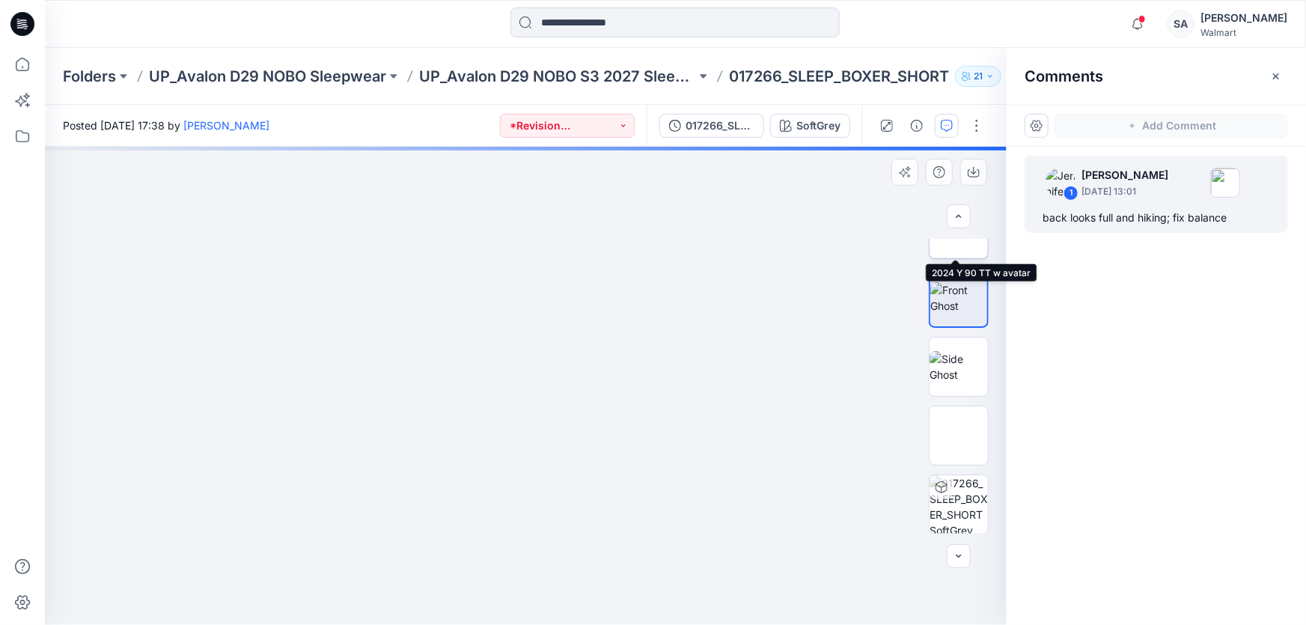
click at [988, 229] on img at bounding box center [988, 229] width 0 height 0
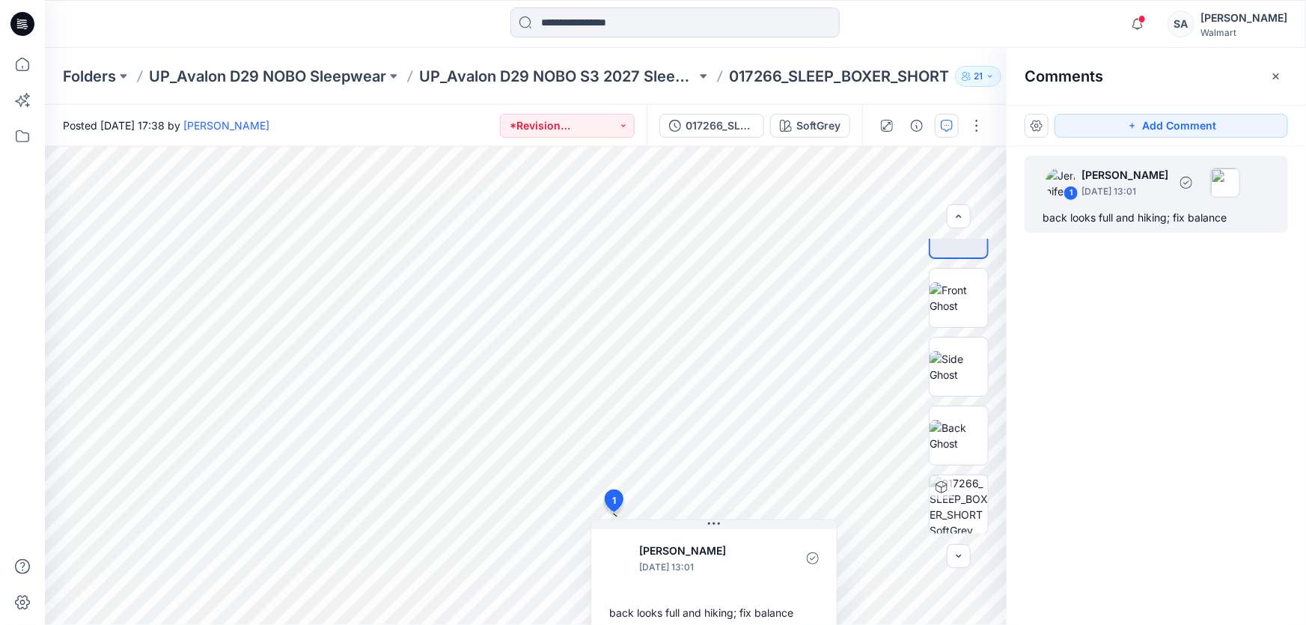
click at [1110, 187] on p "[DATE] 13:01" at bounding box center [1125, 191] width 87 height 15
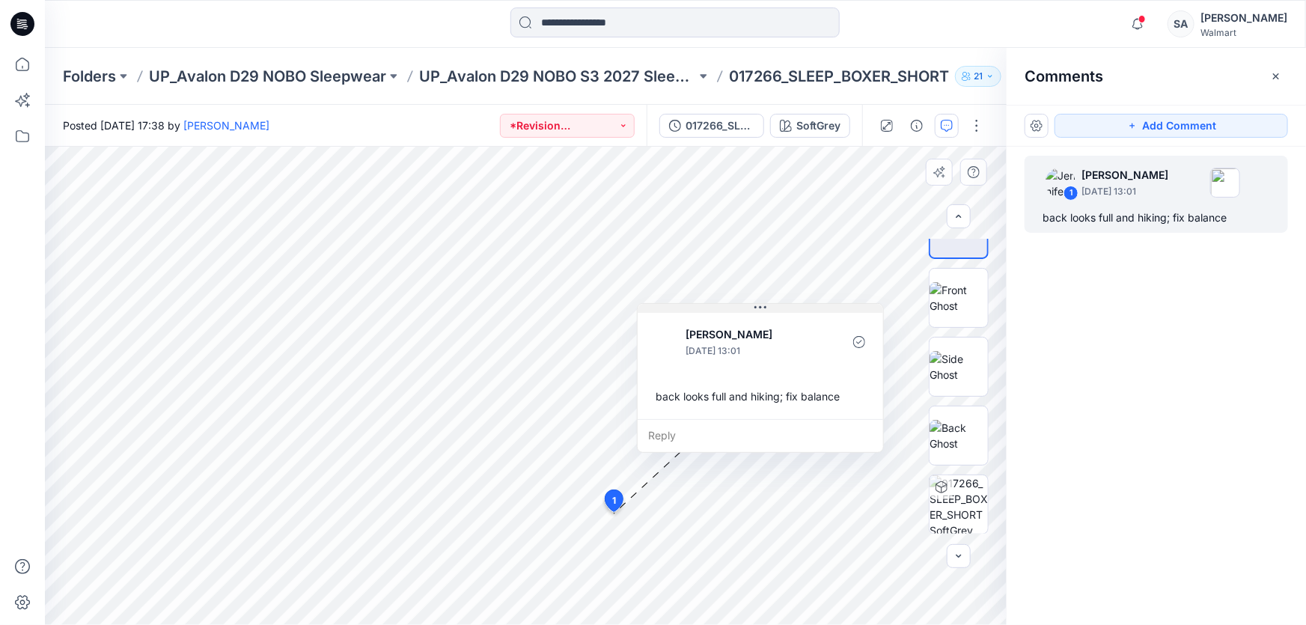
drag, startPoint x: 718, startPoint y: 523, endPoint x: 763, endPoint y: 307, distance: 220.2
click at [764, 306] on icon at bounding box center [761, 307] width 12 height 2
click at [25, 19] on icon at bounding box center [22, 24] width 24 height 24
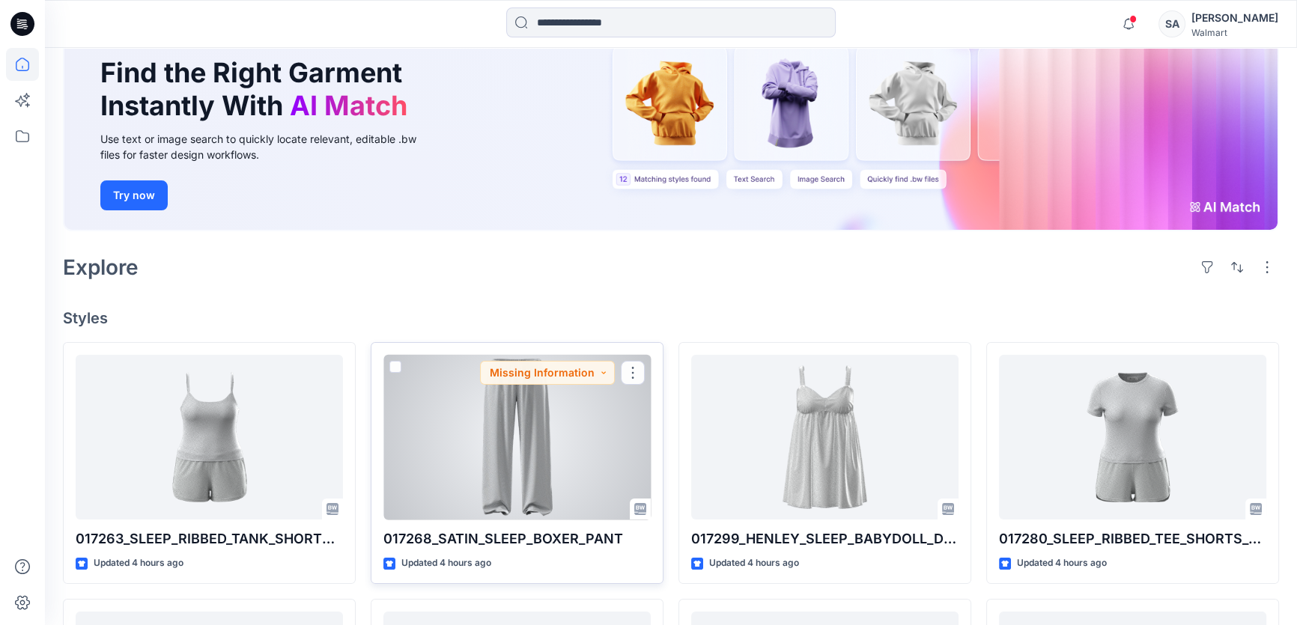
scroll to position [204, 0]
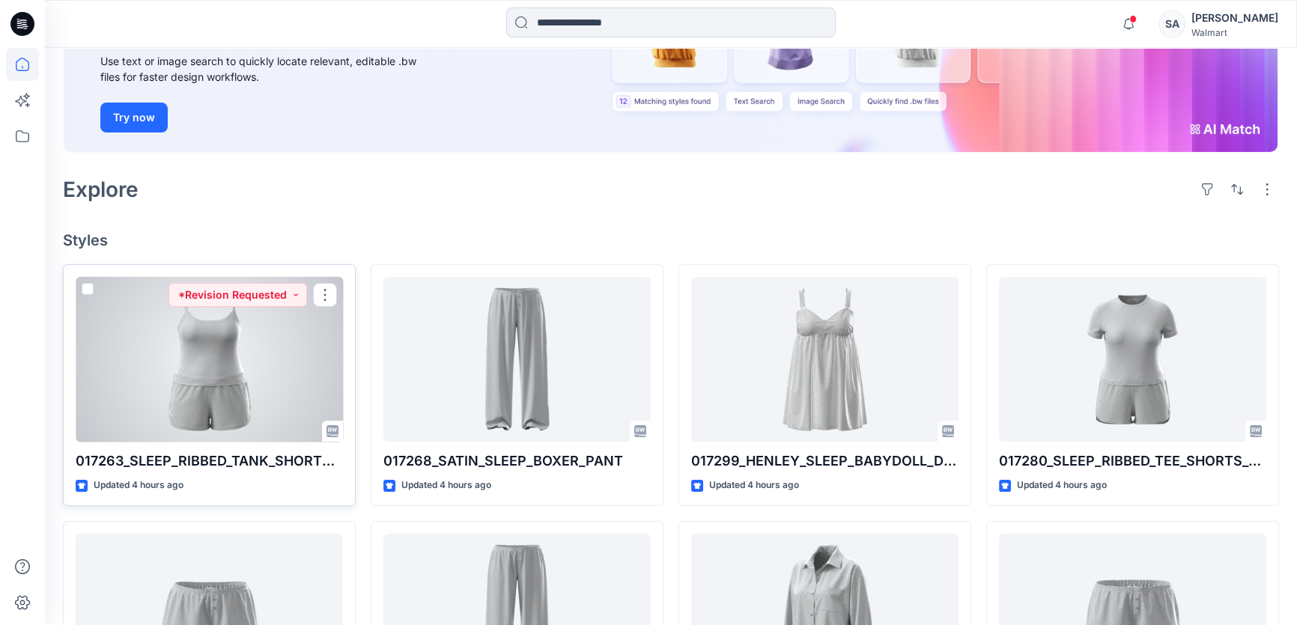
click at [238, 389] on div at bounding box center [209, 359] width 267 height 165
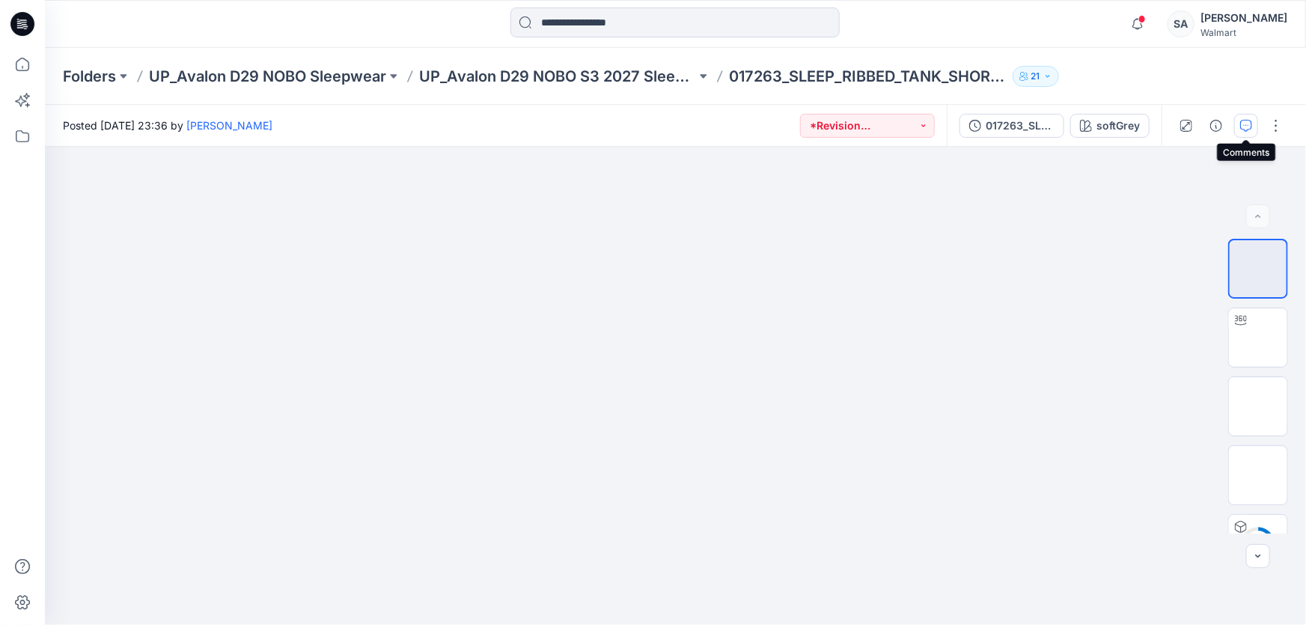
click at [1244, 114] on button "button" at bounding box center [1247, 126] width 24 height 24
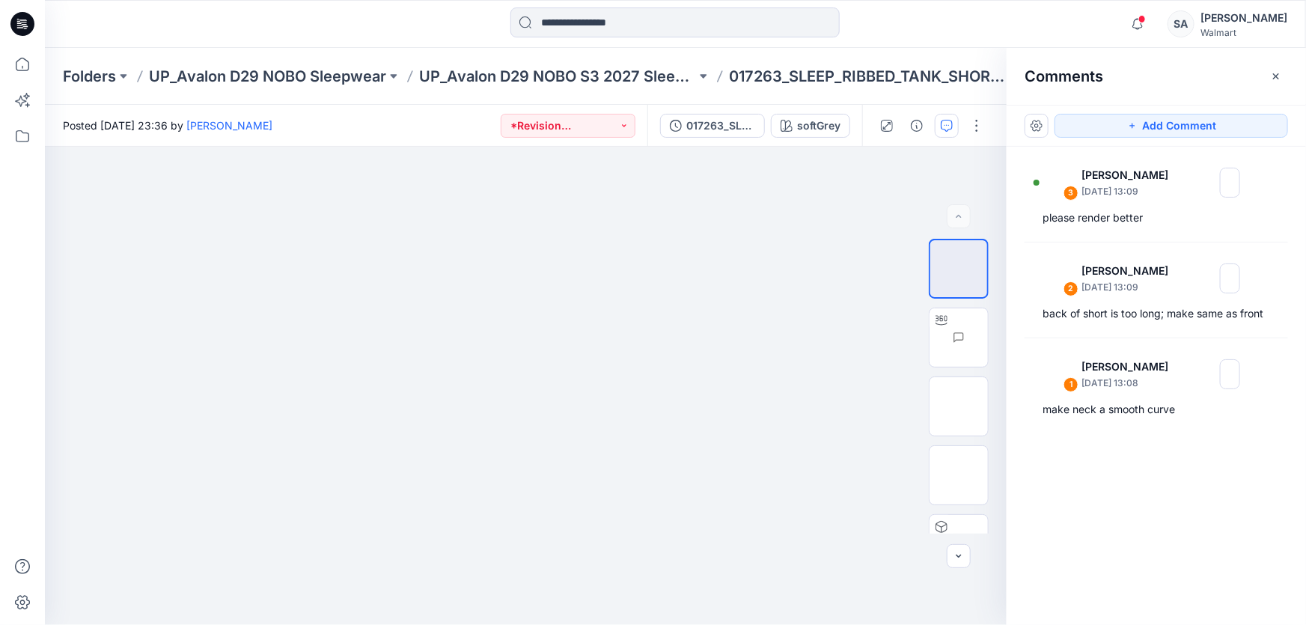
click at [22, 22] on icon at bounding box center [23, 22] width 7 height 1
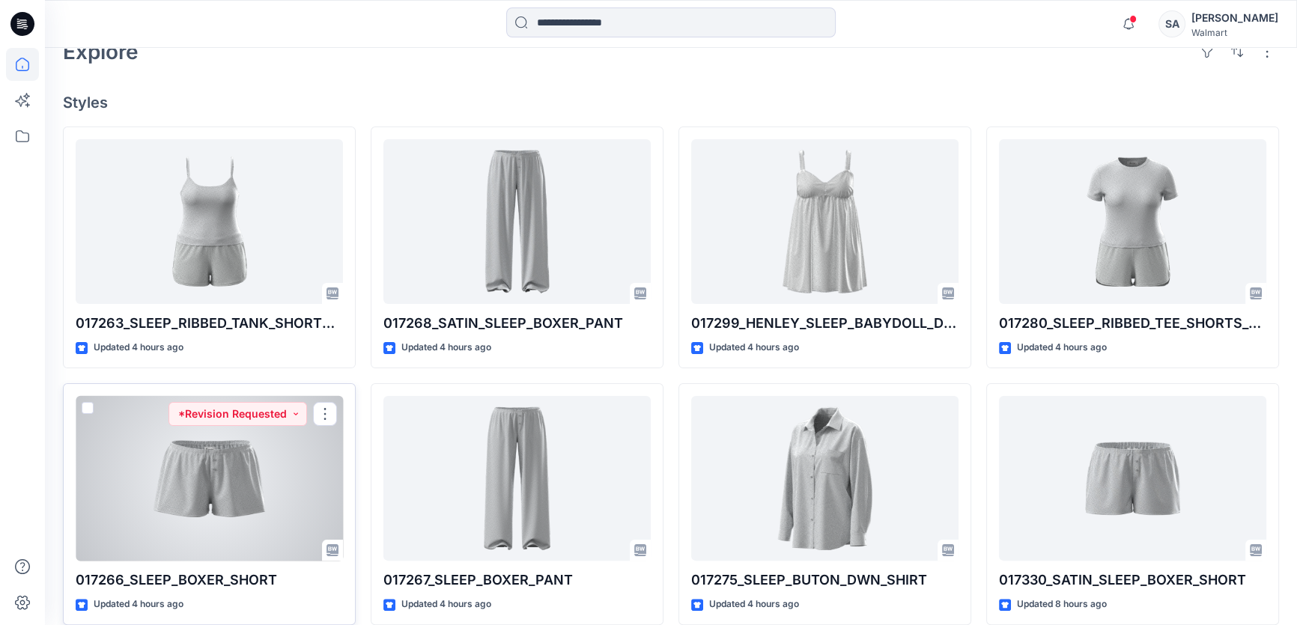
scroll to position [408, 0]
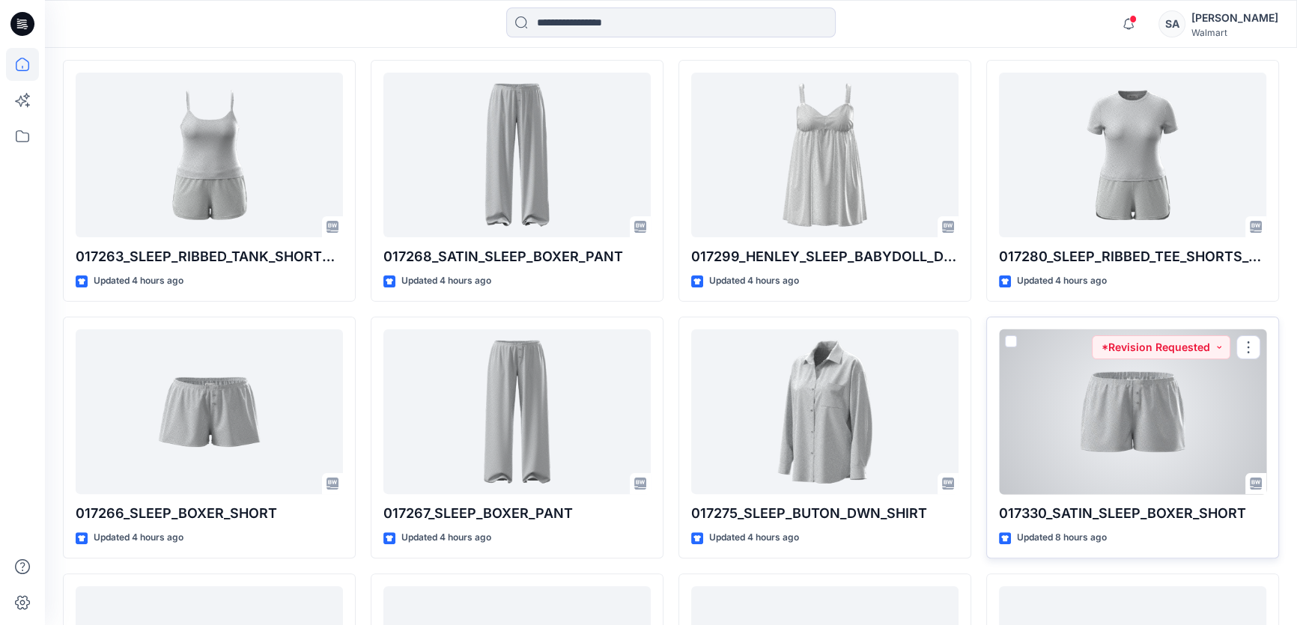
click at [1147, 398] on div at bounding box center [1132, 411] width 267 height 165
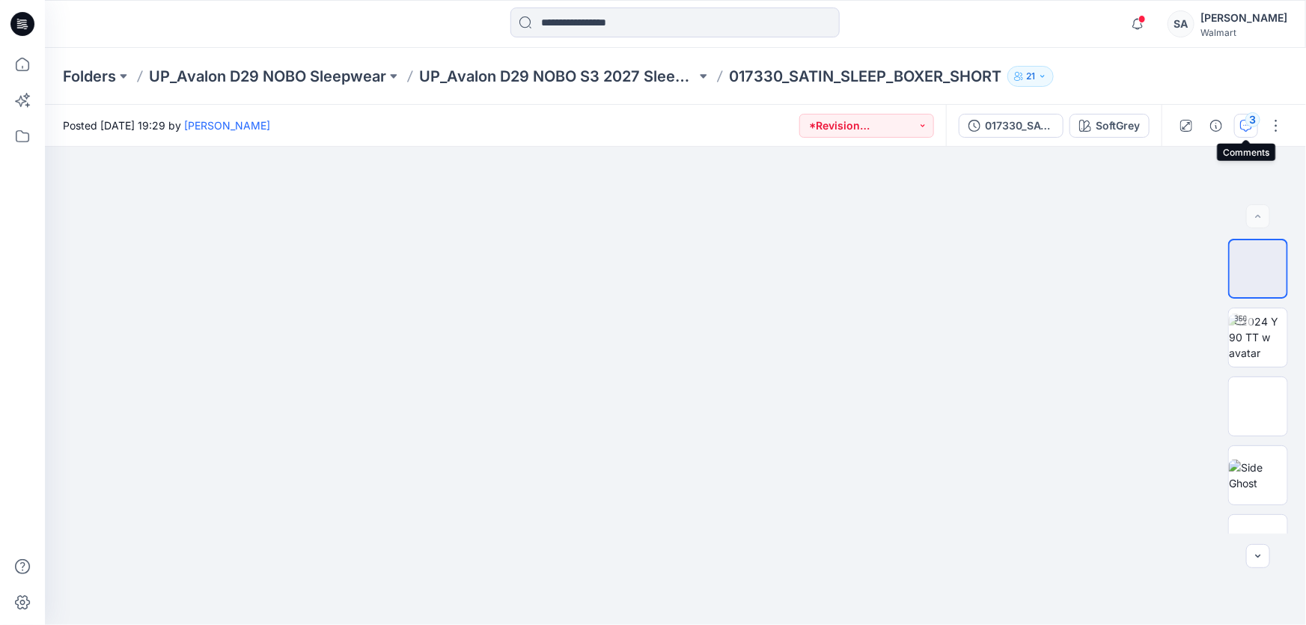
click at [1251, 124] on div "3" at bounding box center [1253, 119] width 15 height 15
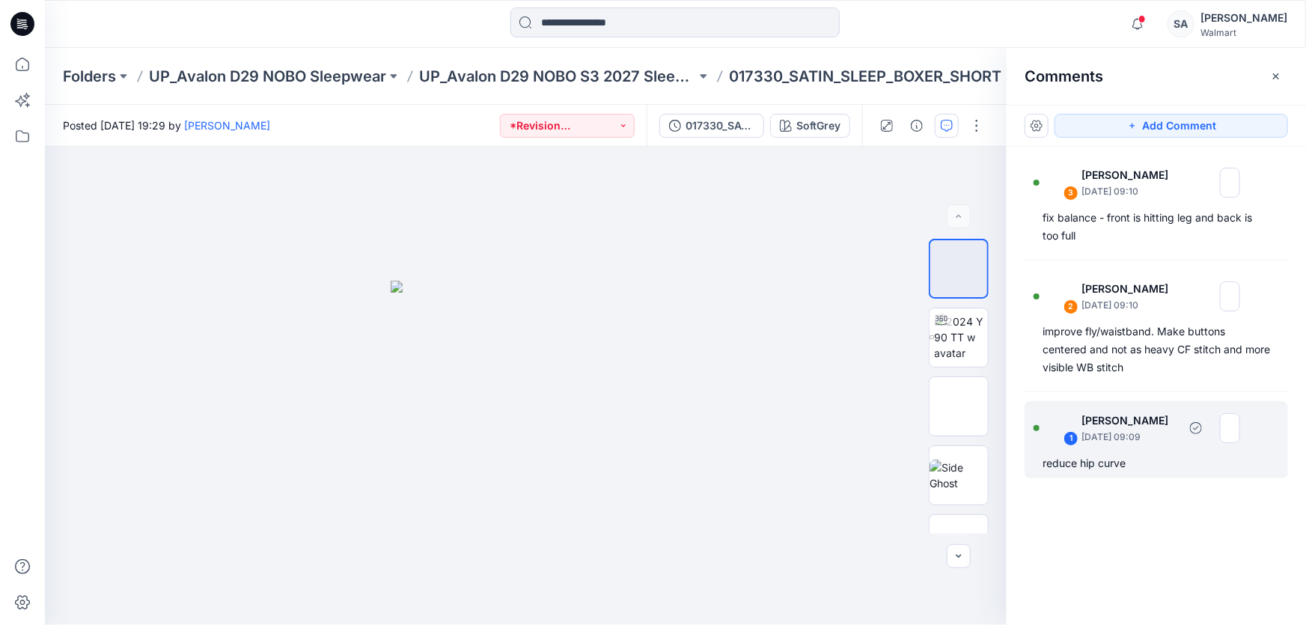
click at [1126, 460] on div "reduce hip curve" at bounding box center [1157, 463] width 228 height 18
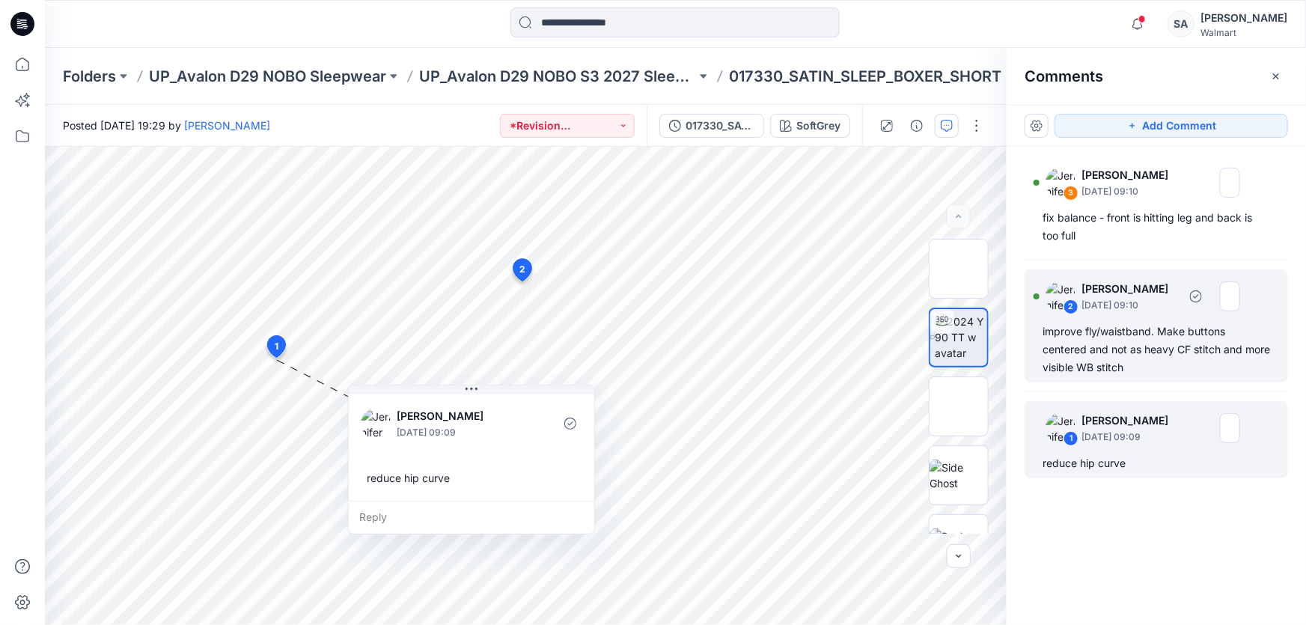
click at [1075, 337] on div "improve fly/waistband. Make buttons centered and not as heavy CF stitch and mor…" at bounding box center [1157, 350] width 228 height 54
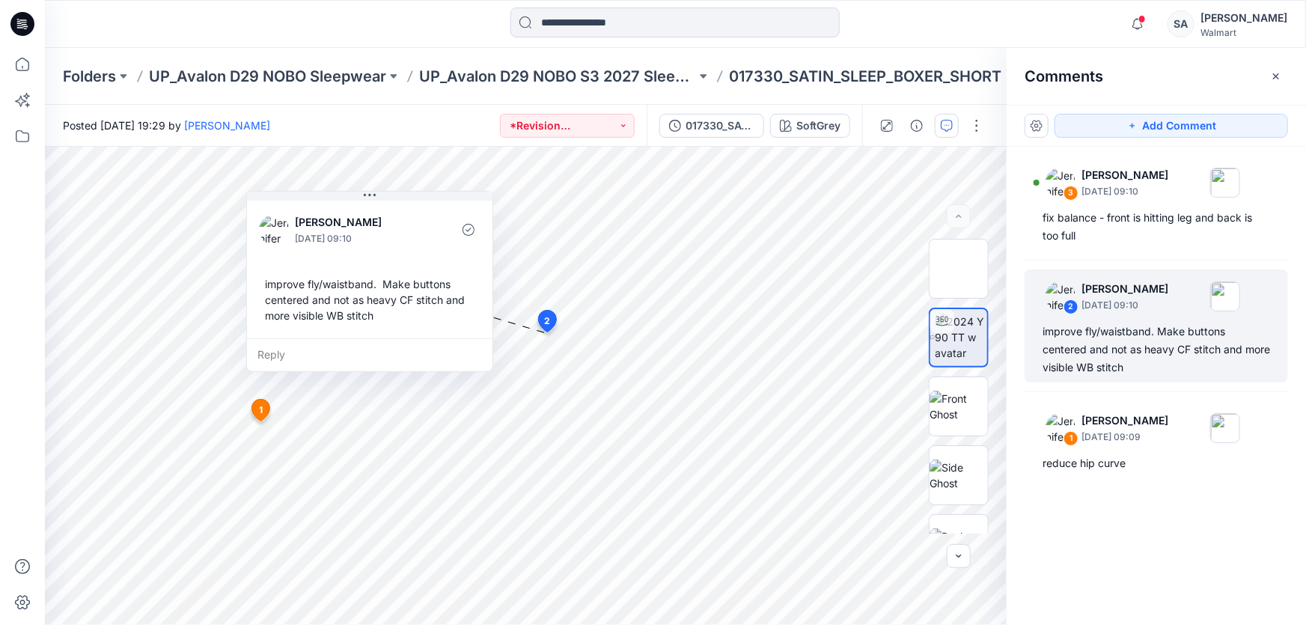
click at [1189, 72] on div "Comments" at bounding box center [1156, 76] width 299 height 56
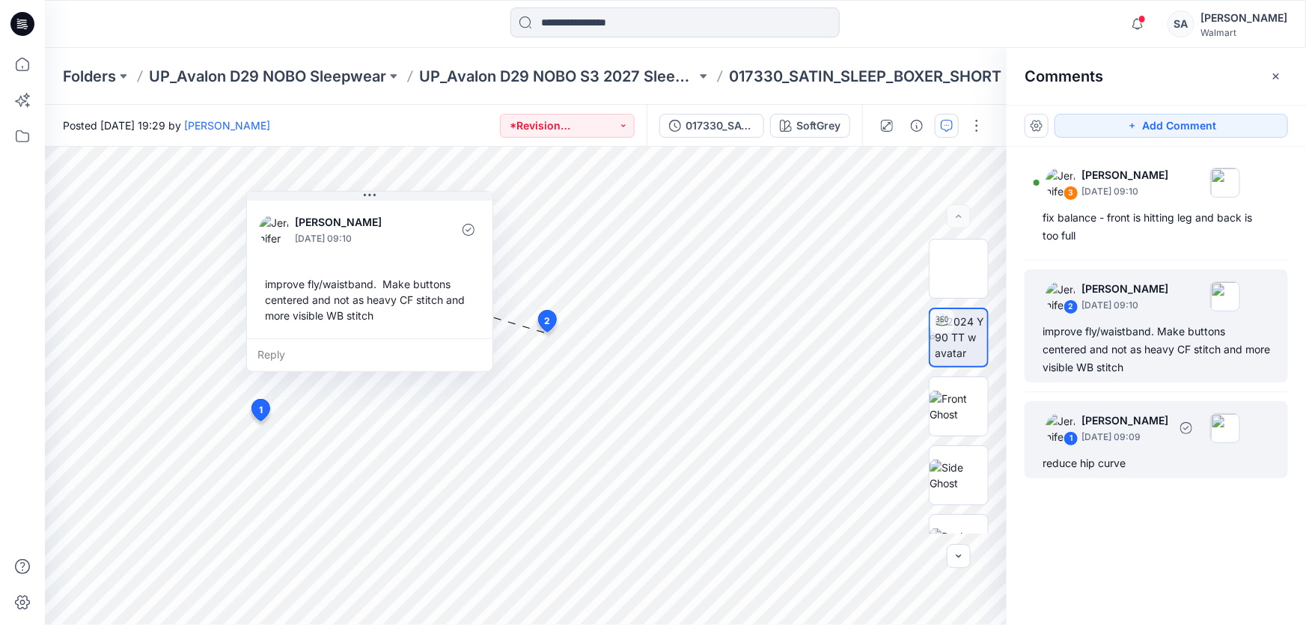
click at [1103, 437] on p "[DATE] 09:09" at bounding box center [1125, 437] width 87 height 15
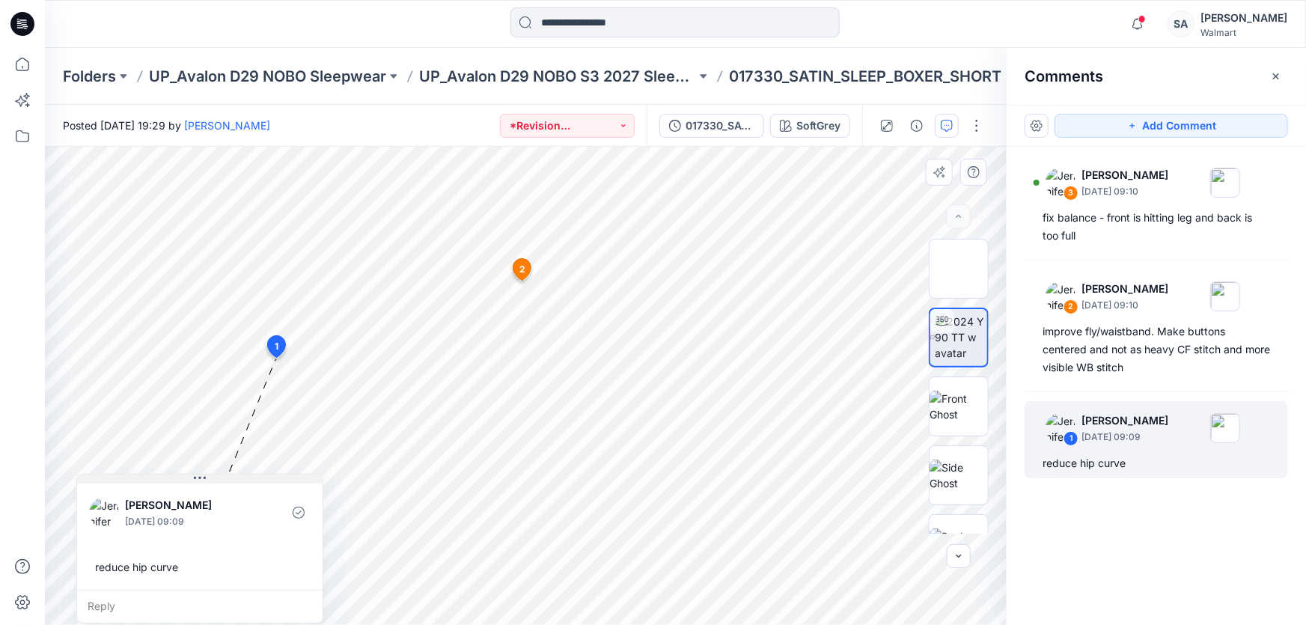
drag, startPoint x: 475, startPoint y: 385, endPoint x: 260, endPoint y: 478, distance: 235.1
click at [203, 493] on div "[PERSON_NAME] [DATE] 09:09 reduce hip curve Reply" at bounding box center [199, 549] width 247 height 150
click at [332, 356] on div "4 1 [PERSON_NAME] [DATE] 09:09 reduce hip curve Reply 2 [PERSON_NAME] [DATE] 09…" at bounding box center [526, 386] width 962 height 478
click at [275, 344] on div "1 [PERSON_NAME] [DATE] 09:09 reduce hip curve Reply" at bounding box center [276, 349] width 25 height 28
click at [275, 346] on span "1" at bounding box center [277, 346] width 4 height 13
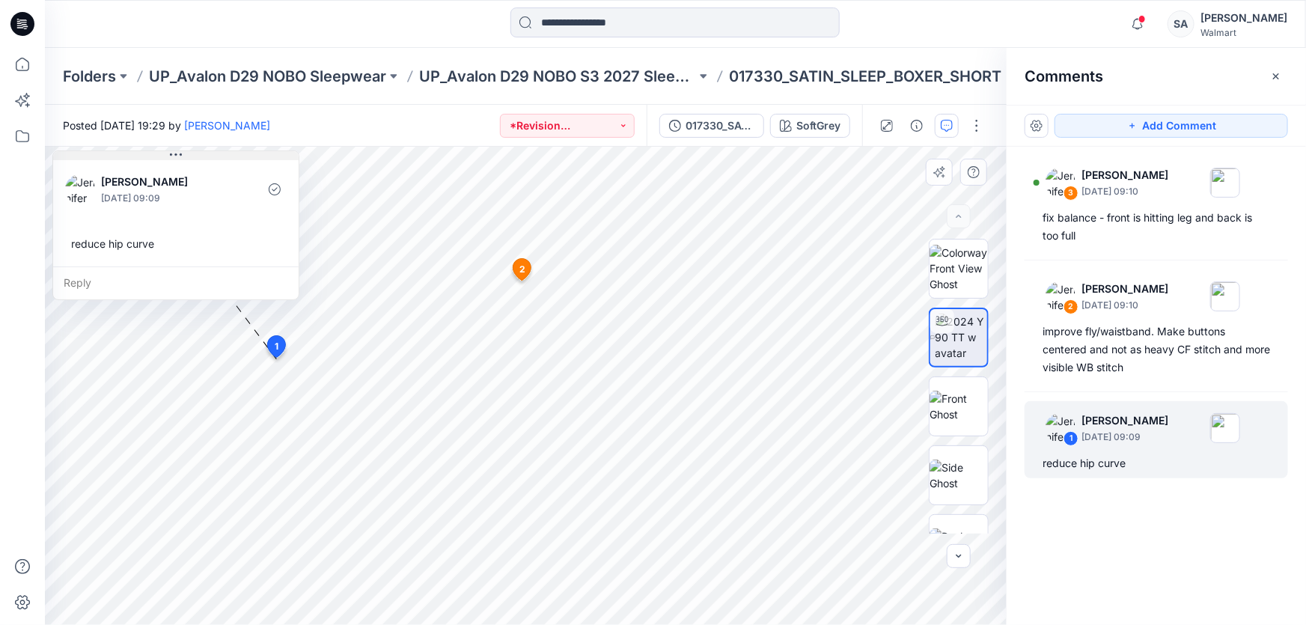
drag, startPoint x: 197, startPoint y: 482, endPoint x: 174, endPoint y: 159, distance: 324.3
click at [174, 159] on icon at bounding box center [176, 155] width 12 height 12
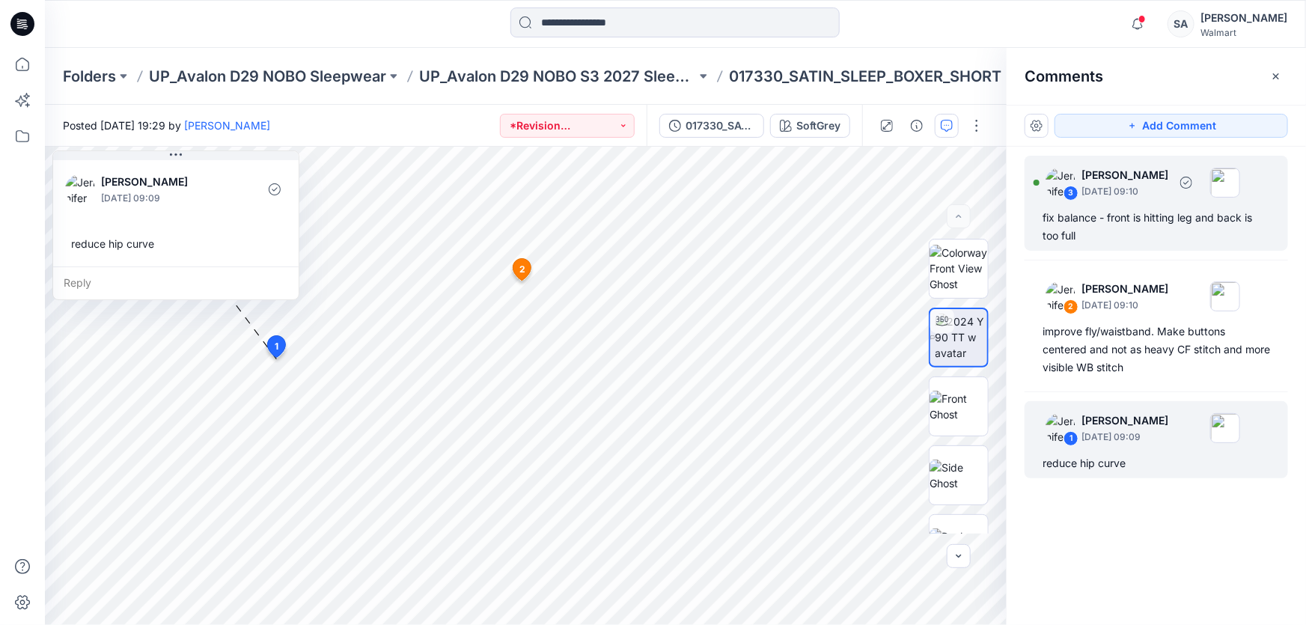
click at [1168, 218] on div "fix balance - front is hitting leg and back is too full" at bounding box center [1157, 227] width 228 height 36
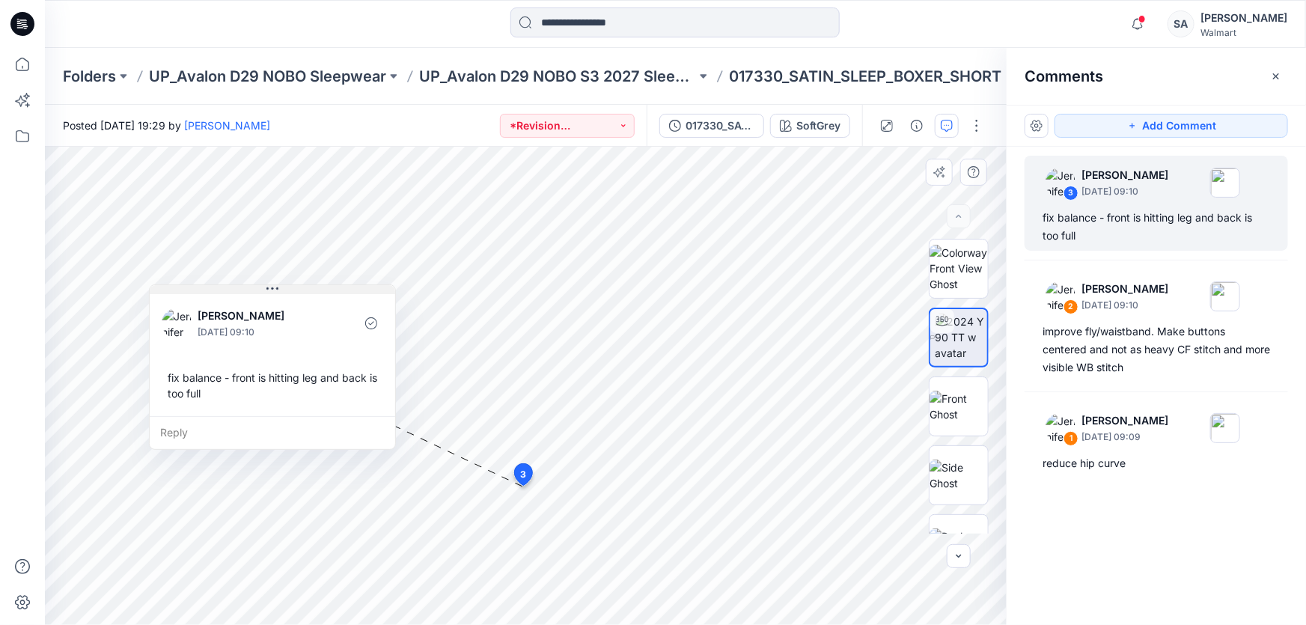
drag, startPoint x: 618, startPoint y: 498, endPoint x: 267, endPoint y: 289, distance: 408.6
click at [267, 289] on icon at bounding box center [273, 288] width 12 height 2
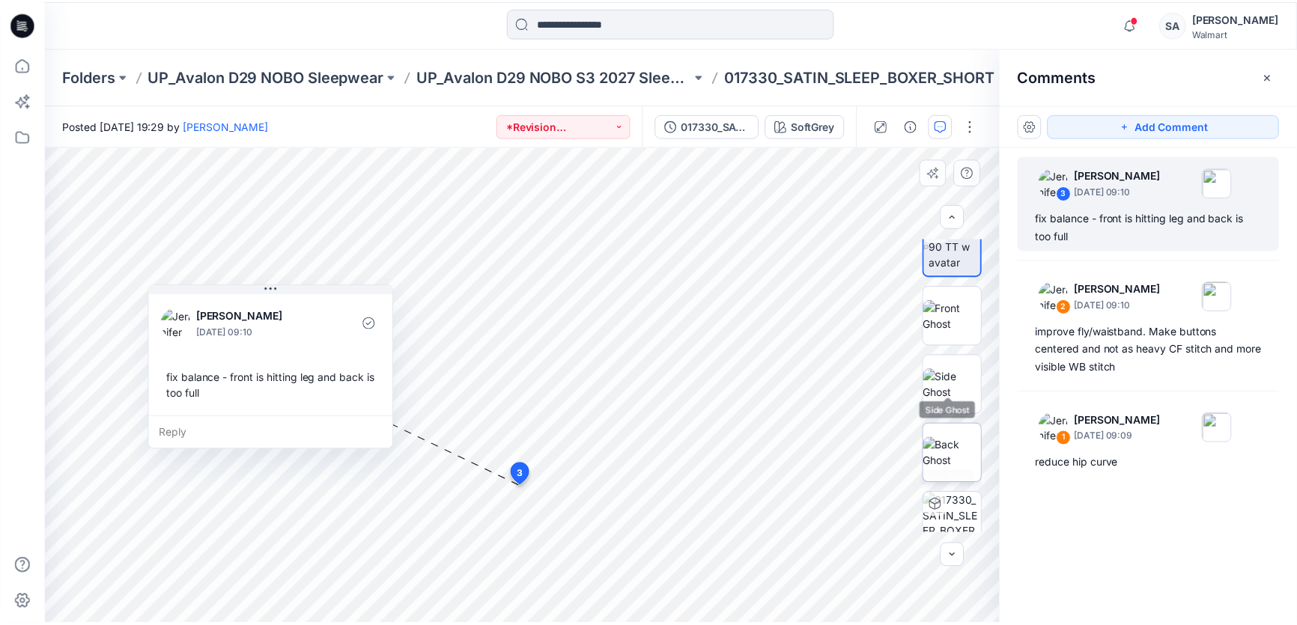
scroll to position [109, 0]
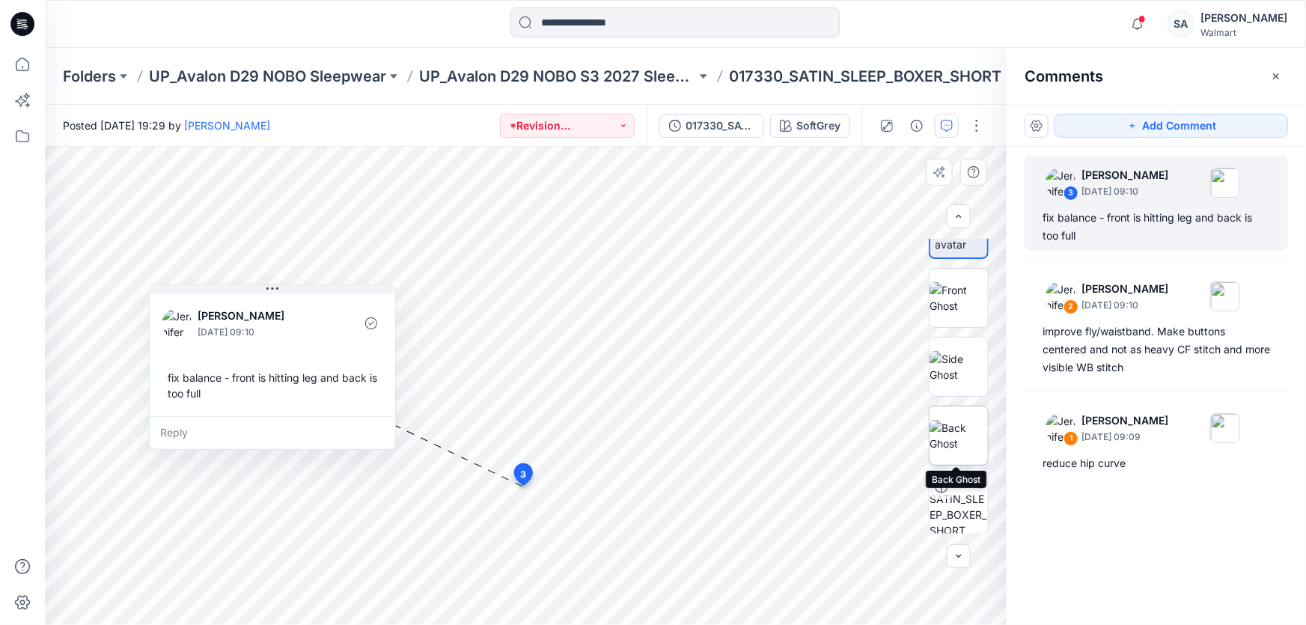
click at [965, 441] on img at bounding box center [959, 435] width 58 height 31
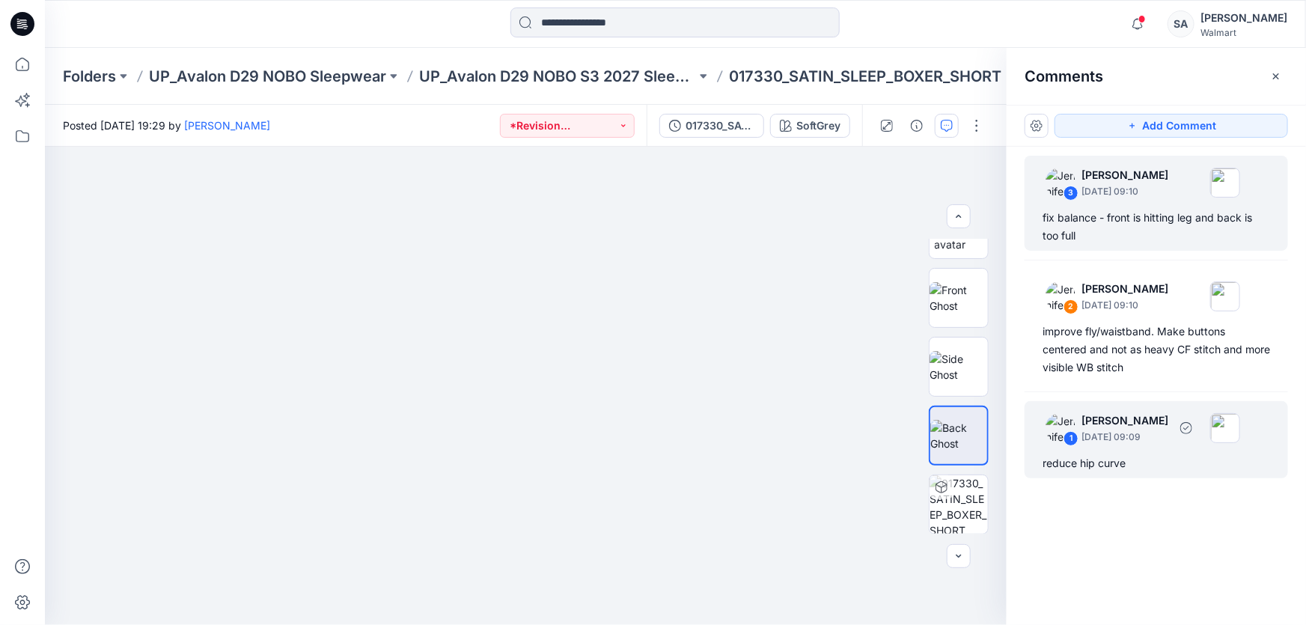
click at [1154, 424] on p "[PERSON_NAME]" at bounding box center [1125, 421] width 87 height 18
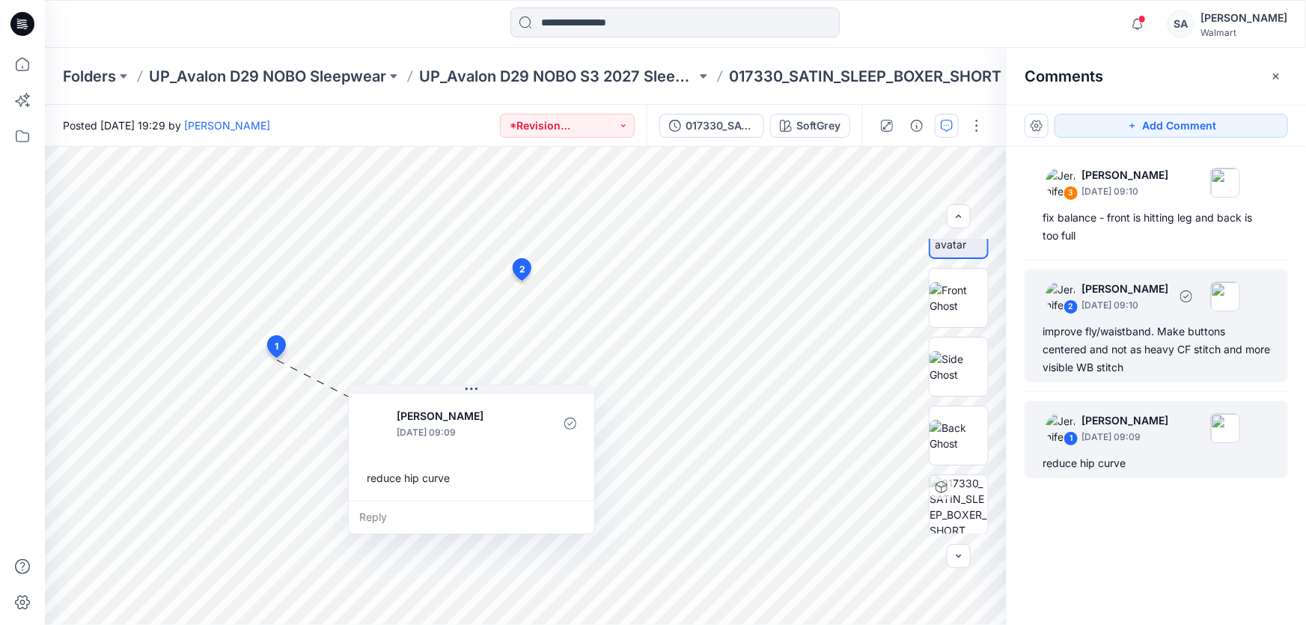
click at [1087, 345] on div "improve fly/waistband. Make buttons centered and not as heavy CF stitch and mor…" at bounding box center [1157, 350] width 228 height 54
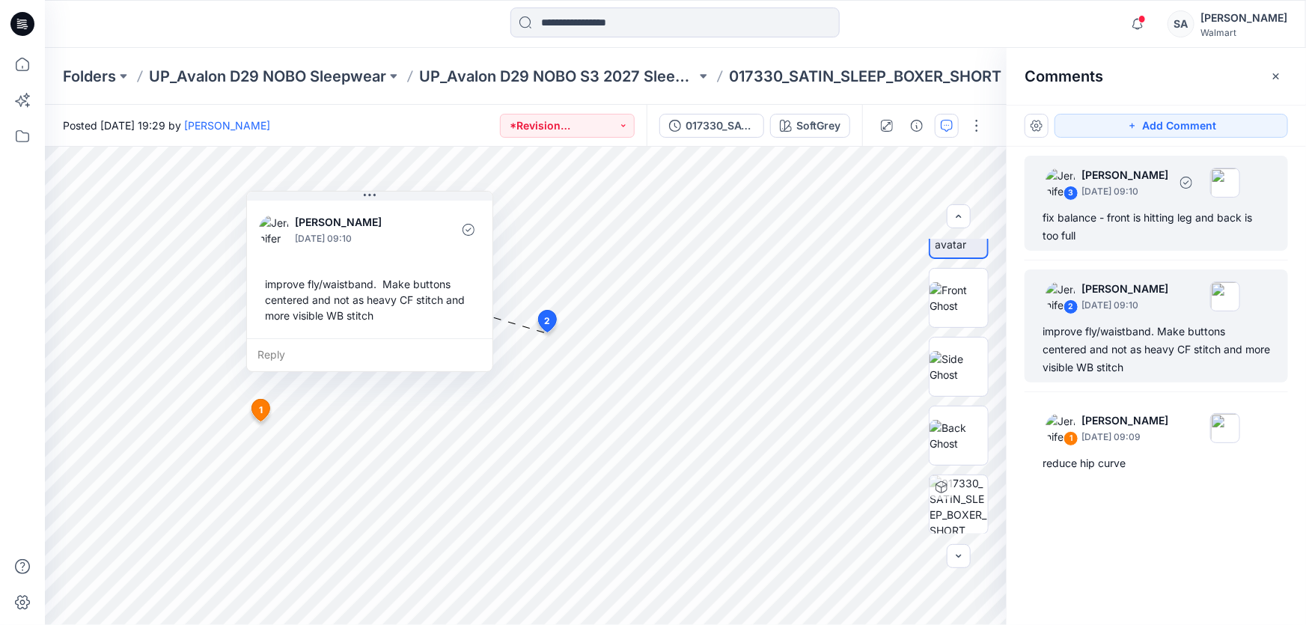
click at [1101, 217] on div "fix balance - front is hitting leg and back is too full" at bounding box center [1157, 227] width 228 height 36
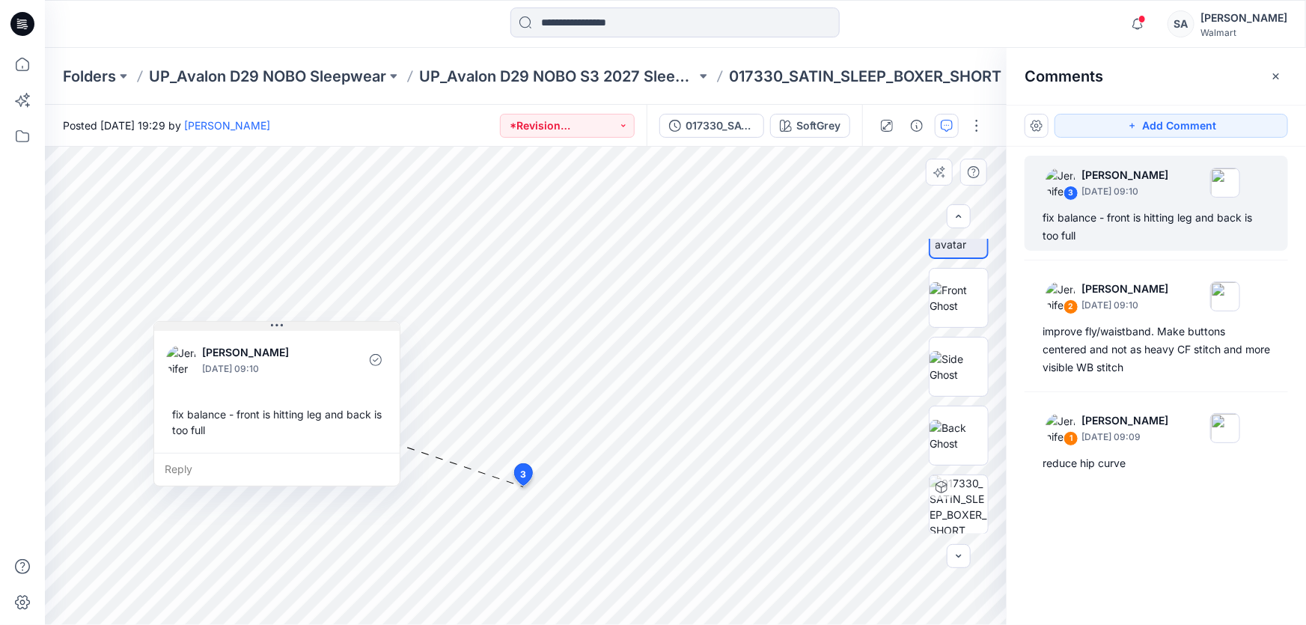
drag, startPoint x: 338, startPoint y: 352, endPoint x: 273, endPoint y: 317, distance: 74.3
click at [273, 320] on icon at bounding box center [277, 326] width 12 height 12
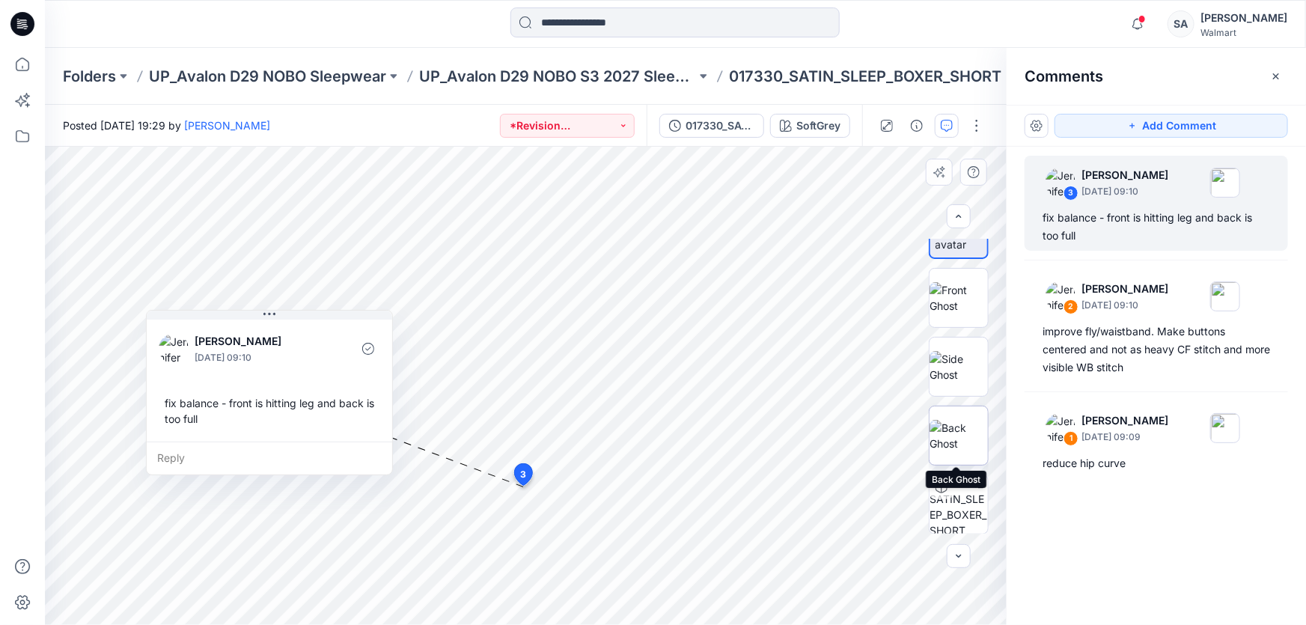
click at [940, 427] on img at bounding box center [959, 435] width 58 height 31
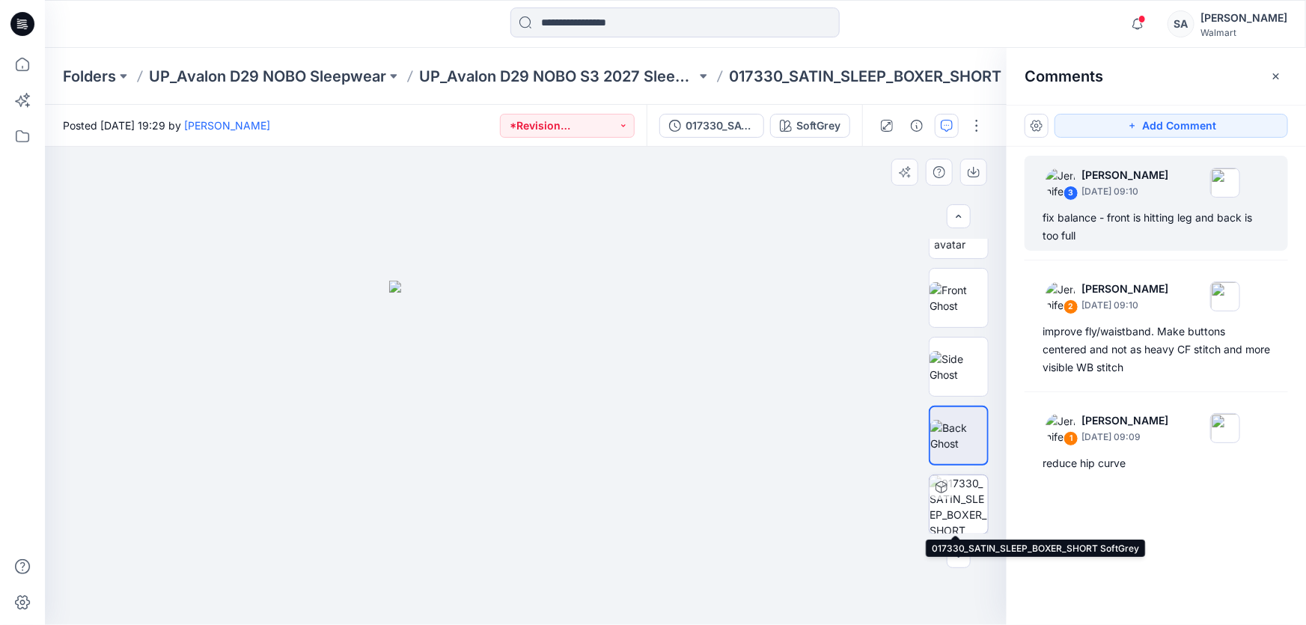
click at [968, 489] on img at bounding box center [959, 504] width 58 height 58
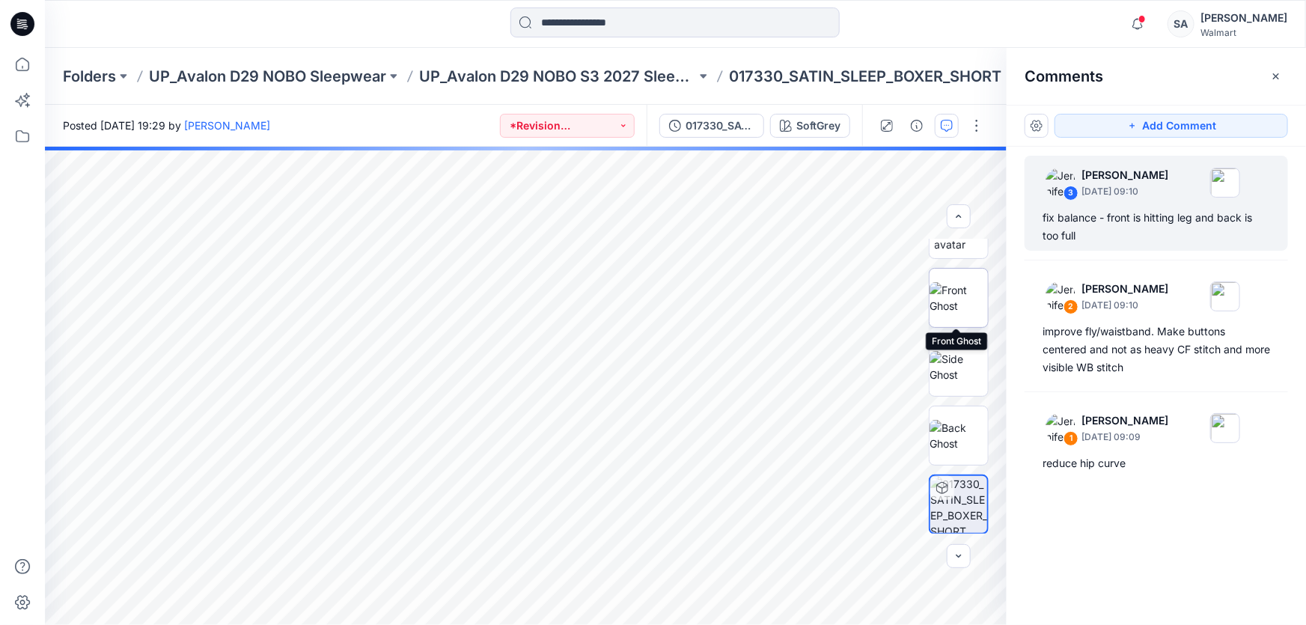
click at [978, 294] on img at bounding box center [959, 297] width 58 height 31
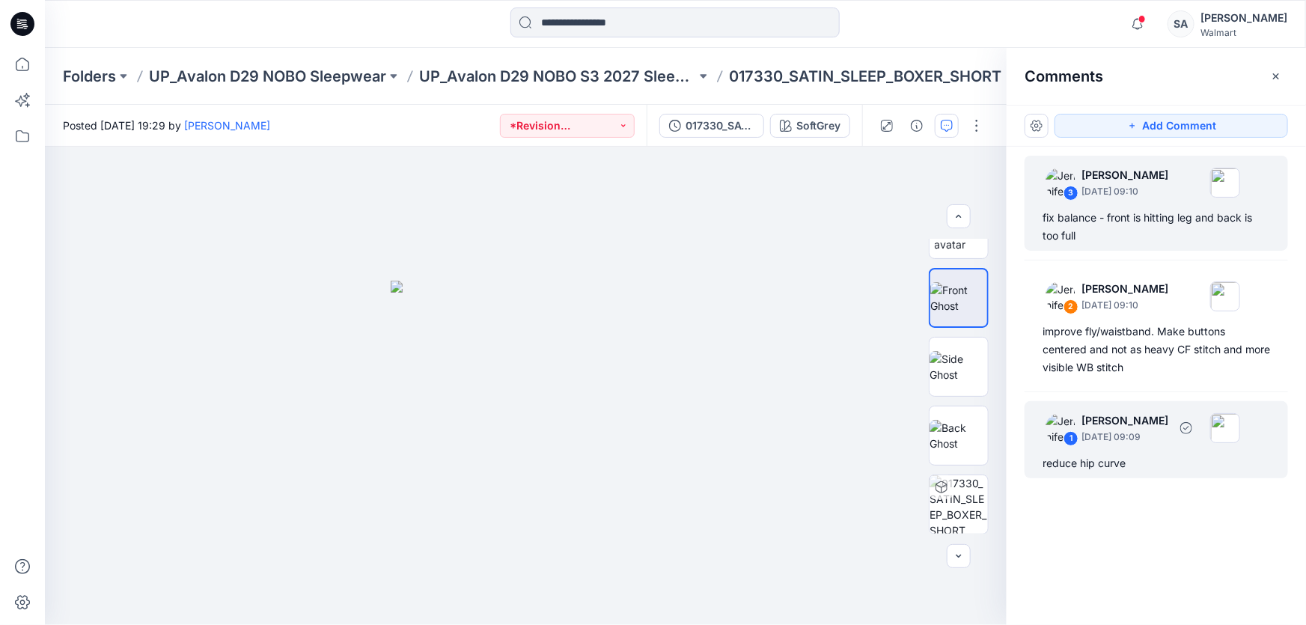
click at [1116, 434] on p "[DATE] 09:09" at bounding box center [1125, 437] width 87 height 15
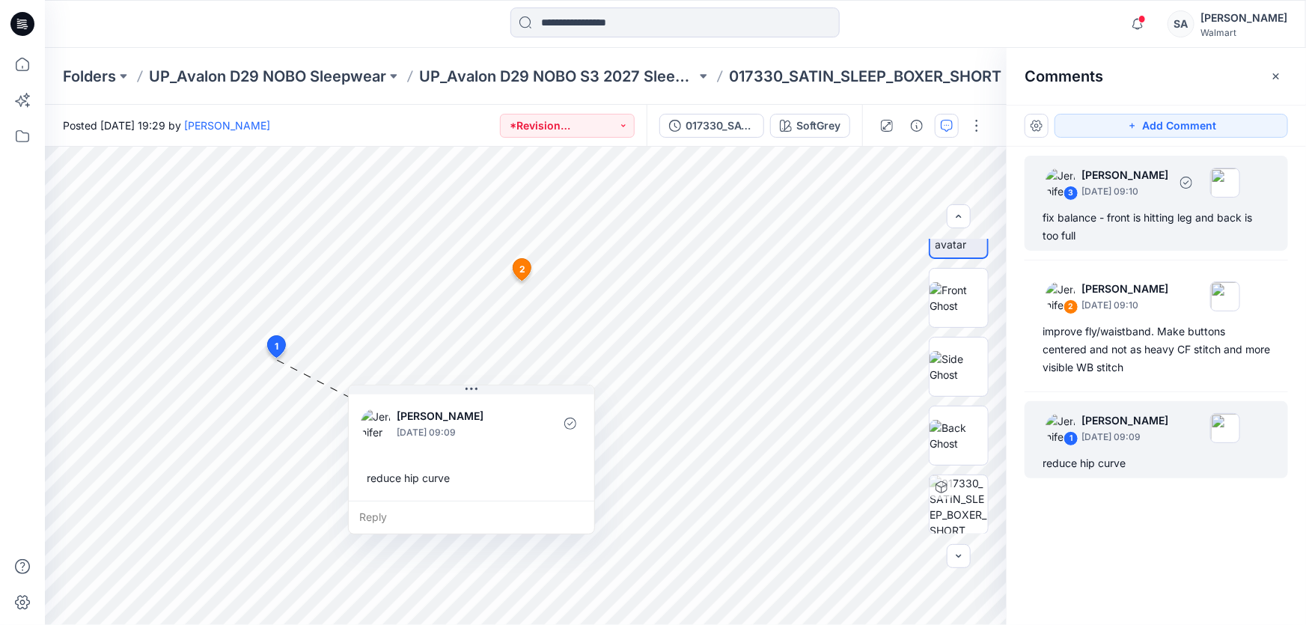
click at [1148, 202] on div "3 [PERSON_NAME] [DATE] 09:10 fix balance - front is hitting leg and back is too…" at bounding box center [1157, 203] width 264 height 95
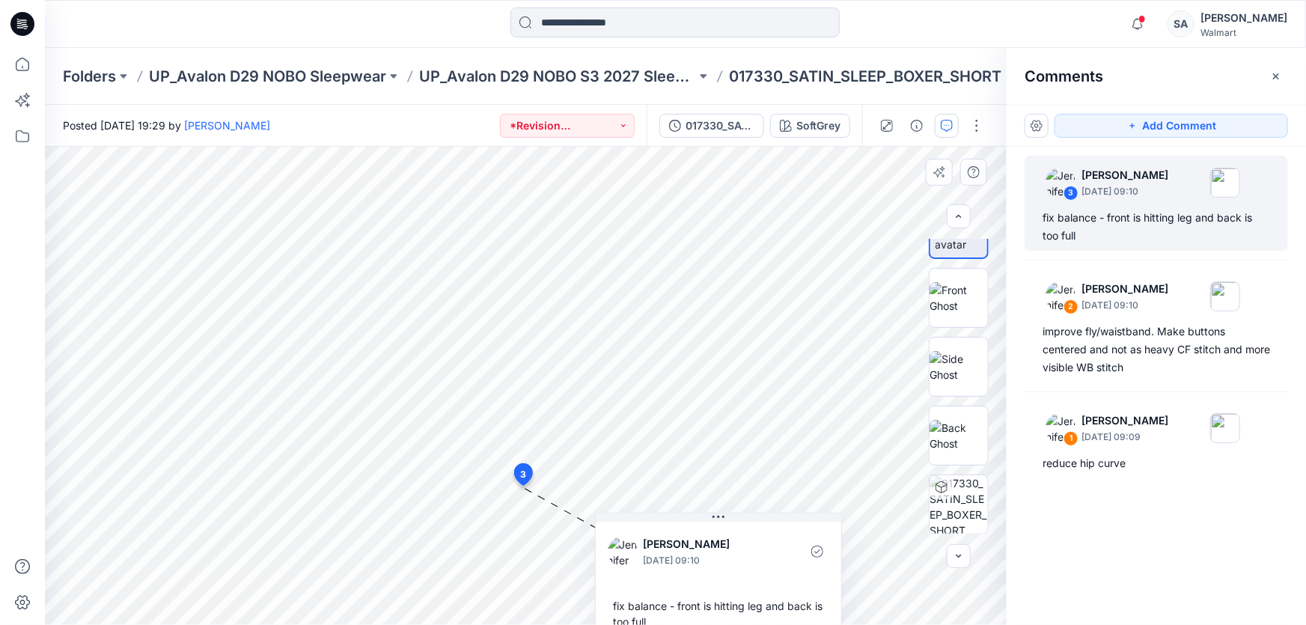
click at [630, 549] on div "4 3 [PERSON_NAME] [DATE] 09:10 fix balance - front is hitting leg and back is t…" at bounding box center [526, 386] width 962 height 478
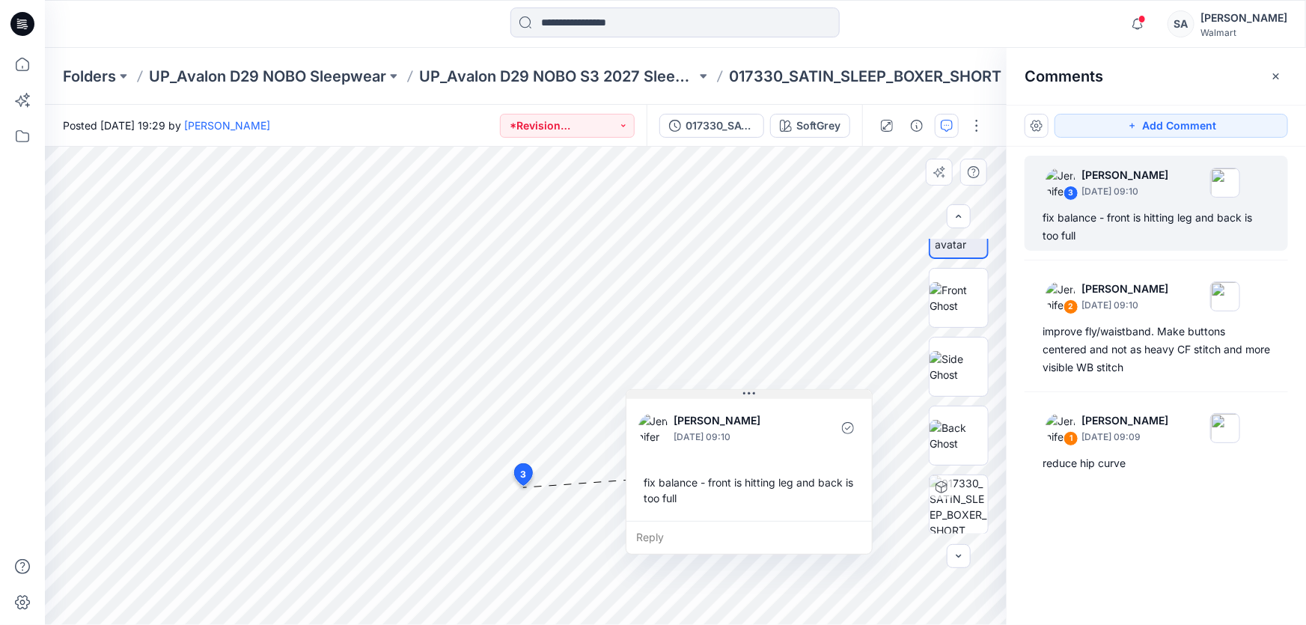
drag, startPoint x: 723, startPoint y: 517, endPoint x: 754, endPoint y: 393, distance: 127.3
click at [754, 393] on icon at bounding box center [749, 393] width 12 height 2
click at [1086, 37] on div "Notifications [PERSON_NAME] changed the status of 017263_SLEEP_RIBBED_TANK_SHOR…" at bounding box center [675, 23] width 1261 height 33
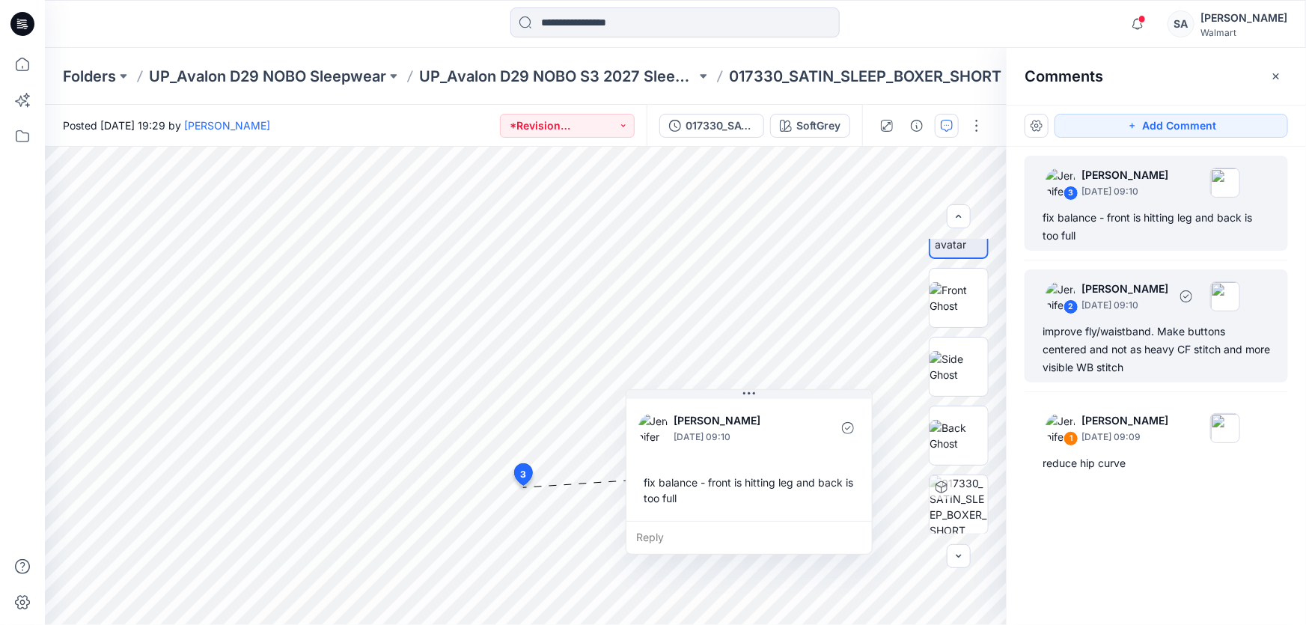
click at [1134, 344] on div "improve fly/waistband. Make buttons centered and not as heavy CF stitch and mor…" at bounding box center [1157, 350] width 228 height 54
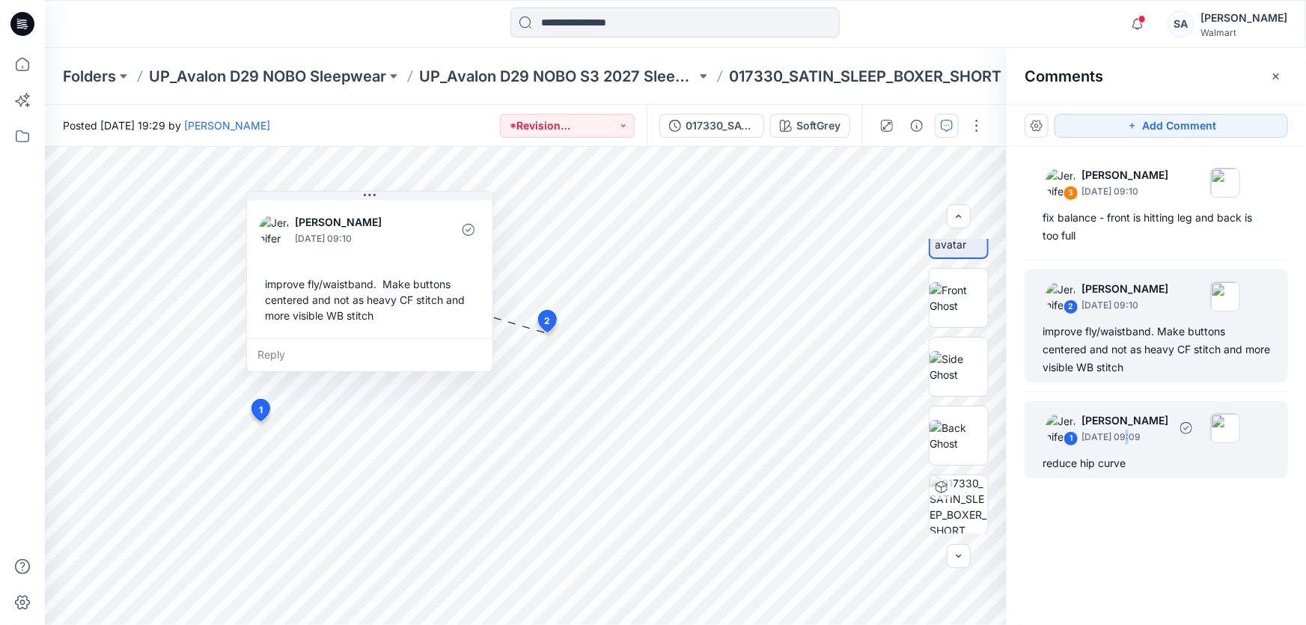
click at [1131, 436] on p "[DATE] 09:09" at bounding box center [1125, 437] width 87 height 15
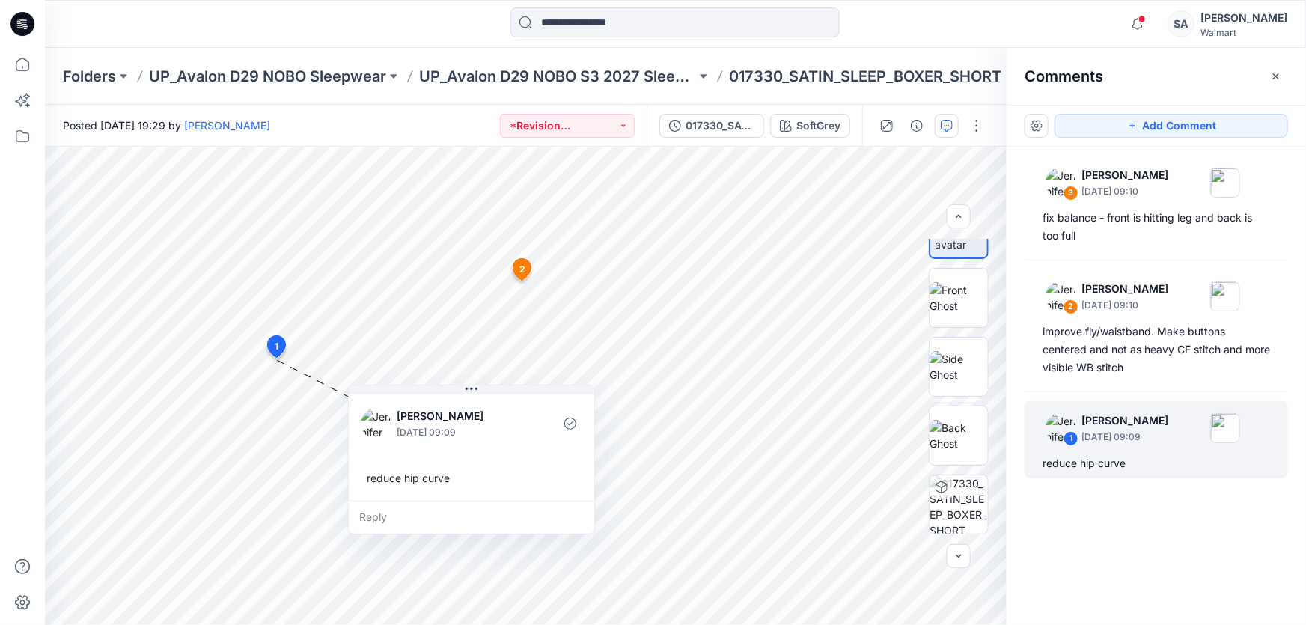
click at [1074, 25] on div "Notifications [PERSON_NAME] changed the status of 017263_SLEEP_RIBBED_TANK_SHOR…" at bounding box center [675, 23] width 1261 height 33
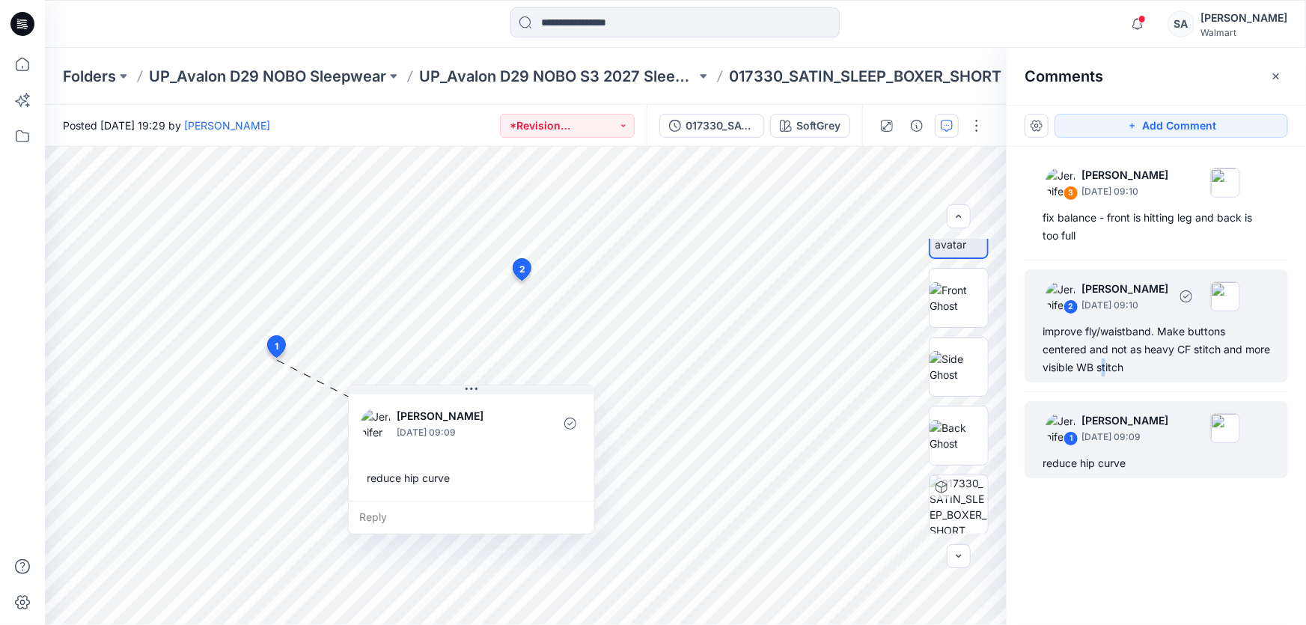
click at [1134, 361] on div "improve fly/waistband. Make buttons centered and not as heavy CF stitch and mor…" at bounding box center [1157, 350] width 228 height 54
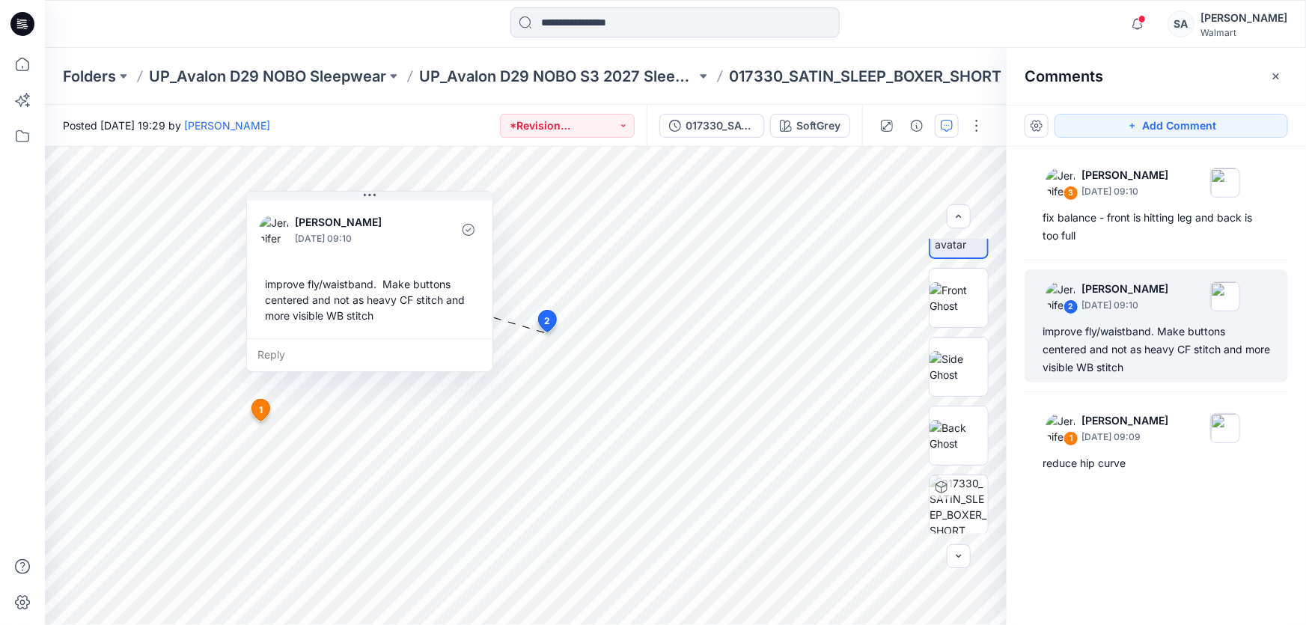
click at [28, 28] on icon at bounding box center [22, 24] width 24 height 24
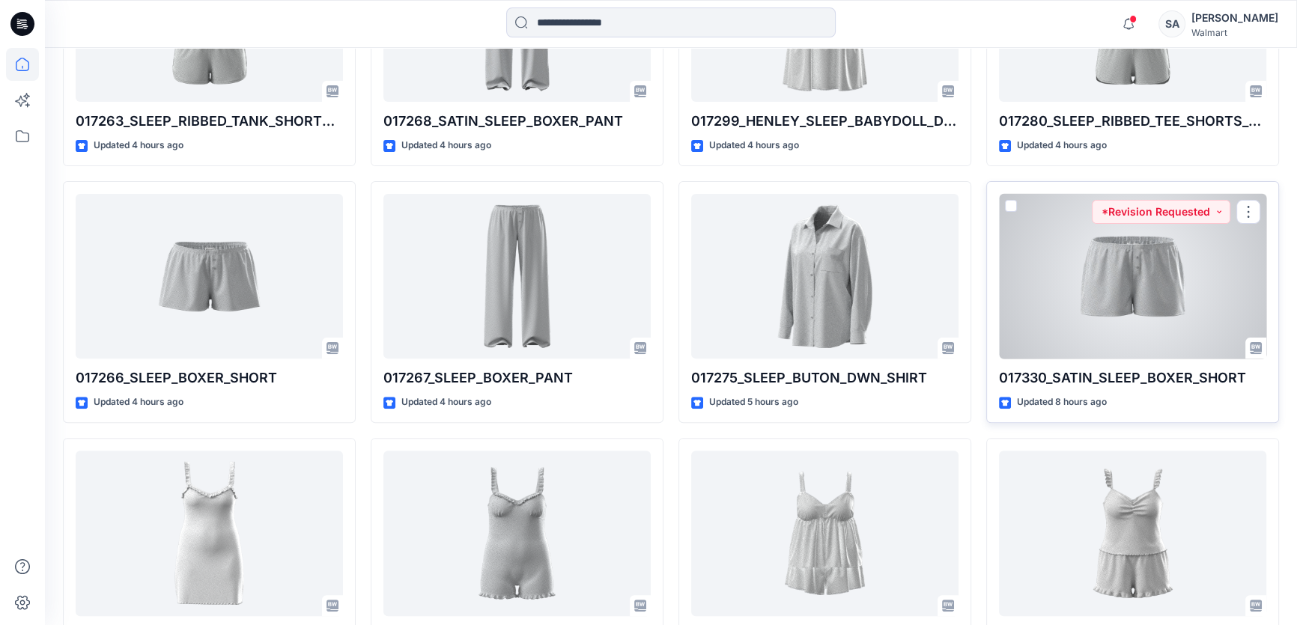
scroll to position [544, 0]
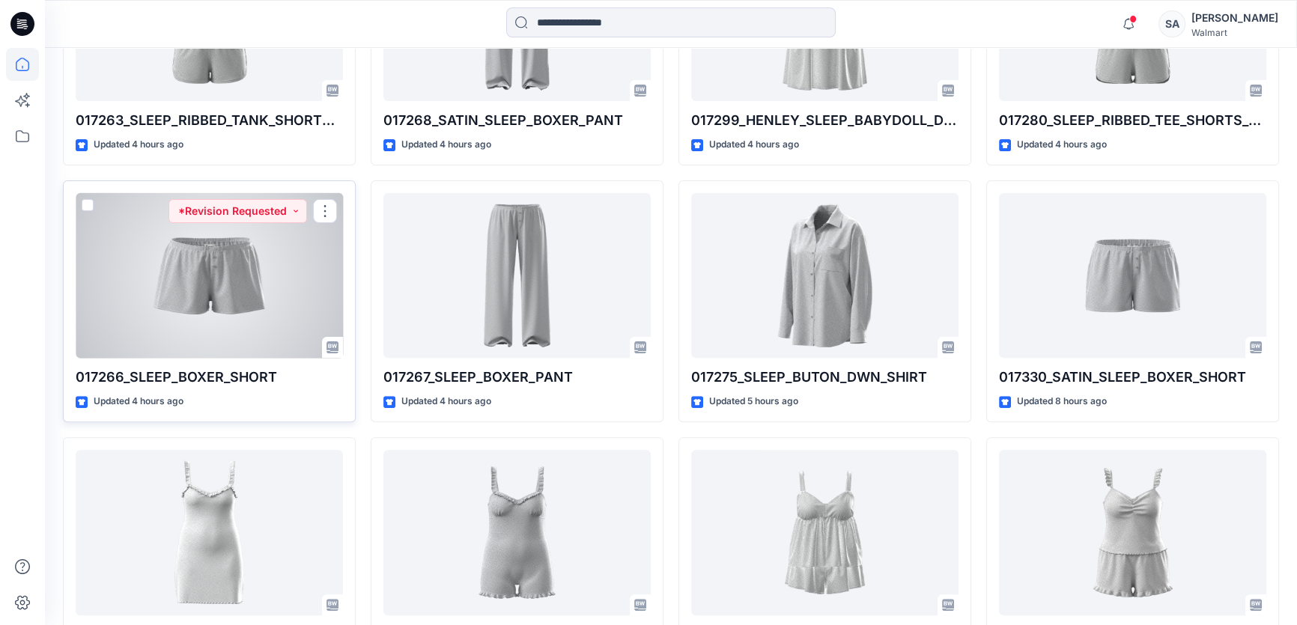
click at [251, 244] on div at bounding box center [209, 275] width 267 height 165
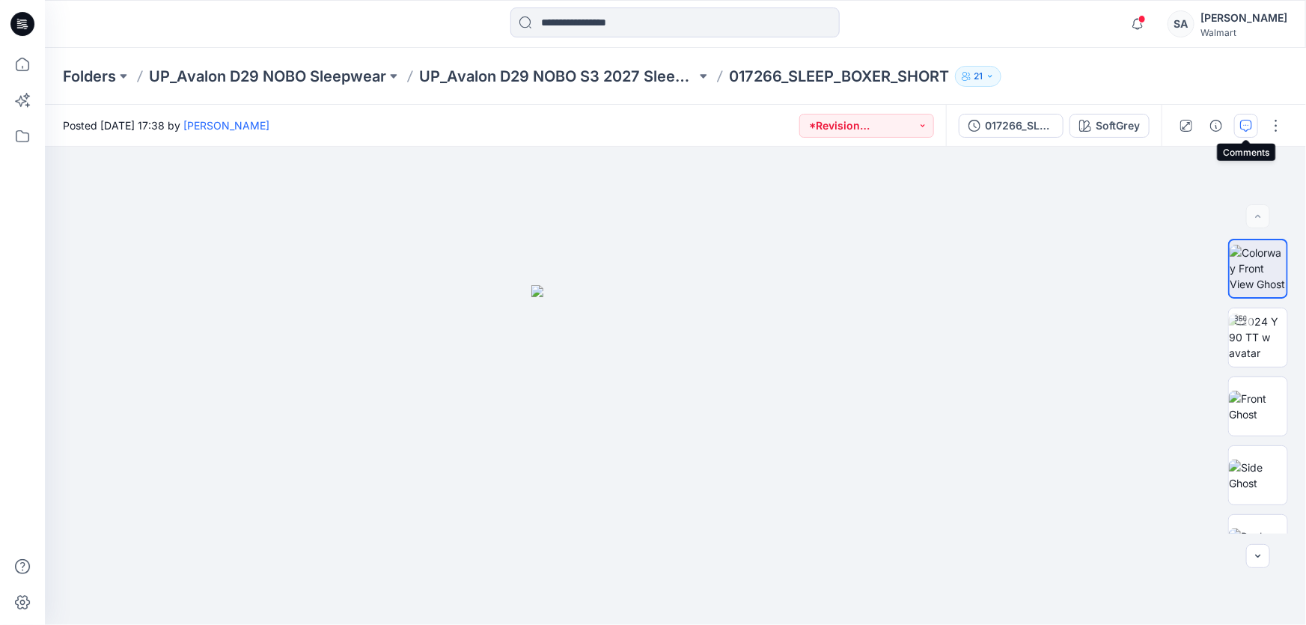
click at [1250, 127] on icon "button" at bounding box center [1247, 126] width 12 height 12
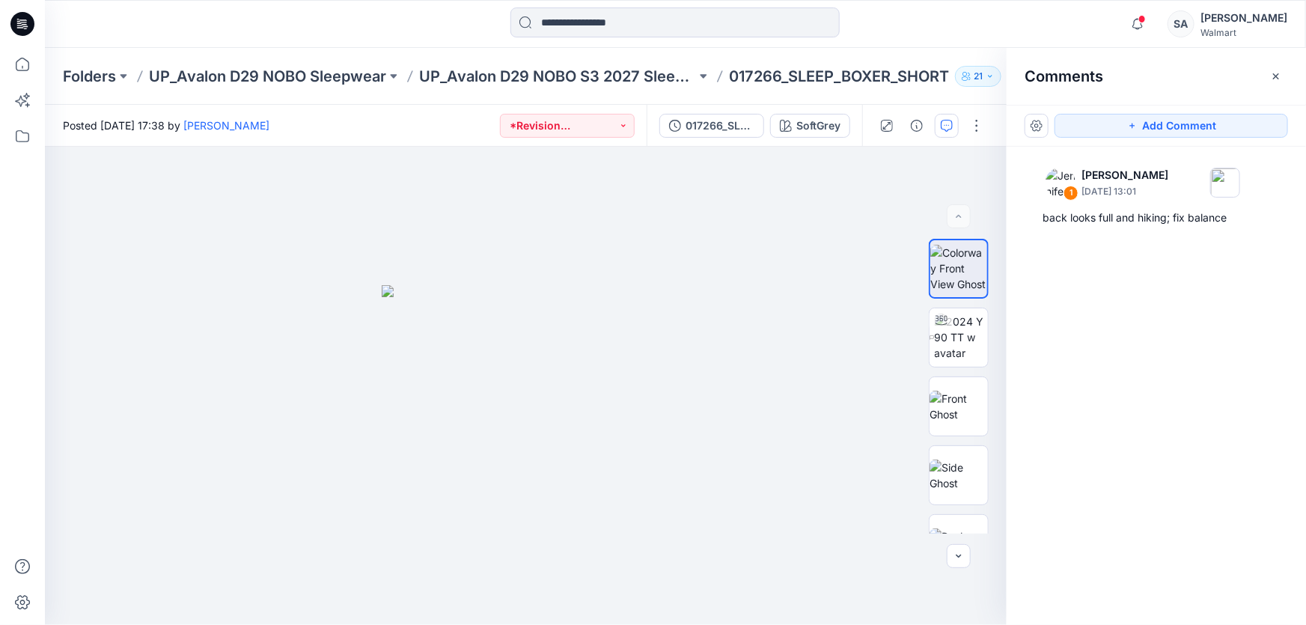
click at [17, 26] on icon at bounding box center [22, 24] width 24 height 48
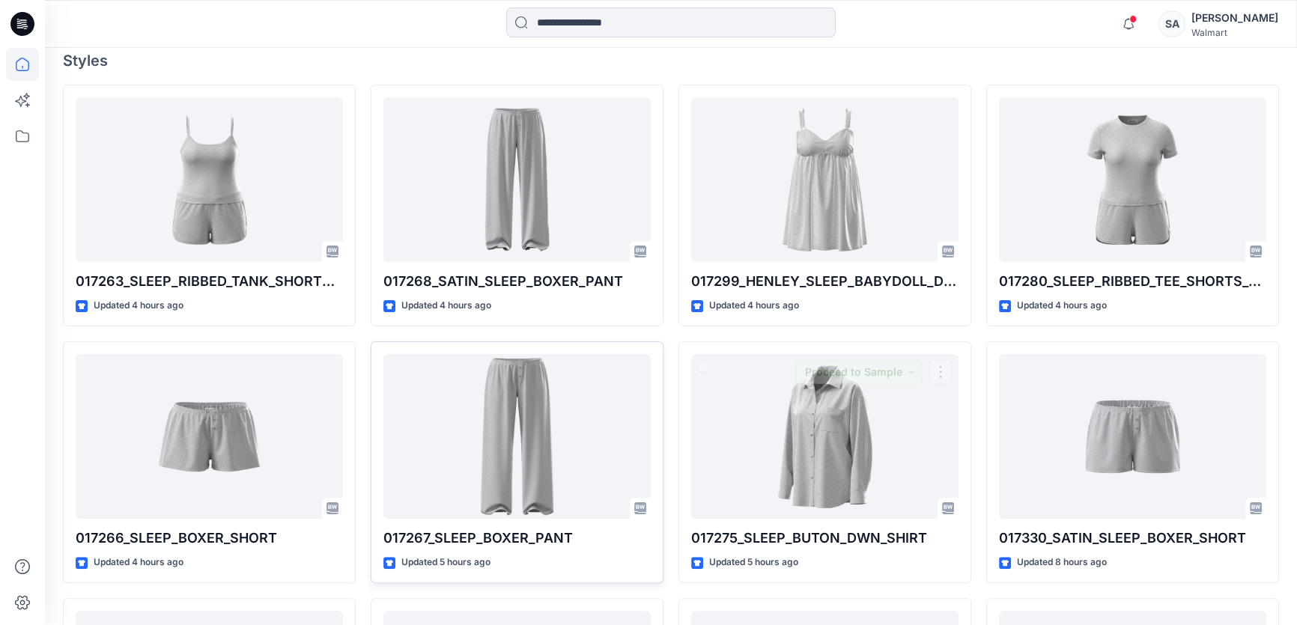
scroll to position [408, 0]
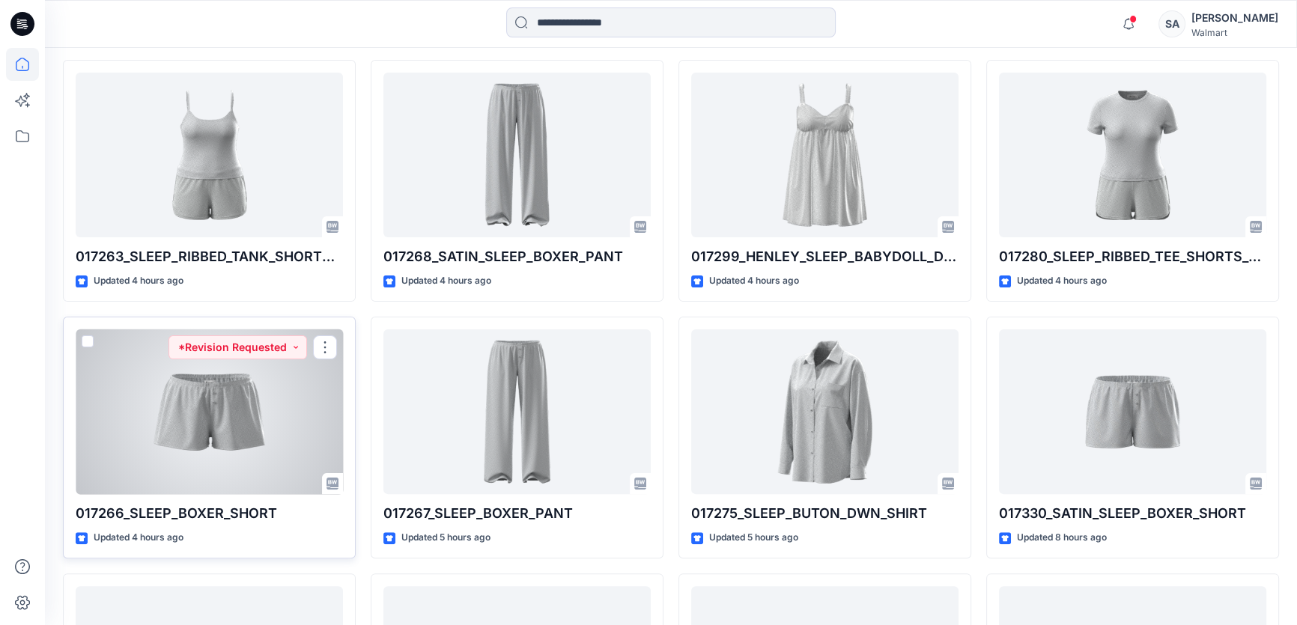
click at [290, 412] on div at bounding box center [209, 411] width 267 height 165
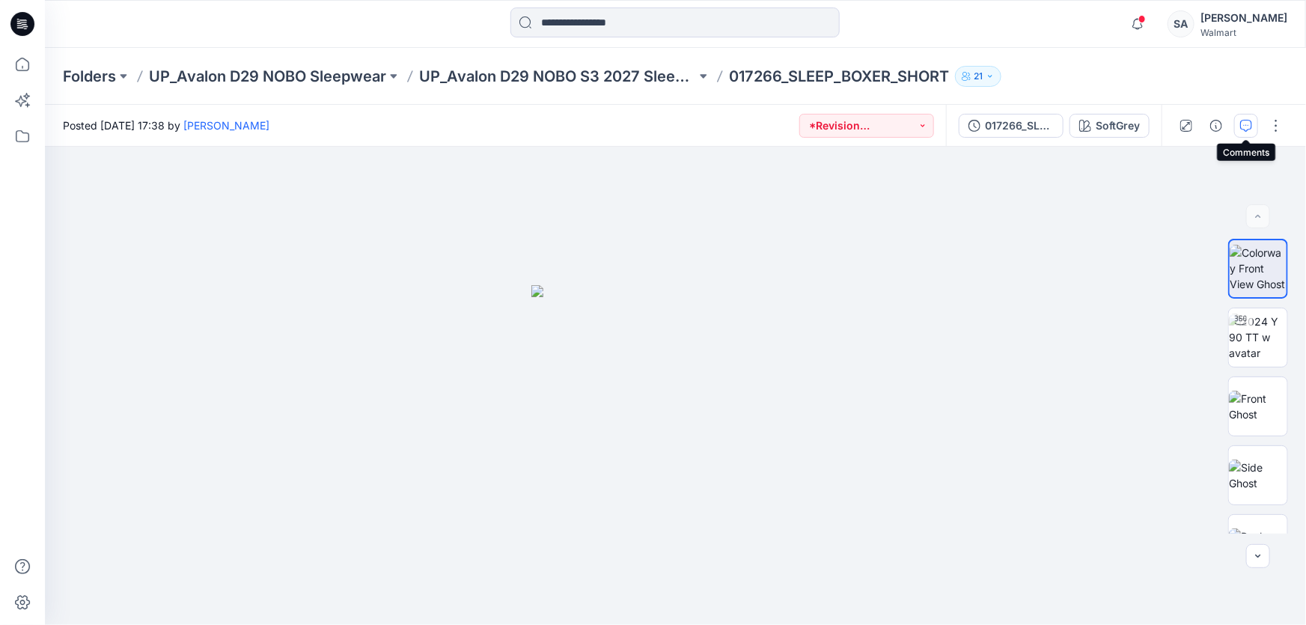
click at [1238, 127] on button "button" at bounding box center [1247, 126] width 24 height 24
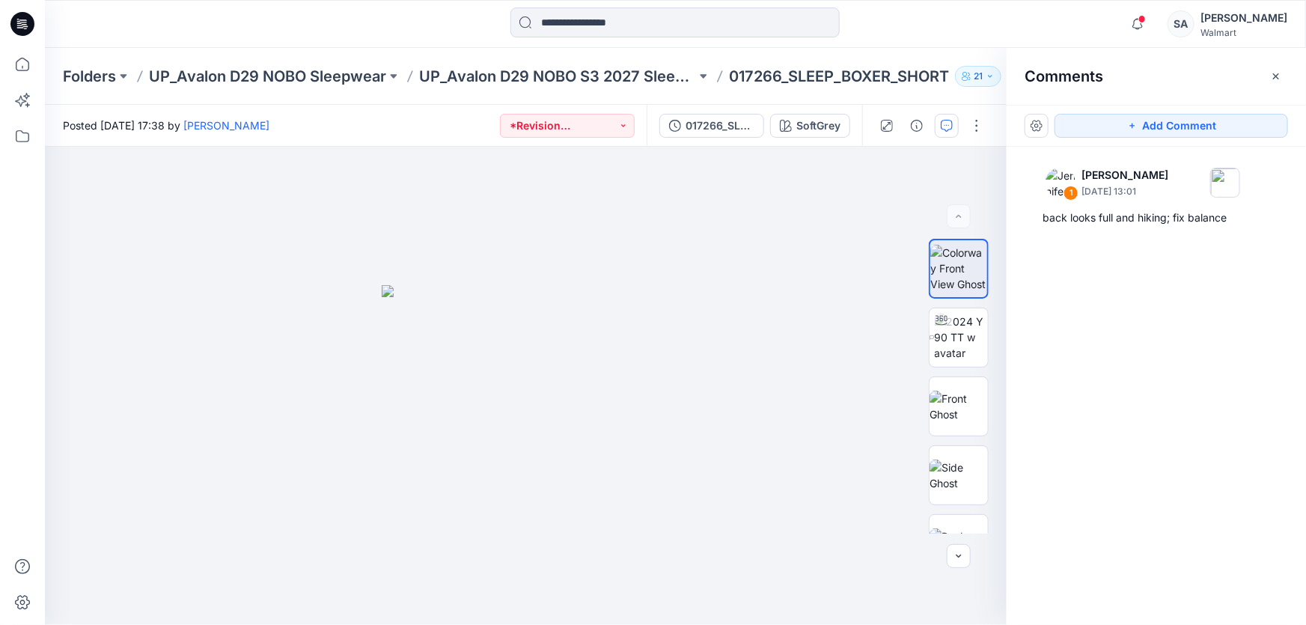
click at [22, 22] on icon at bounding box center [22, 24] width 24 height 24
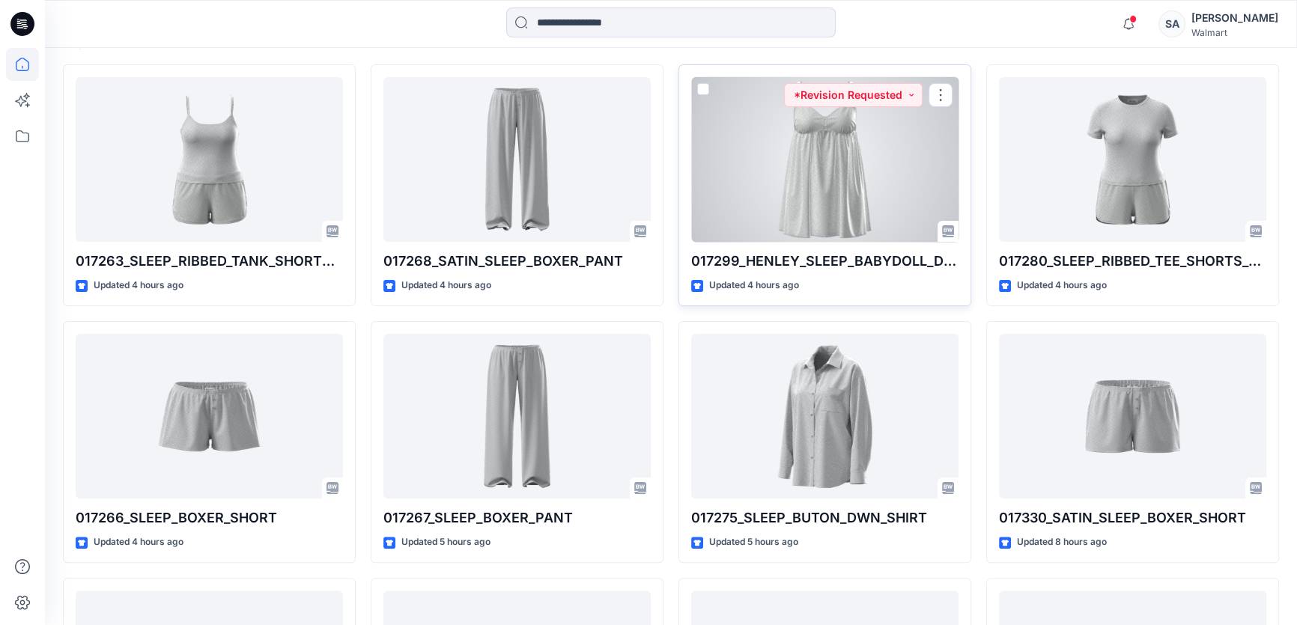
scroll to position [408, 0]
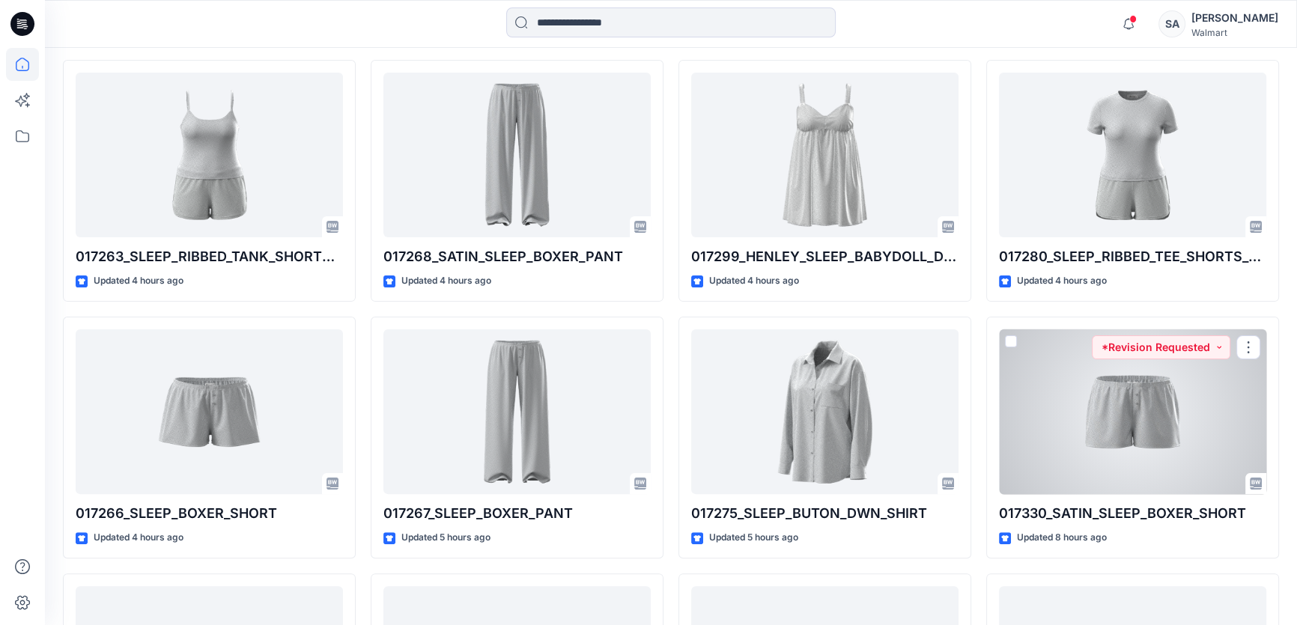
click at [1142, 394] on div at bounding box center [1132, 411] width 267 height 165
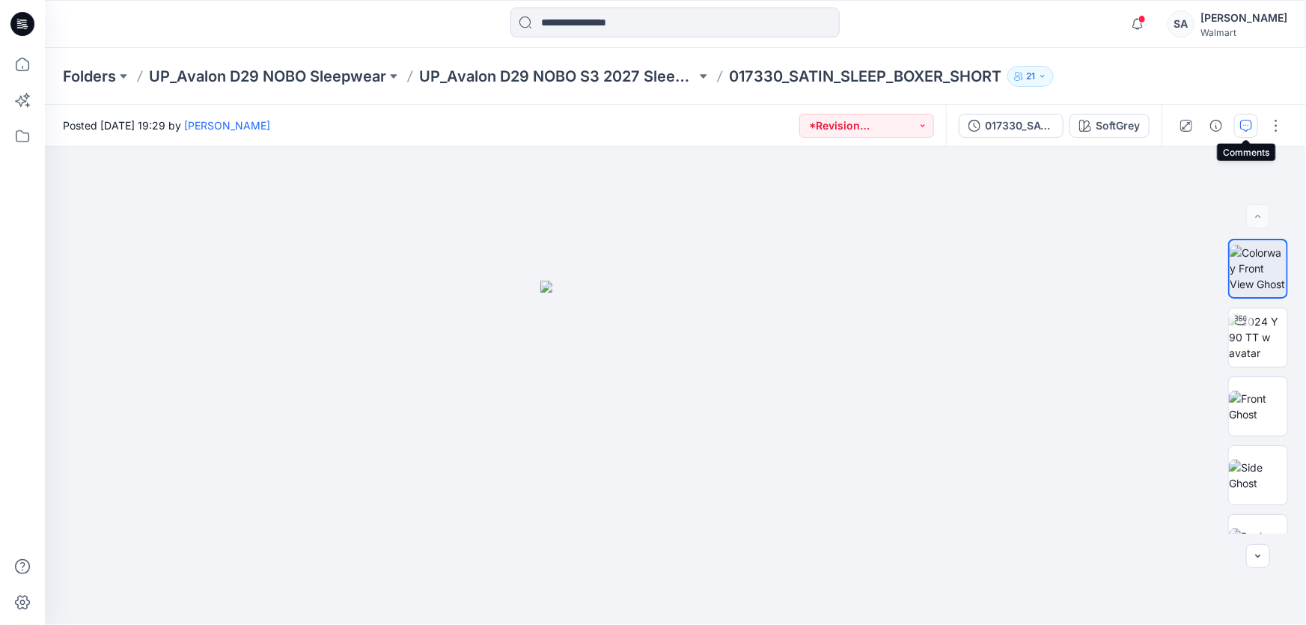
click at [1242, 127] on icon "button" at bounding box center [1247, 126] width 12 height 12
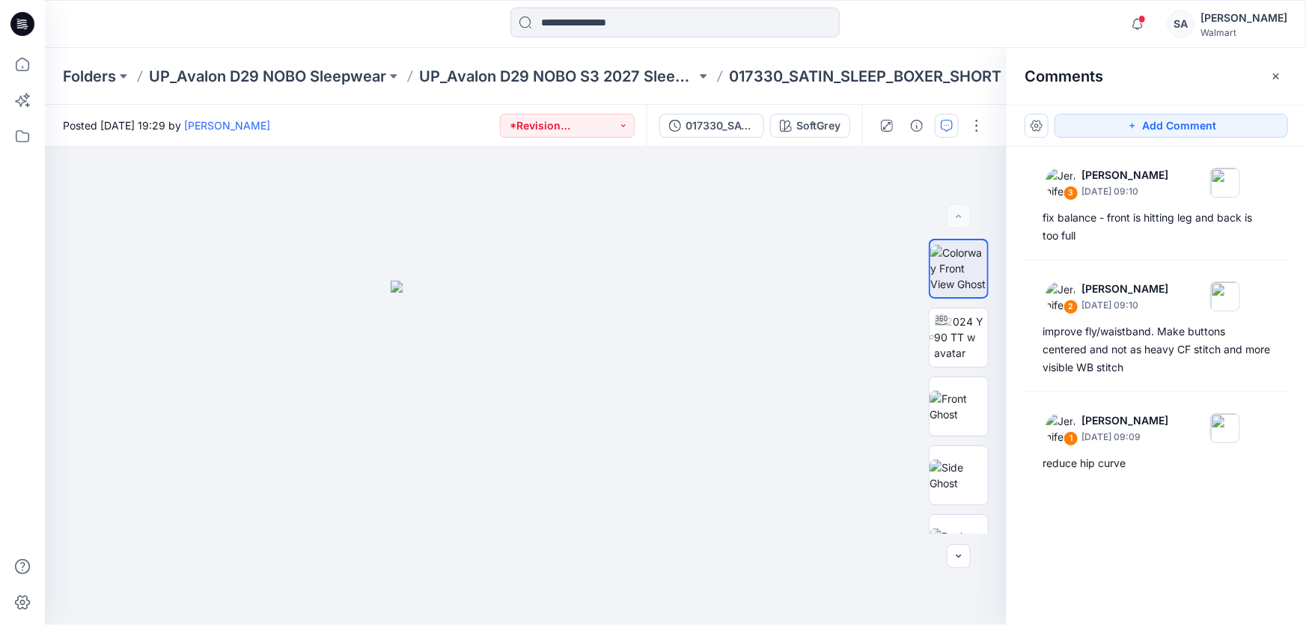
click at [20, 30] on icon at bounding box center [22, 24] width 24 height 24
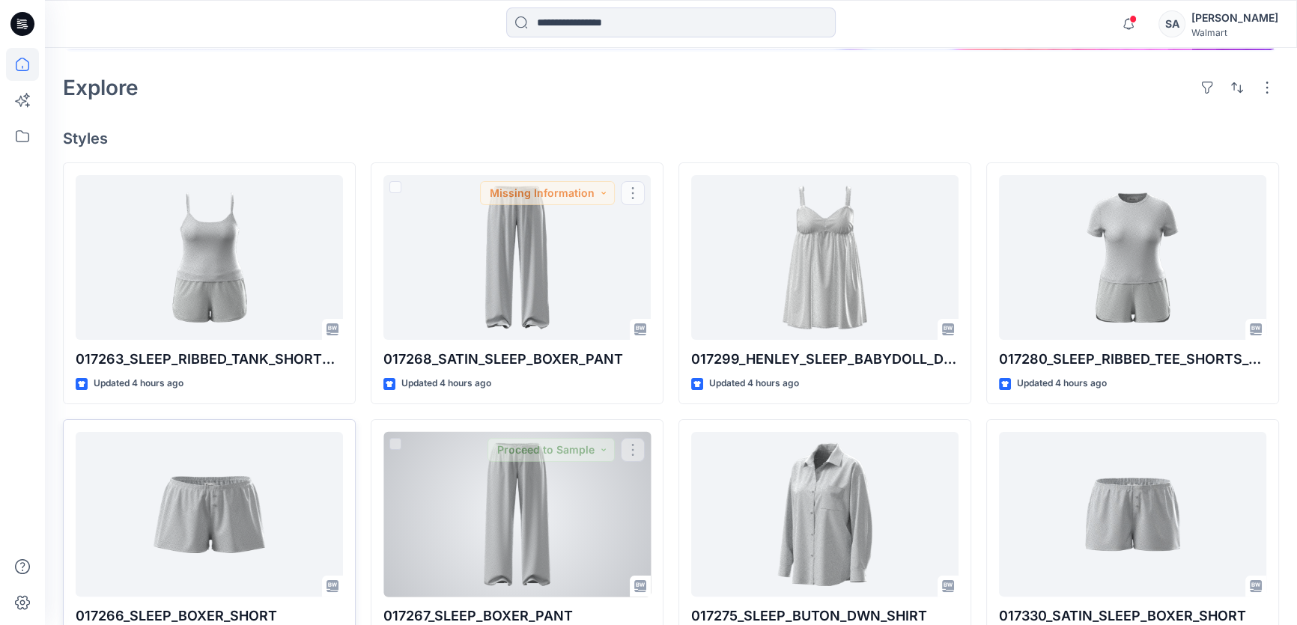
scroll to position [408, 0]
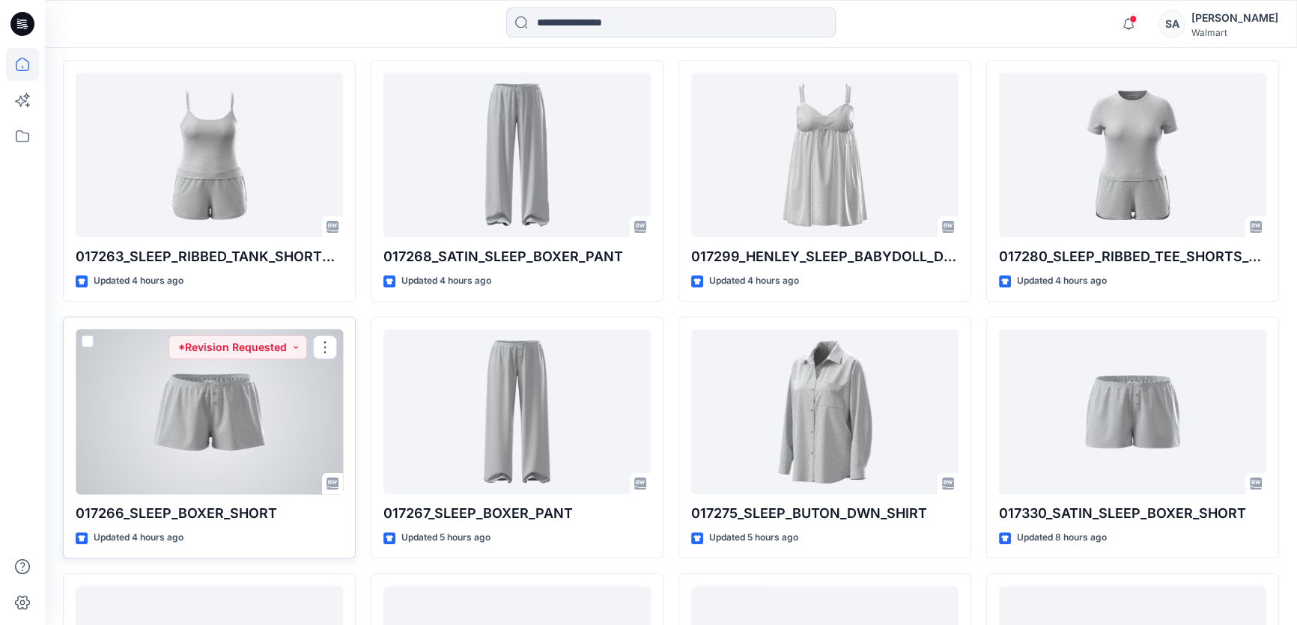
click at [232, 408] on div at bounding box center [209, 411] width 267 height 165
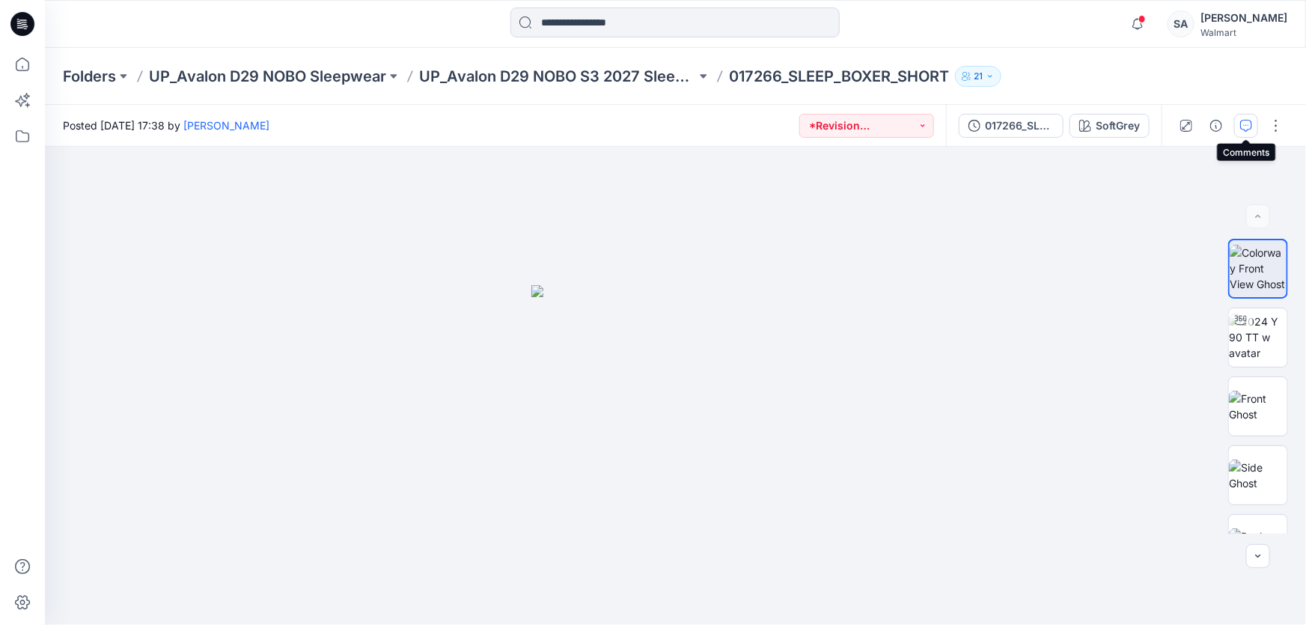
click at [1247, 136] on button "button" at bounding box center [1247, 126] width 24 height 24
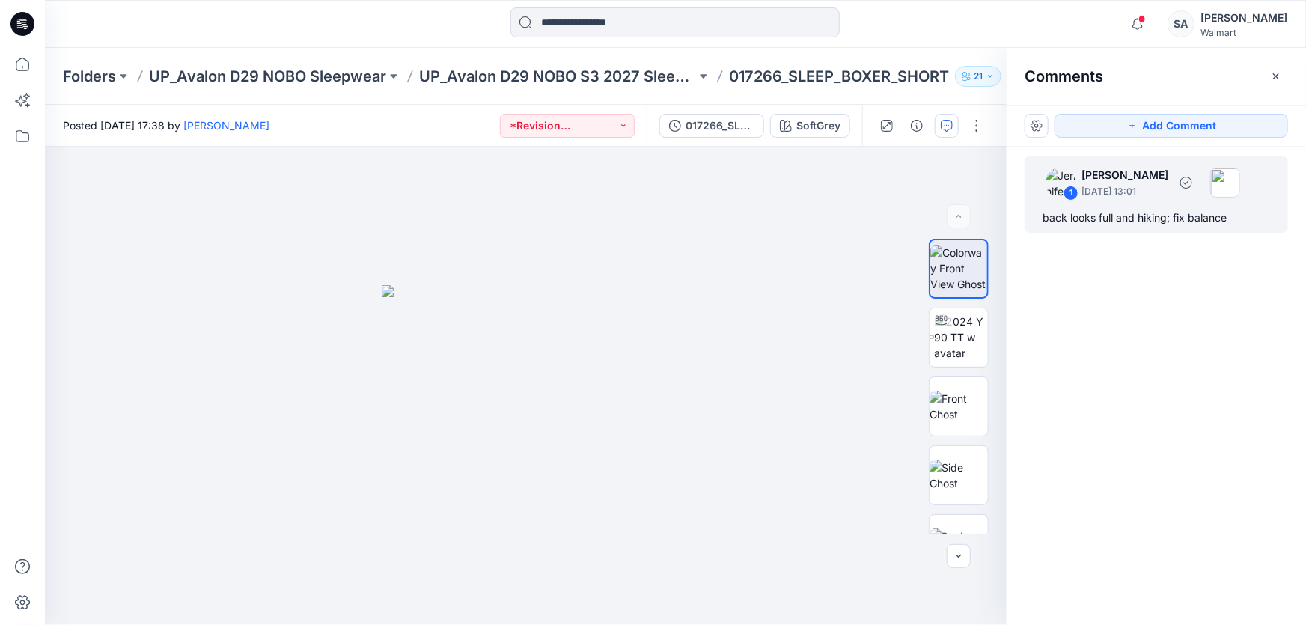
click at [1141, 213] on div "back looks full and hiking; fix balance" at bounding box center [1157, 218] width 228 height 18
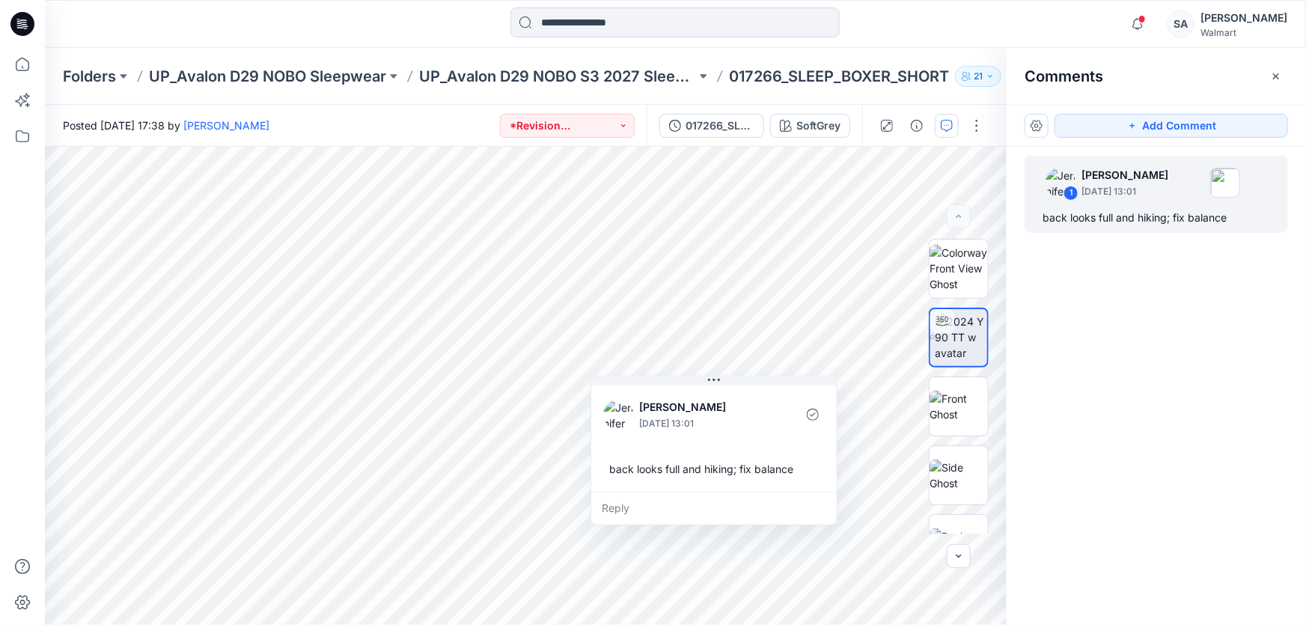
click at [21, 23] on icon at bounding box center [19, 23] width 4 height 1
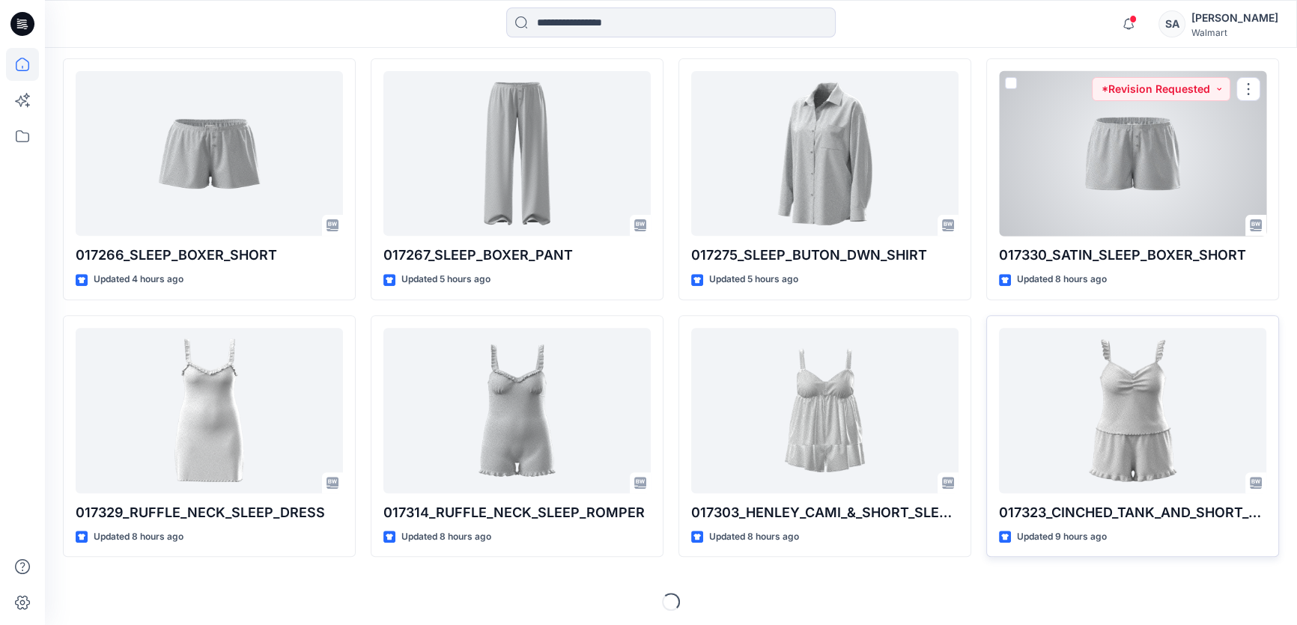
scroll to position [669, 0]
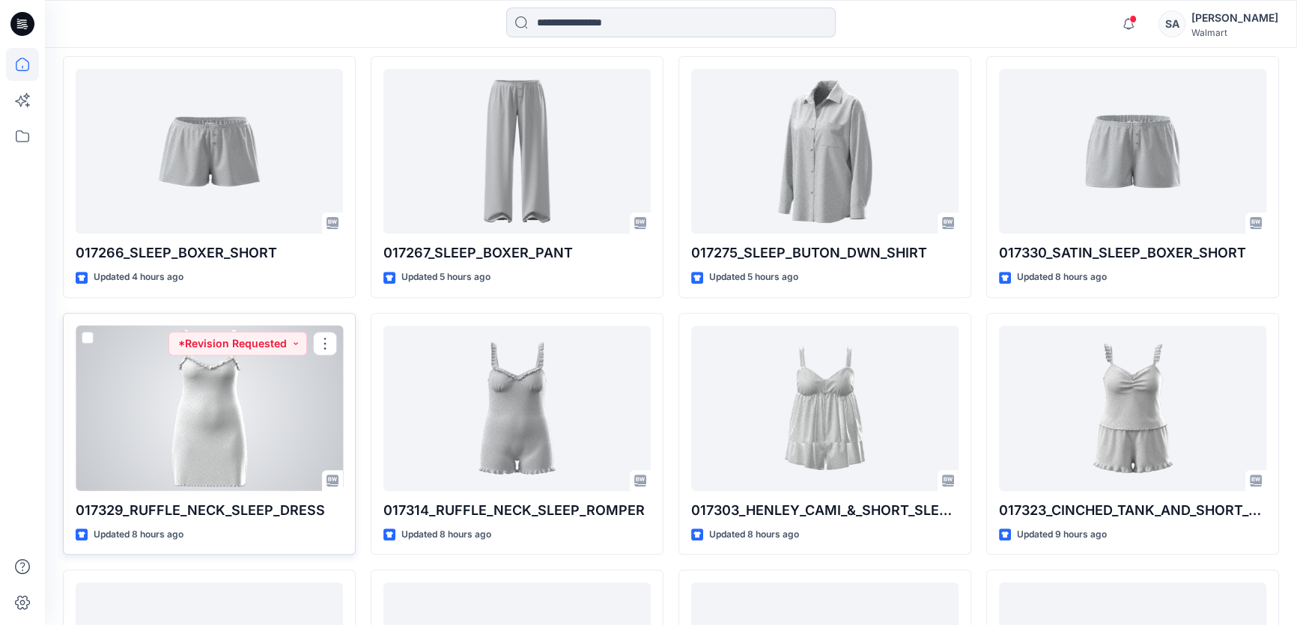
click at [265, 379] on div at bounding box center [209, 408] width 267 height 165
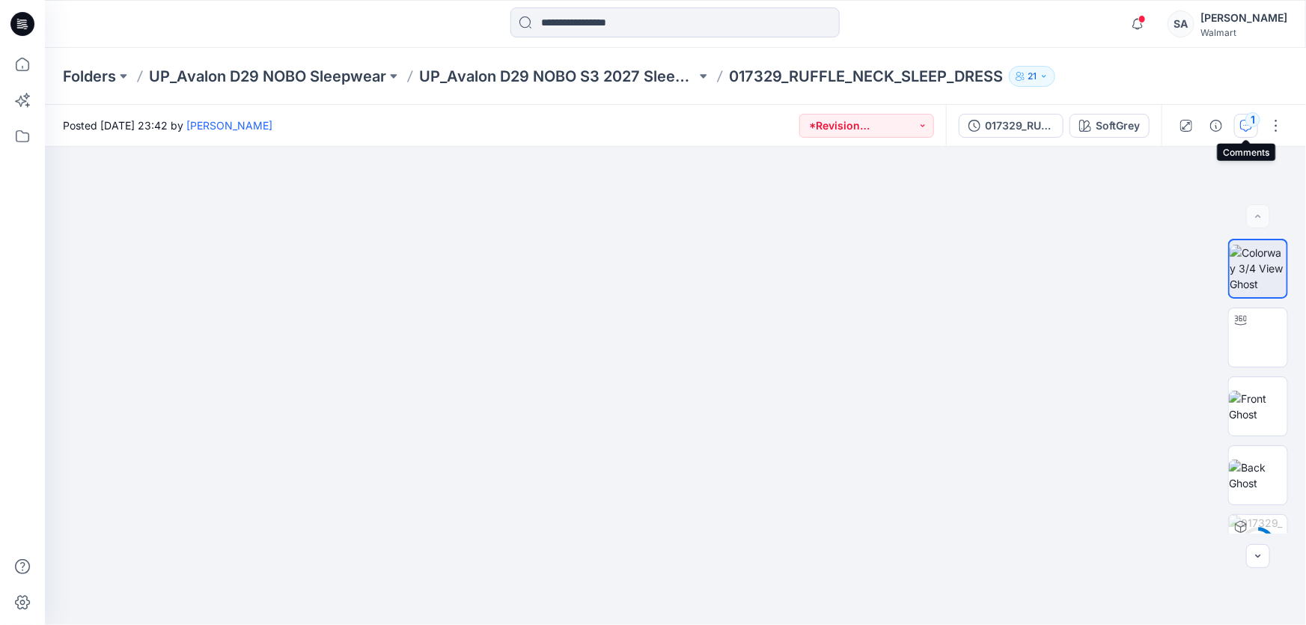
click at [1250, 119] on div "1" at bounding box center [1253, 119] width 15 height 15
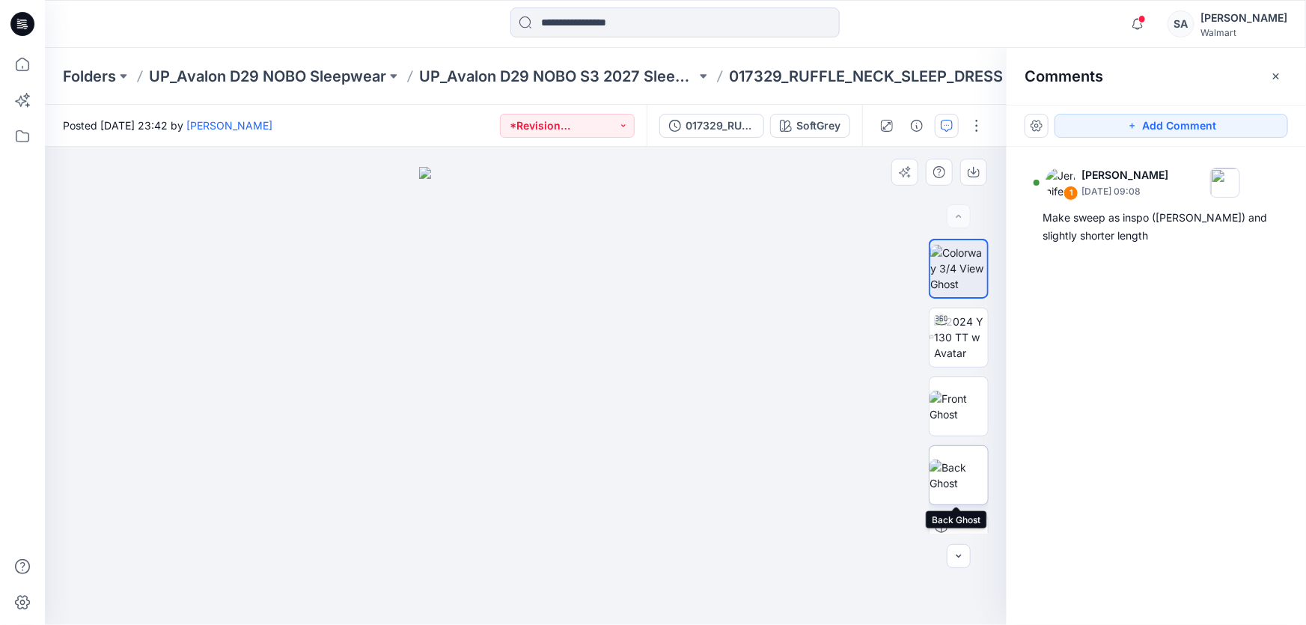
click at [969, 472] on img at bounding box center [959, 475] width 58 height 31
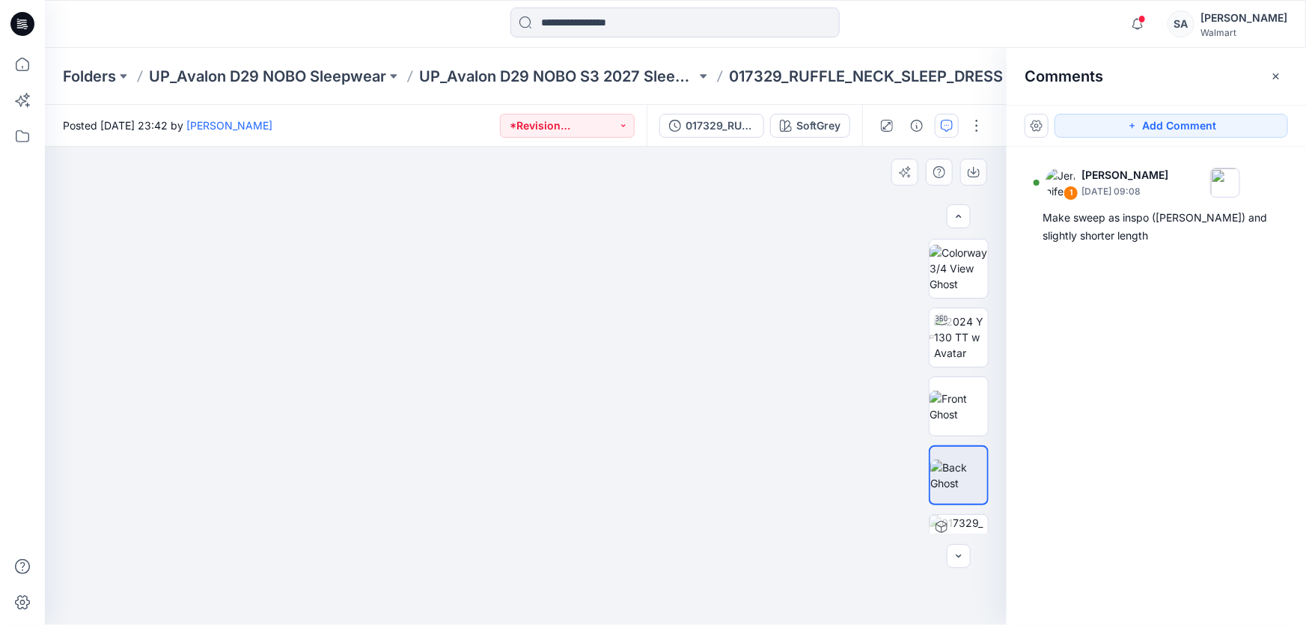
scroll to position [40, 0]
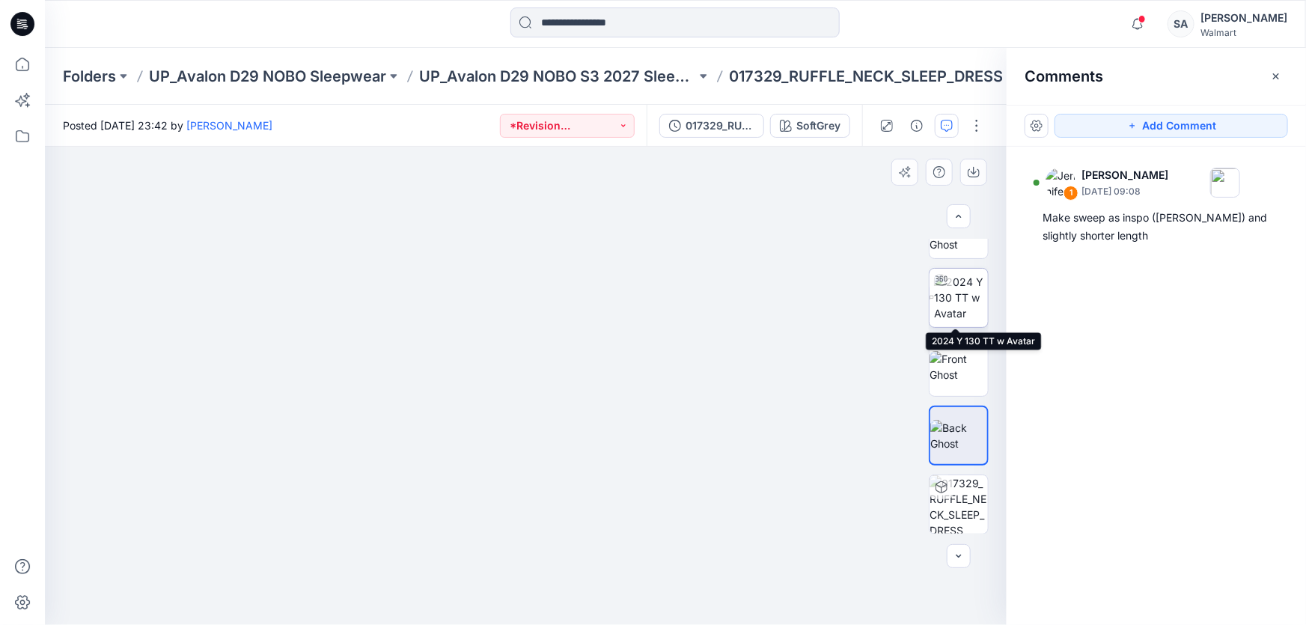
click at [955, 310] on img at bounding box center [961, 297] width 54 height 47
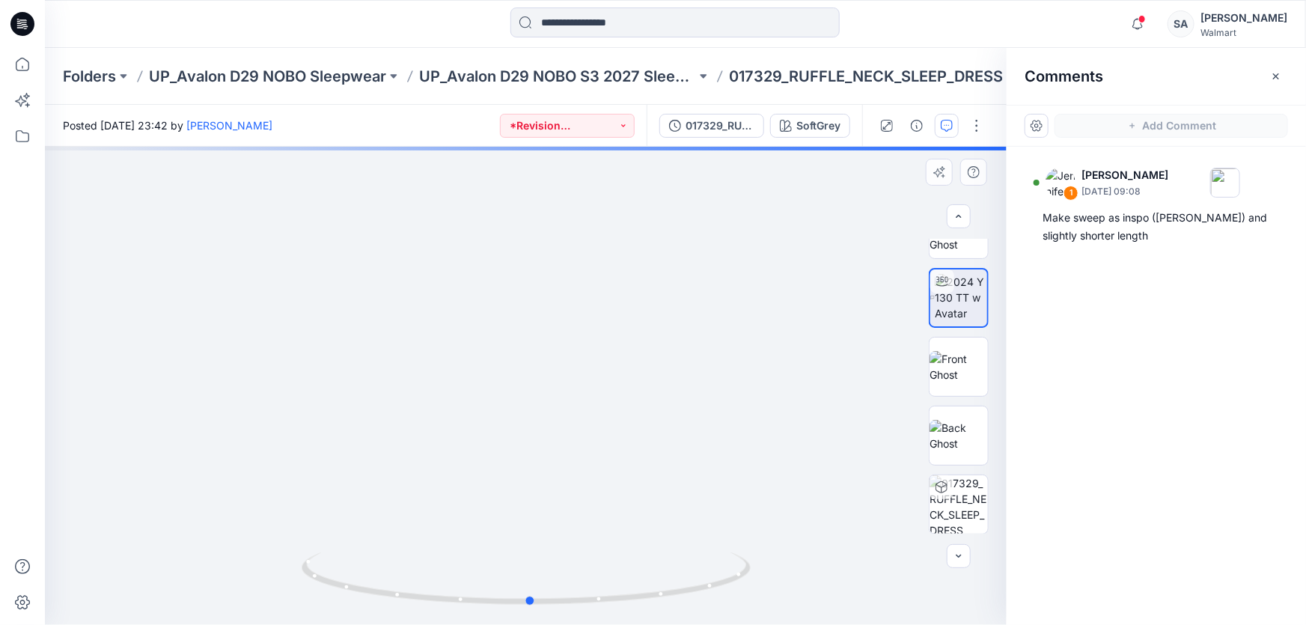
drag, startPoint x: 521, startPoint y: 464, endPoint x: 526, endPoint y: 394, distance: 70.5
click at [526, 394] on div at bounding box center [526, 386] width 962 height 478
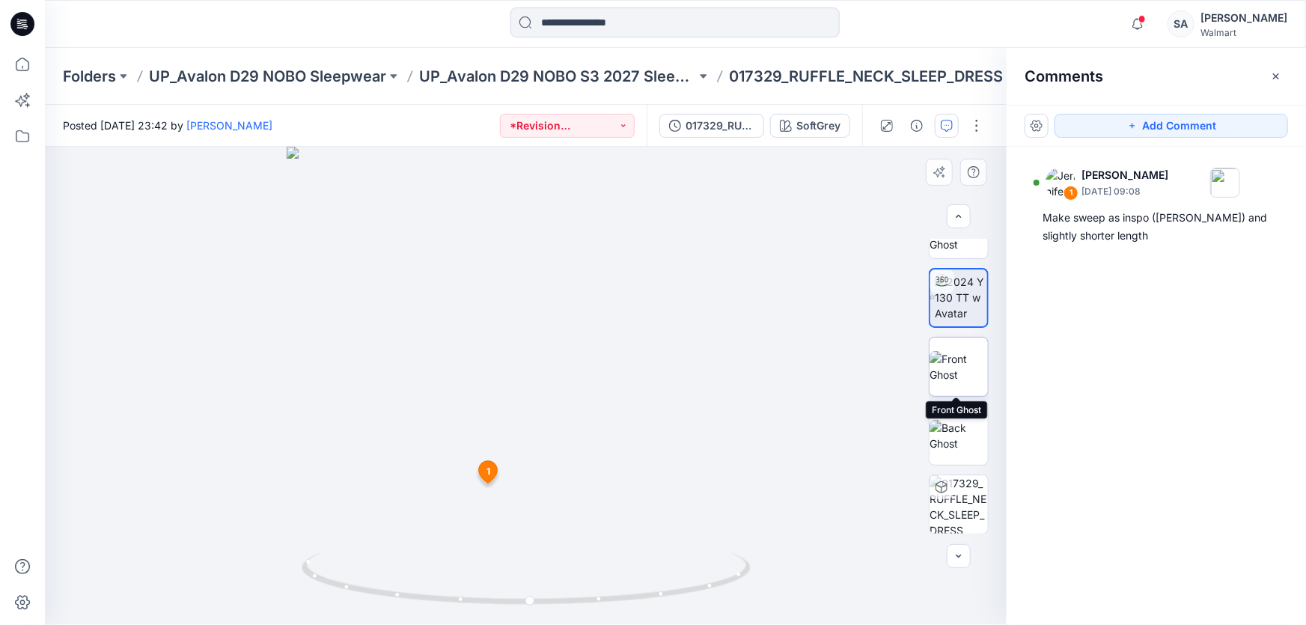
click at [950, 374] on img at bounding box center [959, 366] width 58 height 31
